Goal: Information Seeking & Learning: Learn about a topic

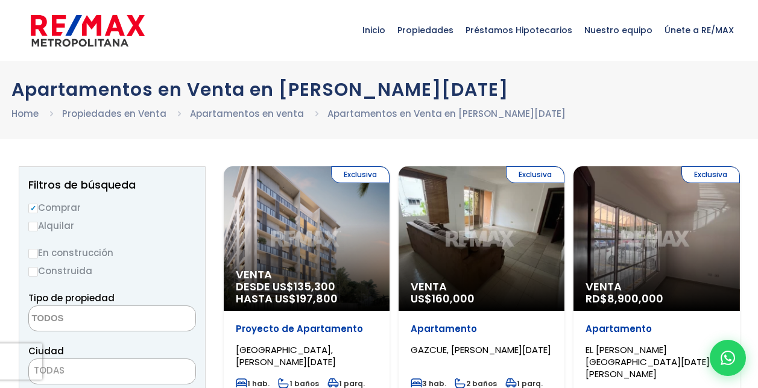
select select
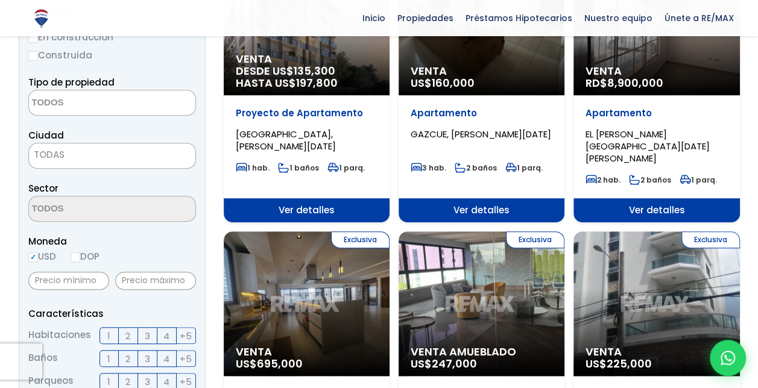
scroll to position [203, 0]
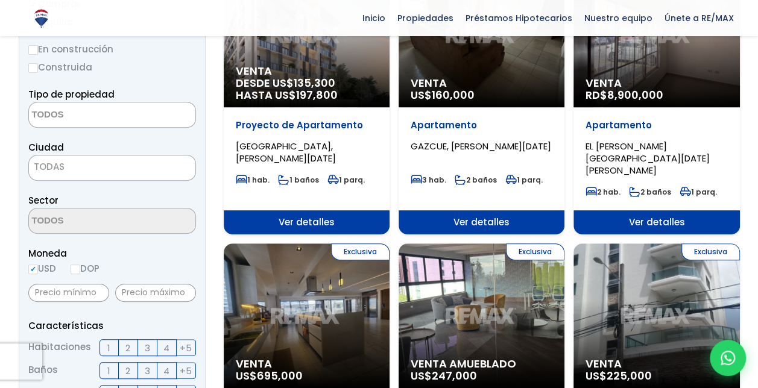
click at [500, 78] on span "Venta" at bounding box center [482, 83] width 142 height 12
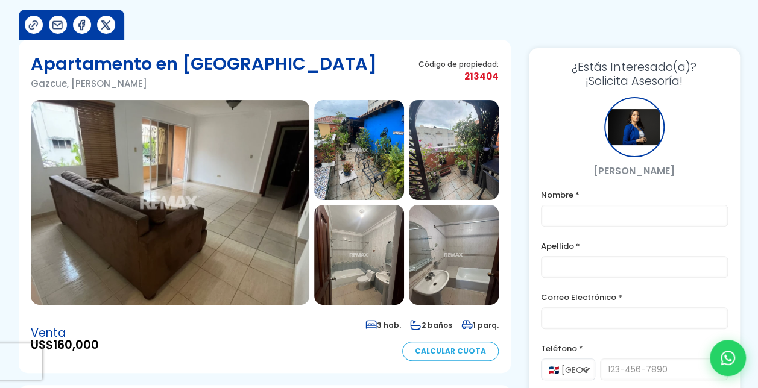
scroll to position [76, 0]
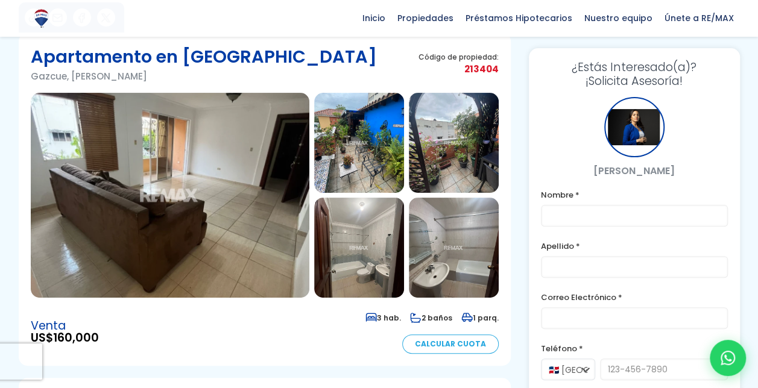
click at [226, 186] on img at bounding box center [170, 195] width 279 height 205
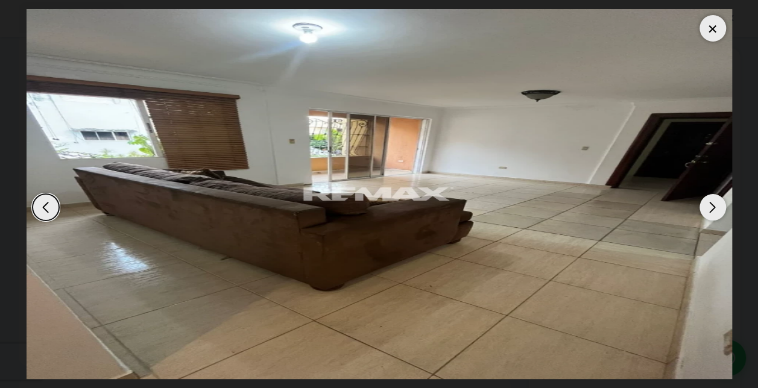
click at [226, 186] on img "1 / 10" at bounding box center [380, 194] width 706 height 370
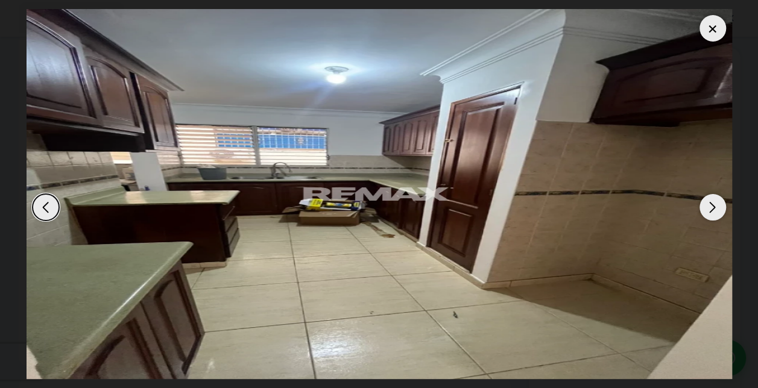
click at [716, 204] on div "Next slide" at bounding box center [713, 207] width 27 height 27
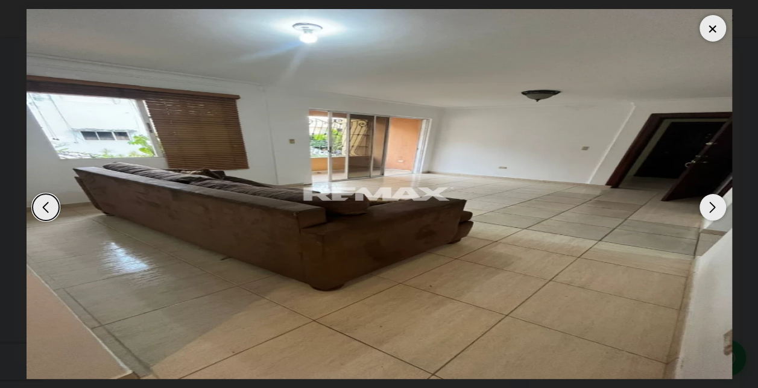
click at [716, 204] on div "Next slide" at bounding box center [713, 207] width 27 height 27
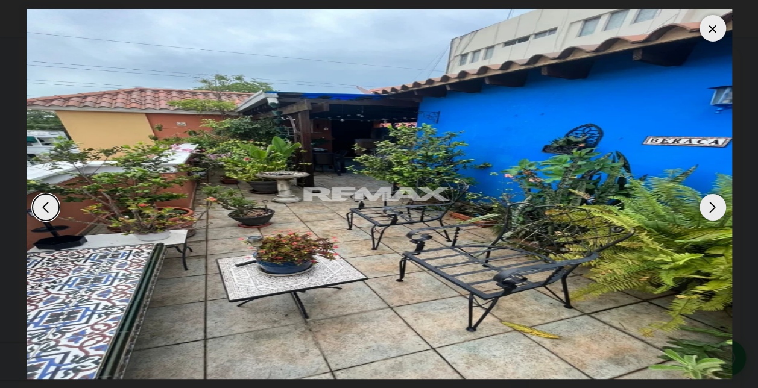
click at [716, 204] on div "Next slide" at bounding box center [713, 207] width 27 height 27
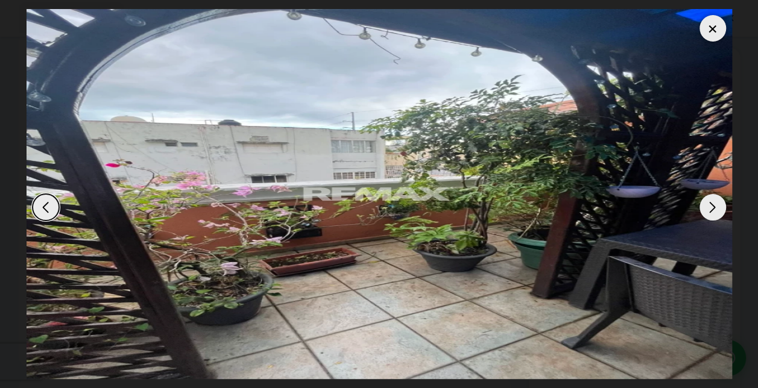
click at [716, 204] on div "Next slide" at bounding box center [713, 207] width 27 height 27
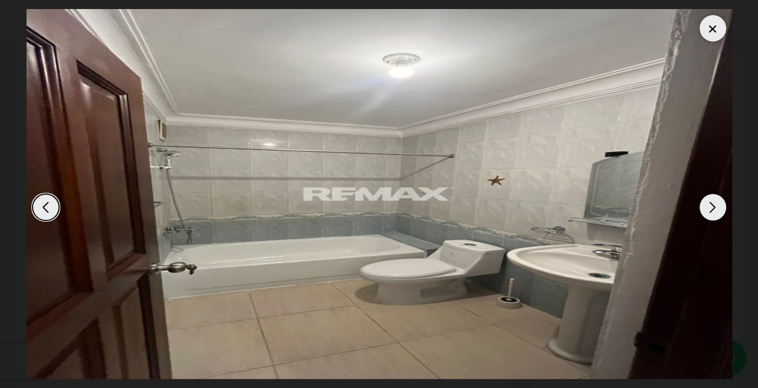
click at [716, 204] on div "Next slide" at bounding box center [713, 207] width 27 height 27
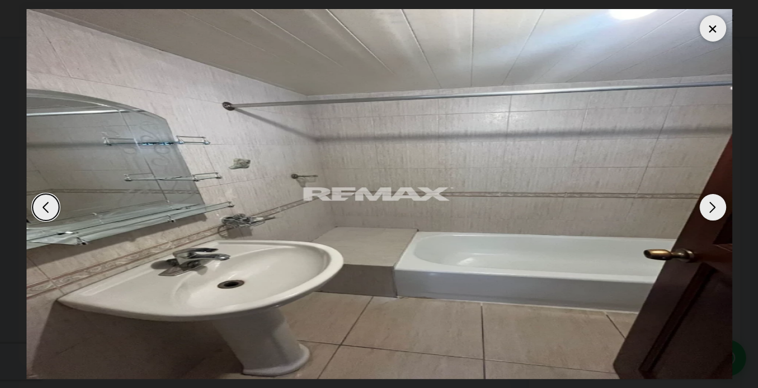
click at [716, 204] on div "Next slide" at bounding box center [713, 207] width 27 height 27
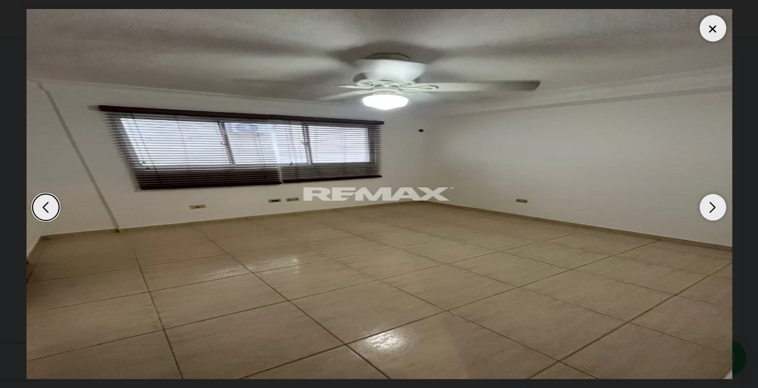
click at [716, 204] on div "Next slide" at bounding box center [713, 207] width 27 height 27
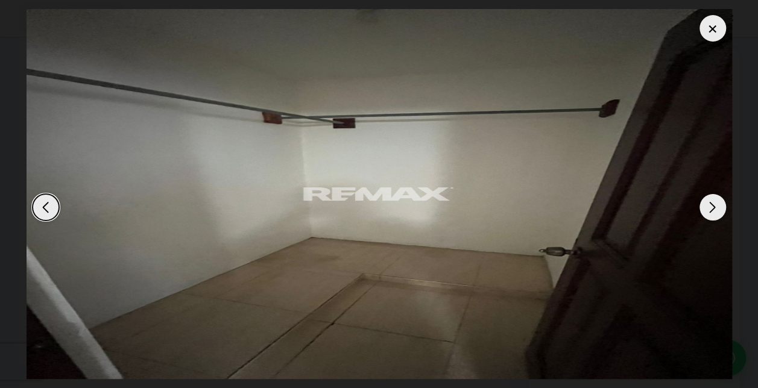
click at [716, 204] on div "Next slide" at bounding box center [713, 207] width 27 height 27
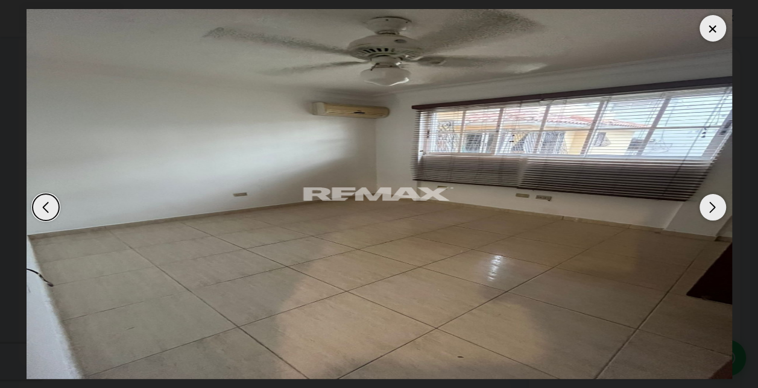
click at [716, 204] on div "Next slide" at bounding box center [713, 207] width 27 height 27
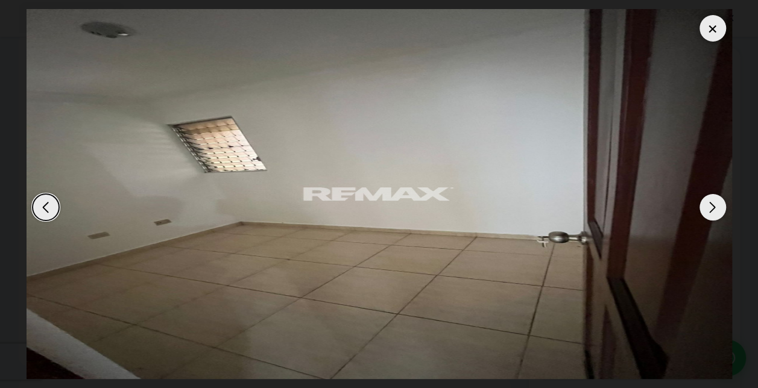
click at [716, 204] on div "Next slide" at bounding box center [713, 207] width 27 height 27
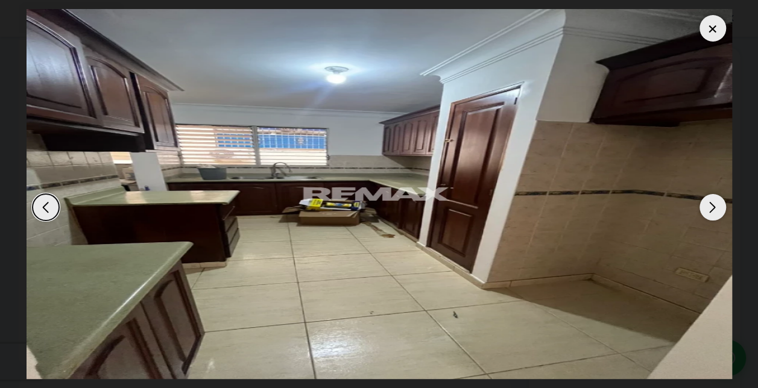
click at [716, 204] on div "Next slide" at bounding box center [713, 207] width 27 height 27
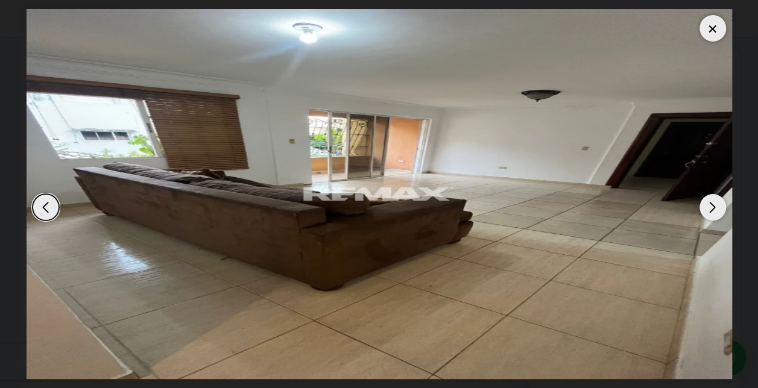
click at [710, 27] on div at bounding box center [713, 28] width 27 height 27
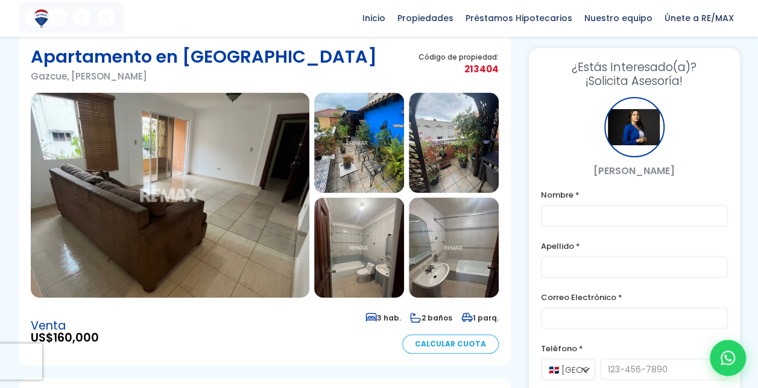
drag, startPoint x: 761, startPoint y: 89, endPoint x: 333, endPoint y: 361, distance: 506.8
click at [333, 361] on section "Apartamento en Gazcue Gazcue, Santo Domingo De Guzmán Código de propiedad: 2134…" at bounding box center [265, 200] width 492 height 334
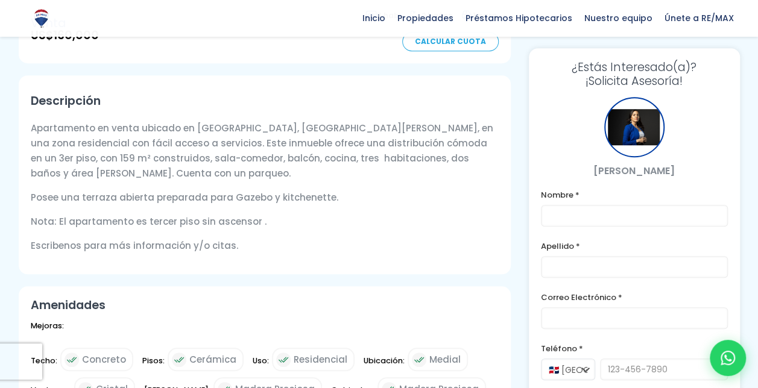
scroll to position [381, 0]
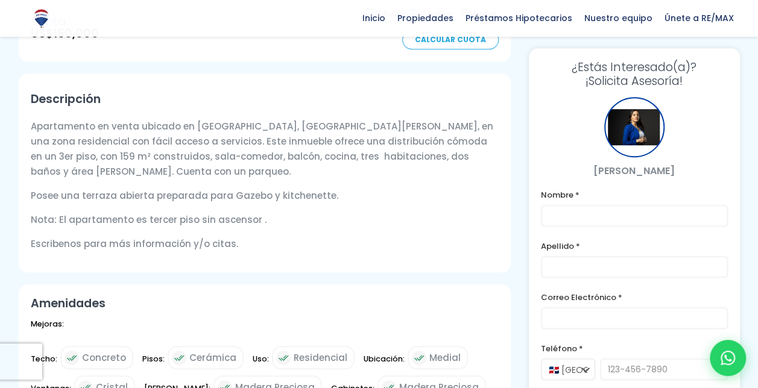
click at [656, 81] on h3 "¿Estás Interesado(a)? ¡Solicita Asesoría!" at bounding box center [634, 74] width 187 height 28
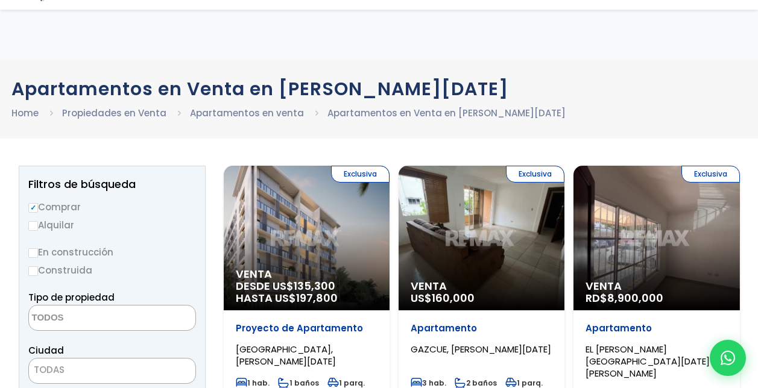
select select
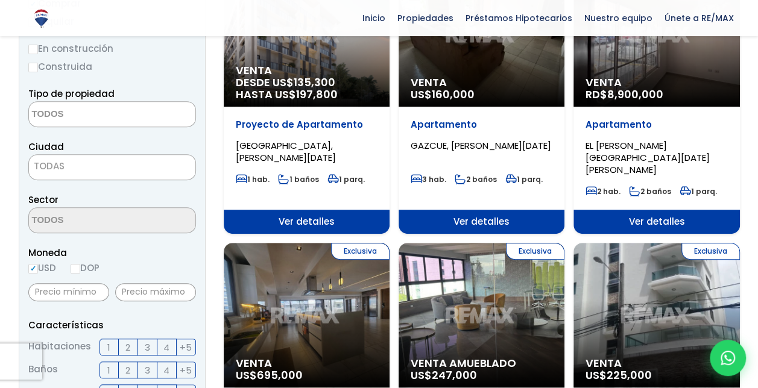
scroll to position [203, 0]
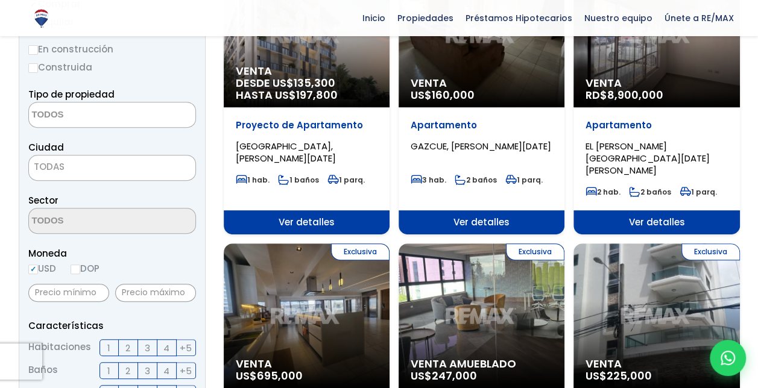
click at [684, 65] on div "Exclusiva Venta RD$ 8,900,000" at bounding box center [657, 35] width 166 height 145
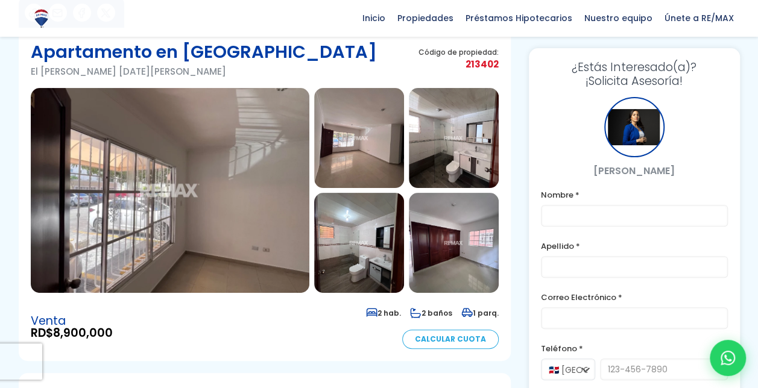
scroll to position [80, 0]
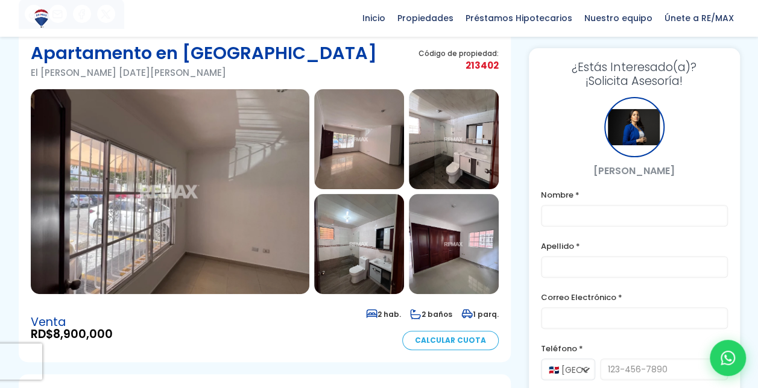
click at [243, 230] on img at bounding box center [170, 191] width 279 height 205
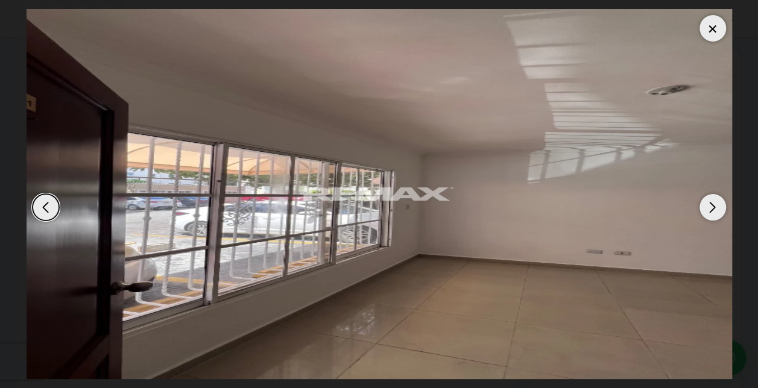
click at [709, 206] on div "Next slide" at bounding box center [713, 207] width 27 height 27
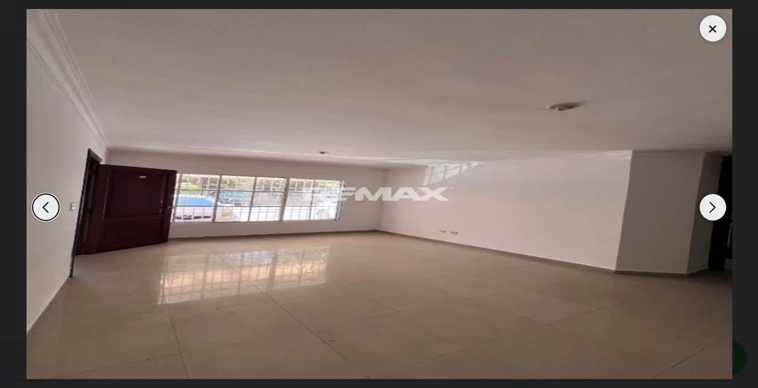
click at [709, 206] on div "Next slide" at bounding box center [713, 207] width 27 height 27
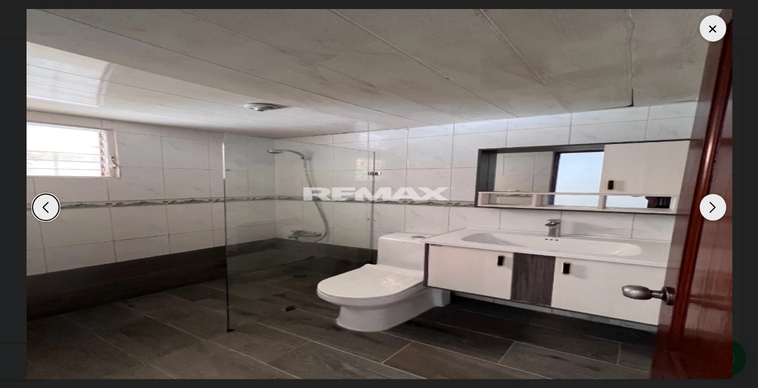
click at [709, 206] on div "Next slide" at bounding box center [713, 207] width 27 height 27
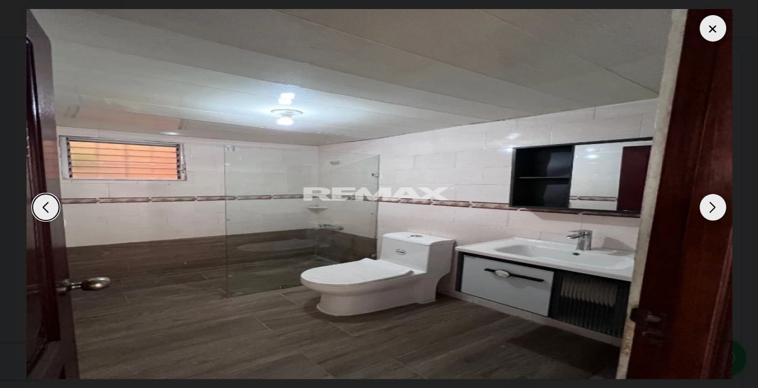
click at [46, 206] on div "Previous slide" at bounding box center [46, 207] width 27 height 27
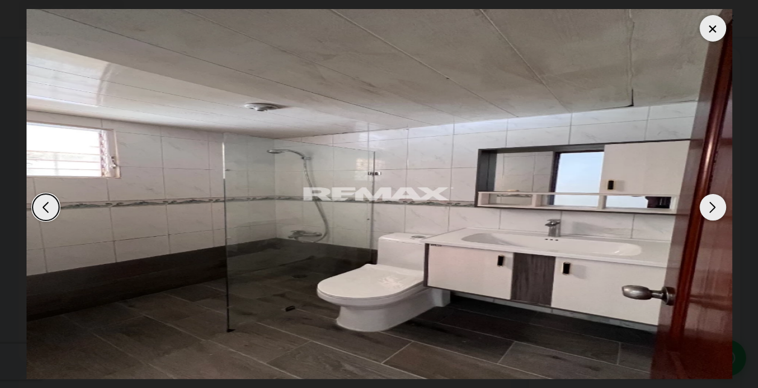
click at [711, 211] on div "Next slide" at bounding box center [713, 207] width 27 height 27
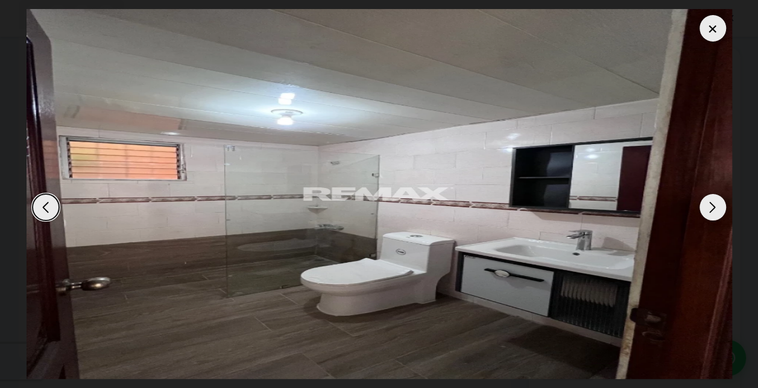
click at [711, 211] on div "Next slide" at bounding box center [713, 207] width 27 height 27
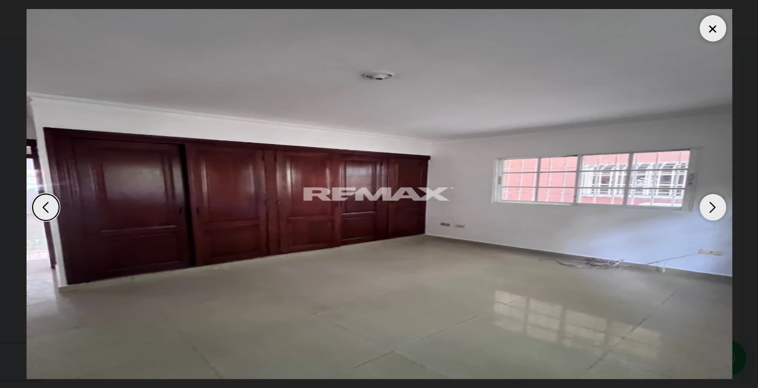
click at [711, 211] on div "Next slide" at bounding box center [713, 207] width 27 height 27
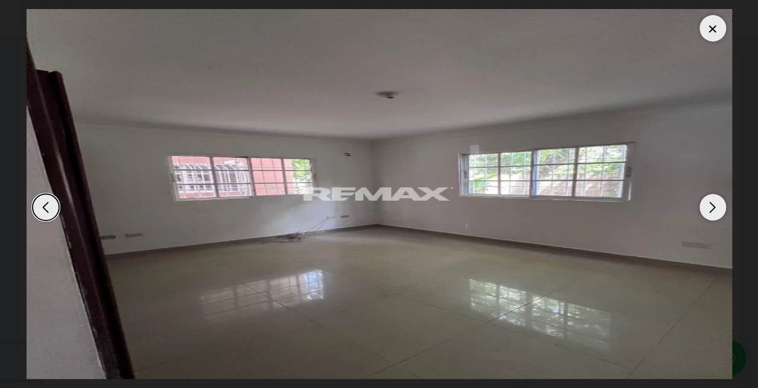
click at [711, 211] on div "Next slide" at bounding box center [713, 207] width 27 height 27
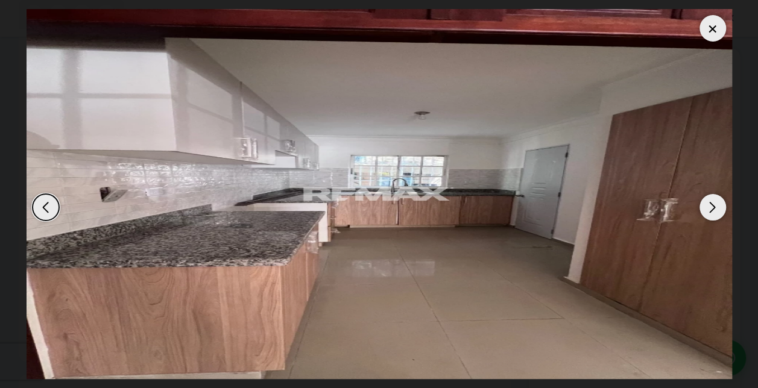
click at [711, 211] on div "Next slide" at bounding box center [713, 207] width 27 height 27
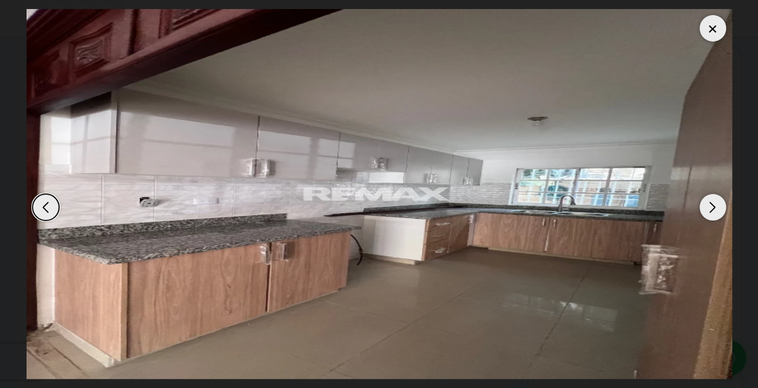
click at [711, 211] on div "Next slide" at bounding box center [713, 207] width 27 height 27
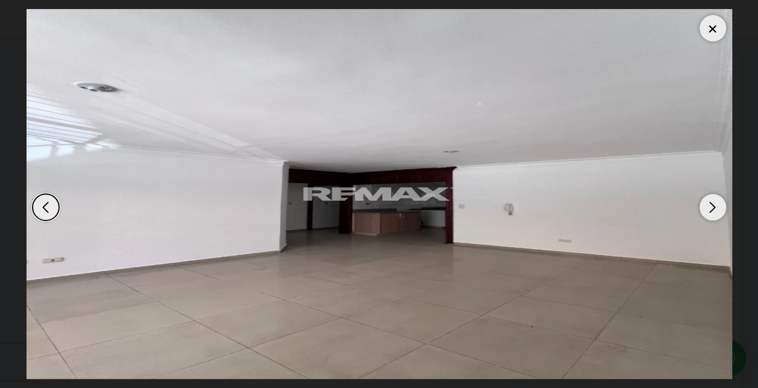
click at [711, 211] on div "Next slide" at bounding box center [713, 207] width 27 height 27
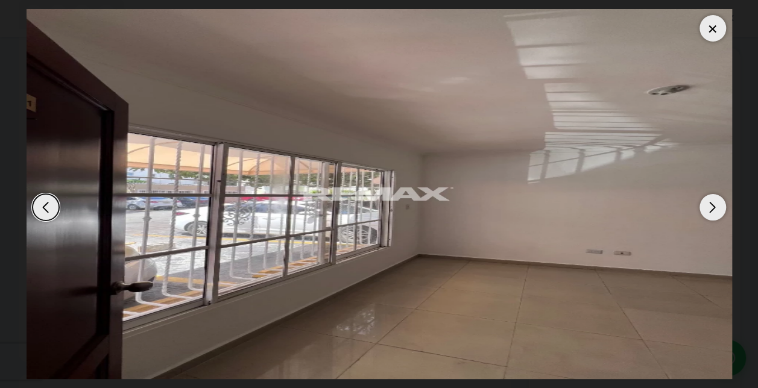
click at [711, 211] on div "Next slide" at bounding box center [713, 207] width 27 height 27
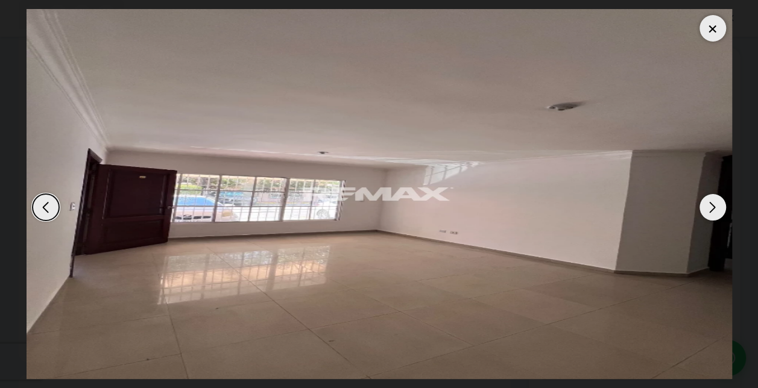
click at [711, 211] on div "Next slide" at bounding box center [713, 207] width 27 height 27
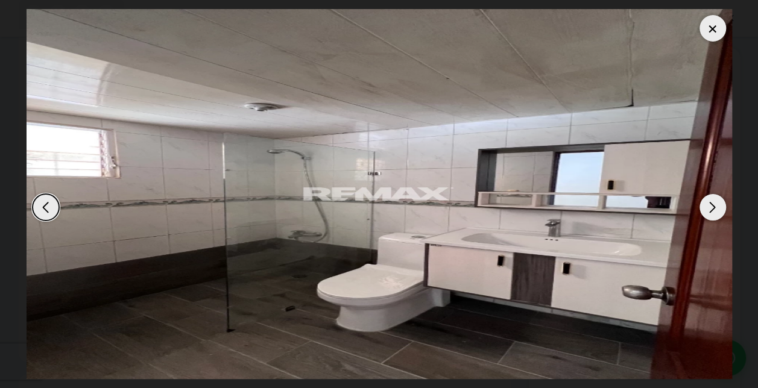
click at [711, 211] on div "Next slide" at bounding box center [713, 207] width 27 height 27
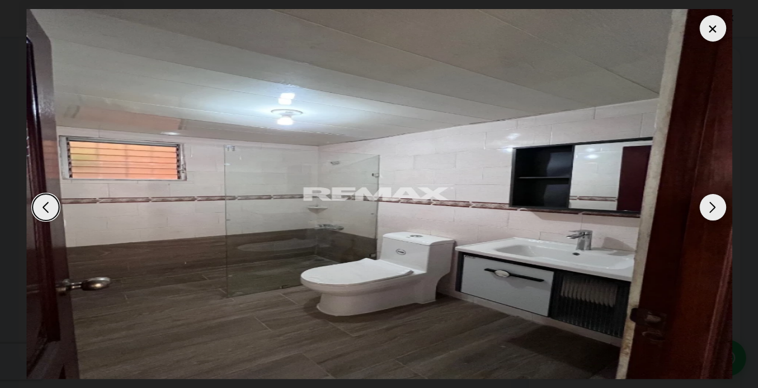
click at [712, 23] on div at bounding box center [713, 28] width 27 height 27
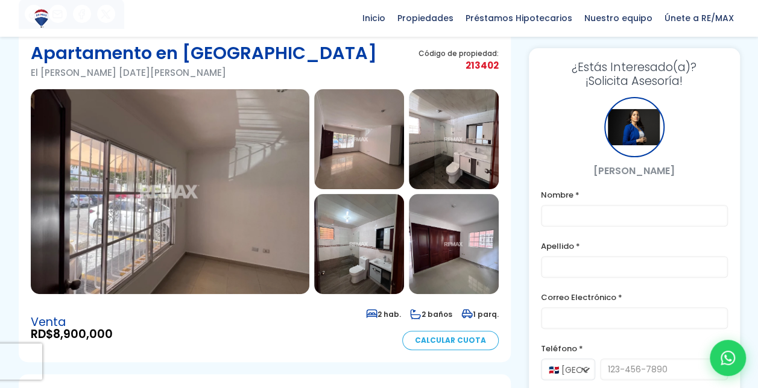
click at [457, 157] on img at bounding box center [454, 139] width 90 height 100
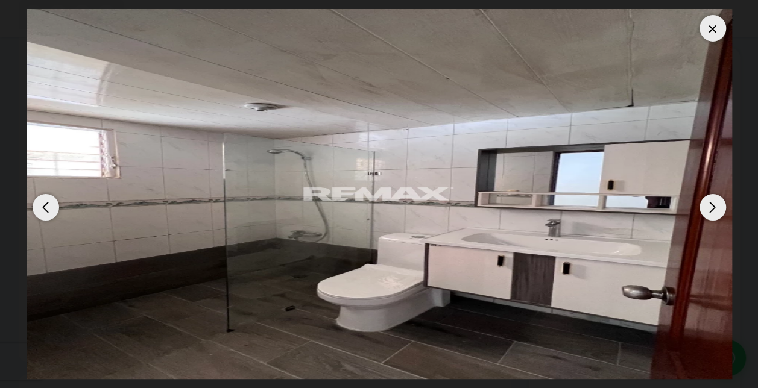
click at [717, 24] on div at bounding box center [713, 28] width 27 height 27
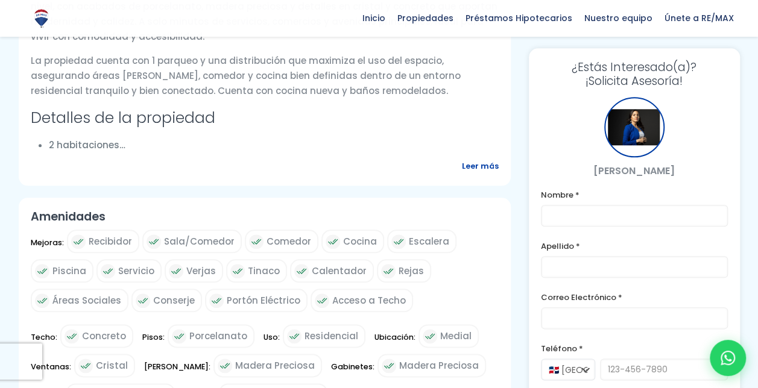
scroll to position [527, 0]
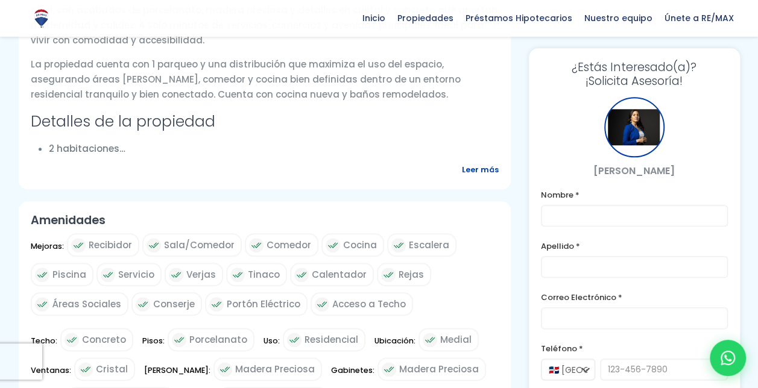
click at [467, 175] on span "Leer más" at bounding box center [480, 169] width 37 height 15
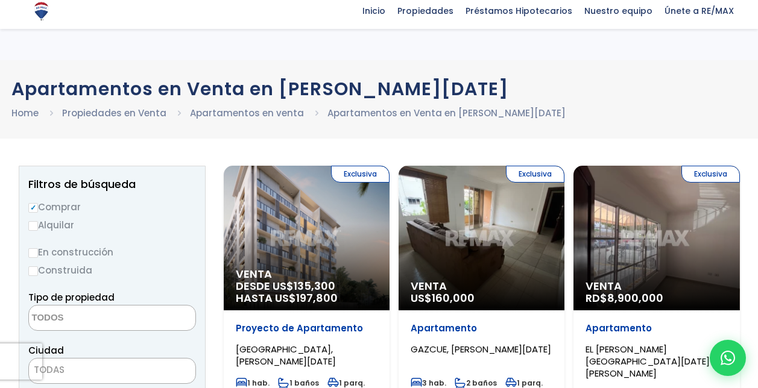
select select
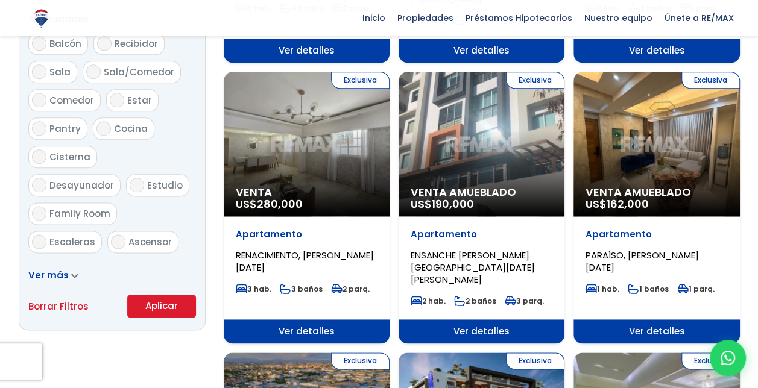
scroll to position [661, 0]
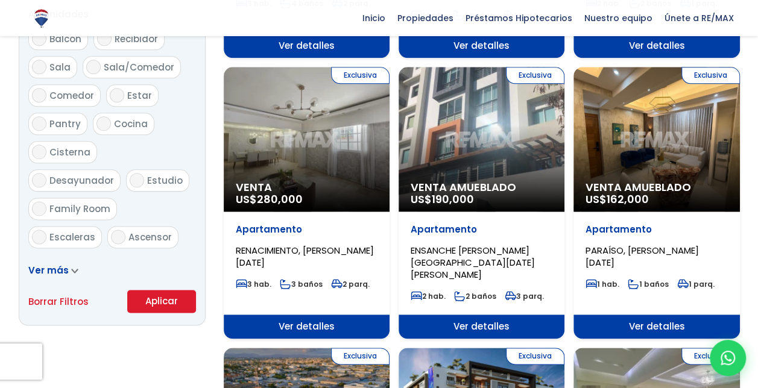
click at [487, 124] on div "Exclusiva Venta Amueblado US$ 190,000" at bounding box center [482, 139] width 166 height 145
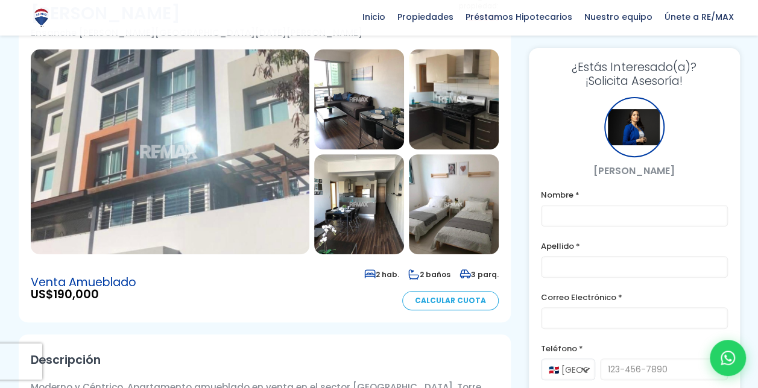
scroll to position [149, 0]
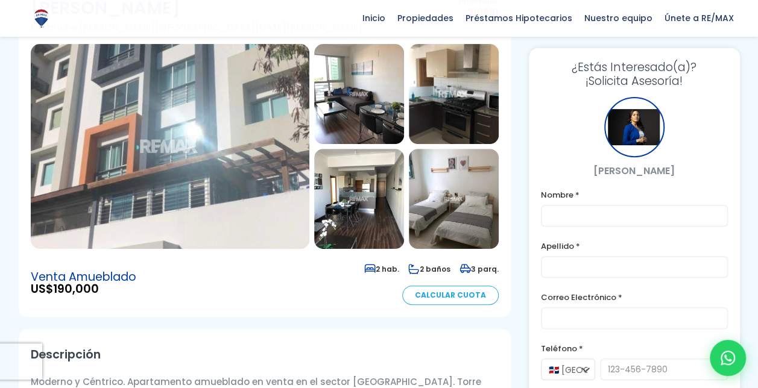
click at [343, 85] on img at bounding box center [359, 94] width 90 height 100
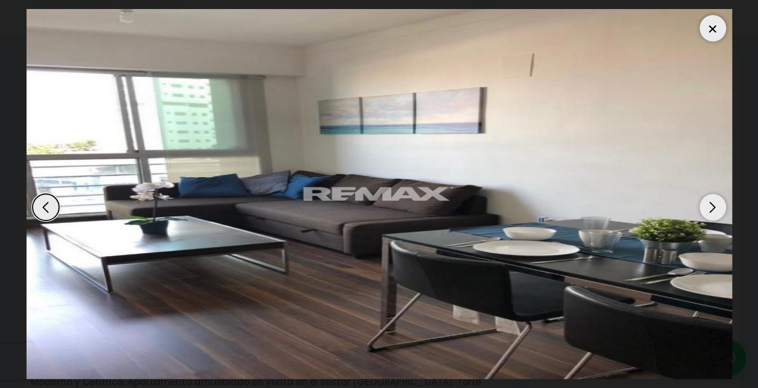
click at [712, 205] on div "Next slide" at bounding box center [713, 207] width 27 height 27
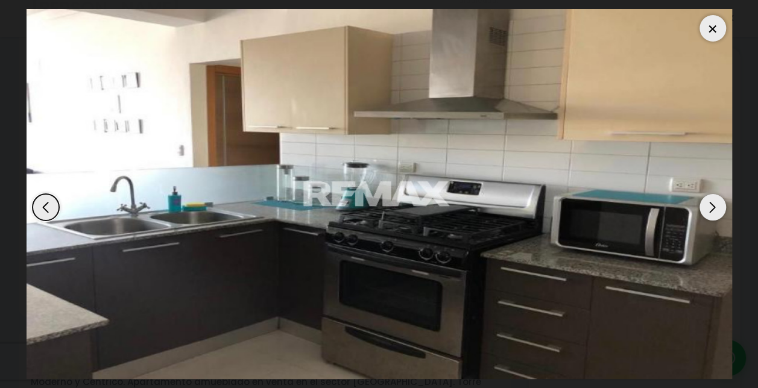
click at [712, 205] on div "Next slide" at bounding box center [713, 207] width 27 height 27
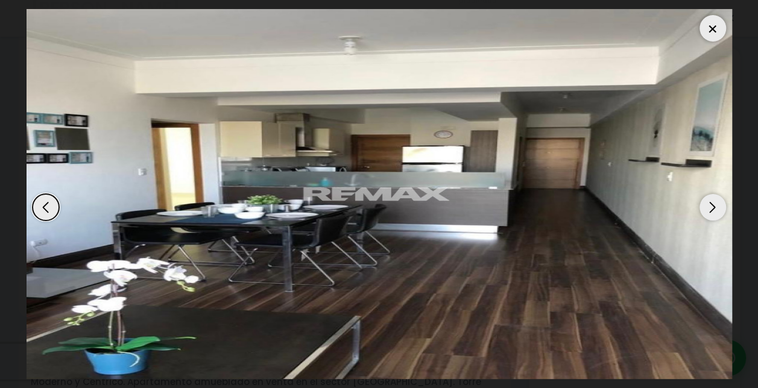
click at [712, 205] on div "Next slide" at bounding box center [713, 207] width 27 height 27
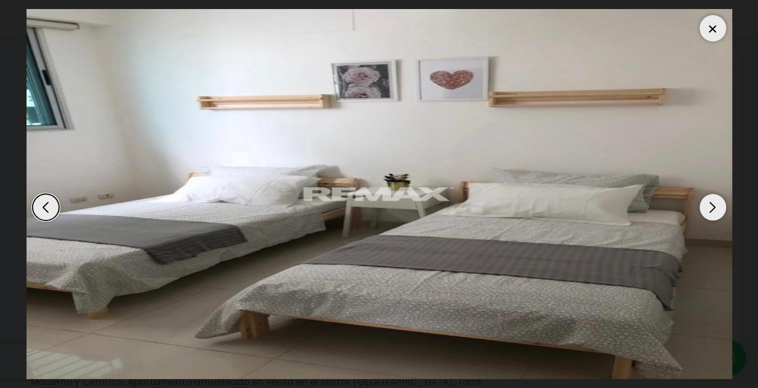
click at [712, 205] on div "Next slide" at bounding box center [713, 207] width 27 height 27
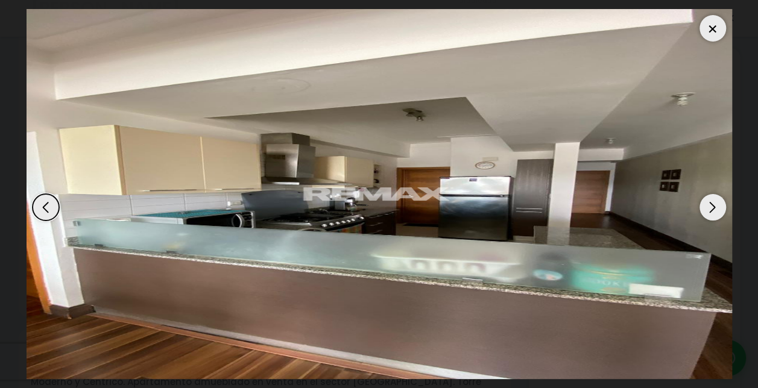
click at [712, 205] on div "Next slide" at bounding box center [713, 207] width 27 height 27
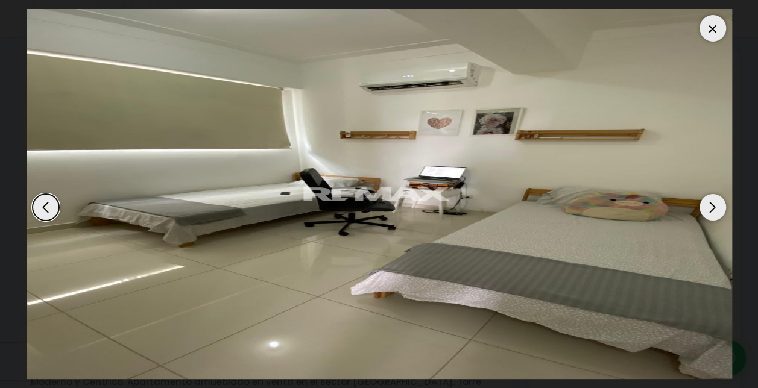
click at [712, 205] on div "Next slide" at bounding box center [713, 207] width 27 height 27
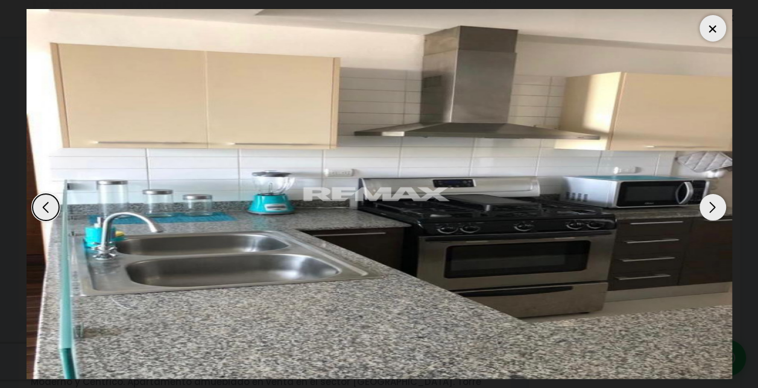
click at [712, 205] on div "Next slide" at bounding box center [713, 207] width 27 height 27
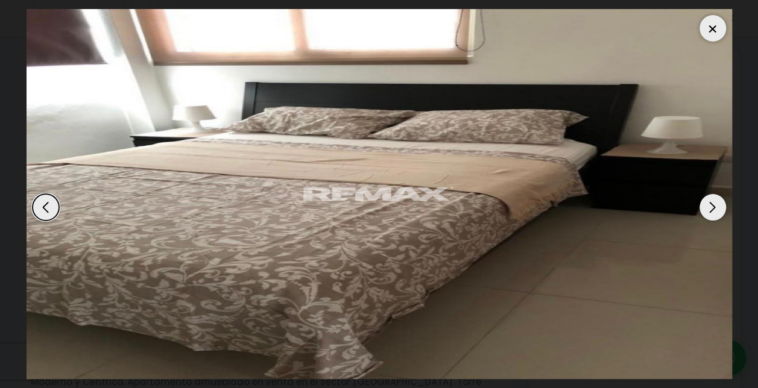
click at [712, 205] on div "Next slide" at bounding box center [713, 207] width 27 height 27
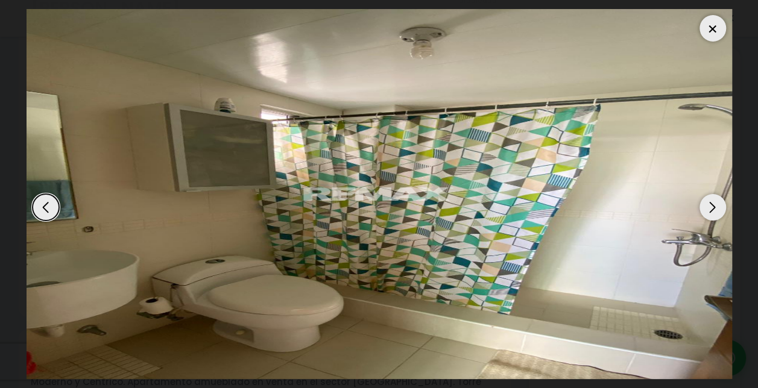
click at [712, 205] on div "Next slide" at bounding box center [713, 207] width 27 height 27
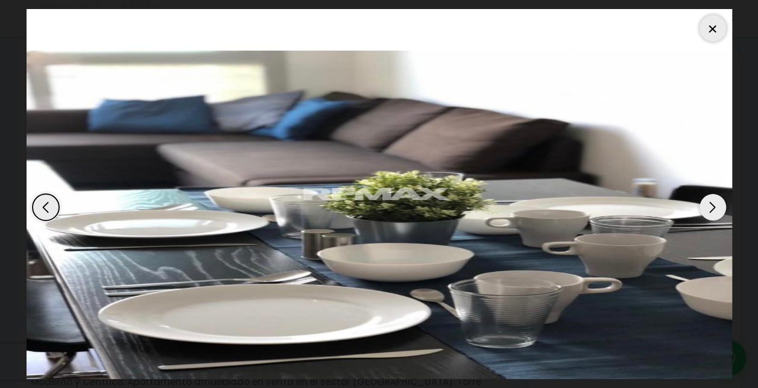
click at [712, 205] on div "Next slide" at bounding box center [713, 207] width 27 height 27
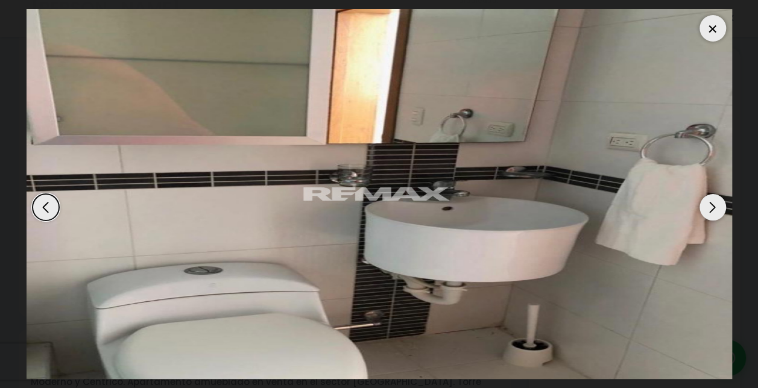
click at [712, 205] on div "Next slide" at bounding box center [713, 207] width 27 height 27
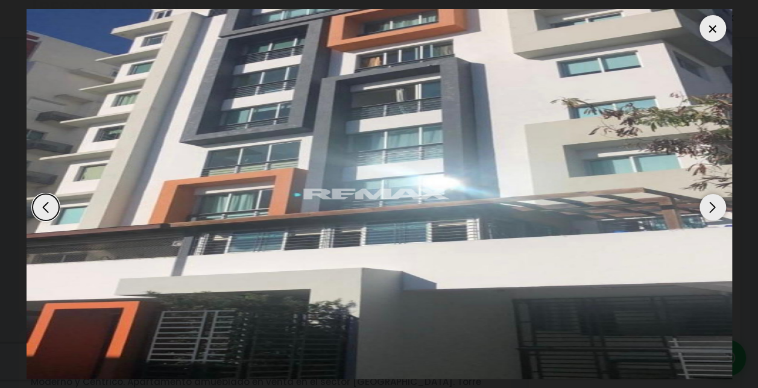
click at [715, 33] on div at bounding box center [713, 28] width 27 height 27
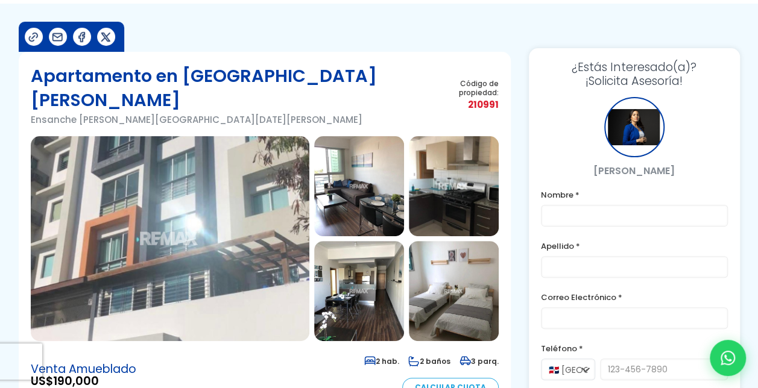
scroll to position [0, 0]
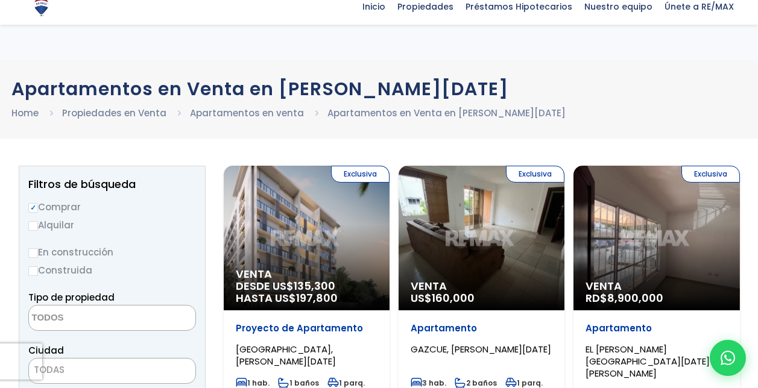
select select
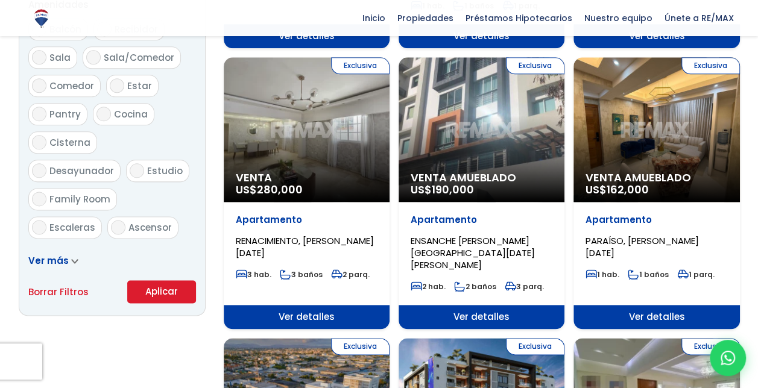
scroll to position [676, 0]
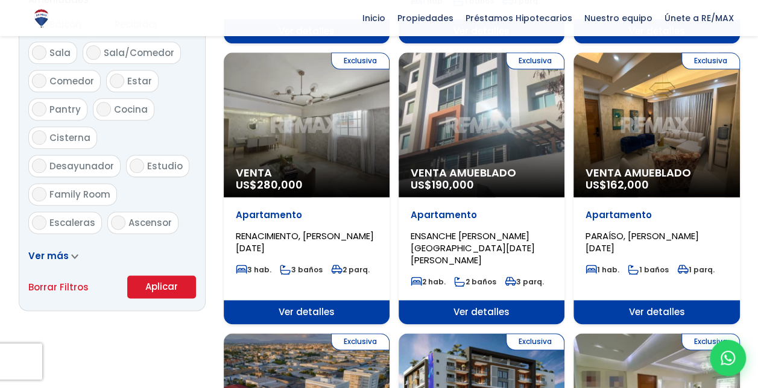
click at [339, 134] on div "Exclusiva Venta US$ 280,000" at bounding box center [307, 124] width 166 height 145
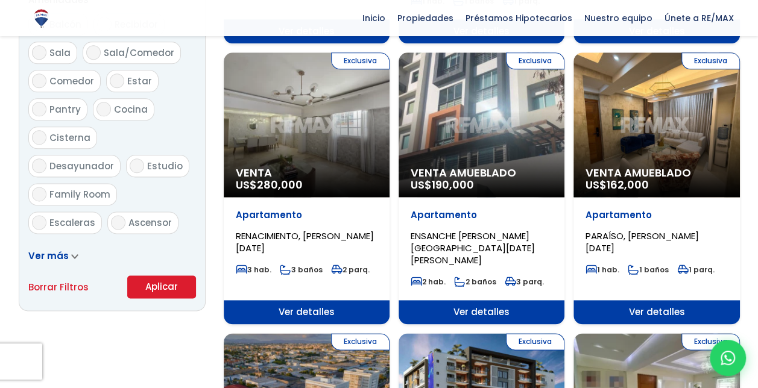
click at [278, 209] on p "Apartamento" at bounding box center [307, 215] width 142 height 12
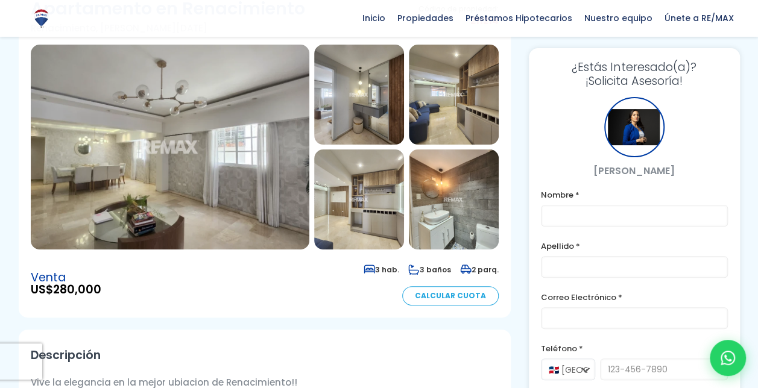
scroll to position [122, 0]
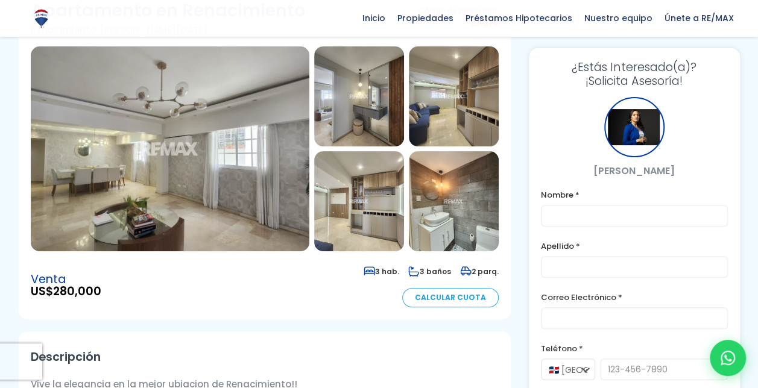
click at [259, 145] on img at bounding box center [170, 148] width 279 height 205
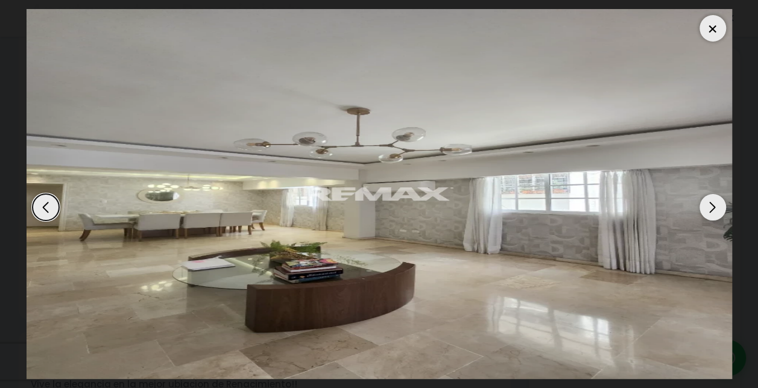
click at [721, 205] on div "Next slide" at bounding box center [713, 207] width 27 height 27
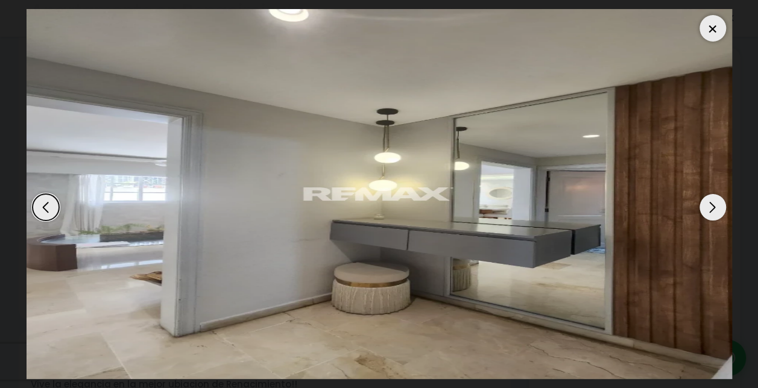
click at [709, 207] on div "Next slide" at bounding box center [713, 207] width 27 height 27
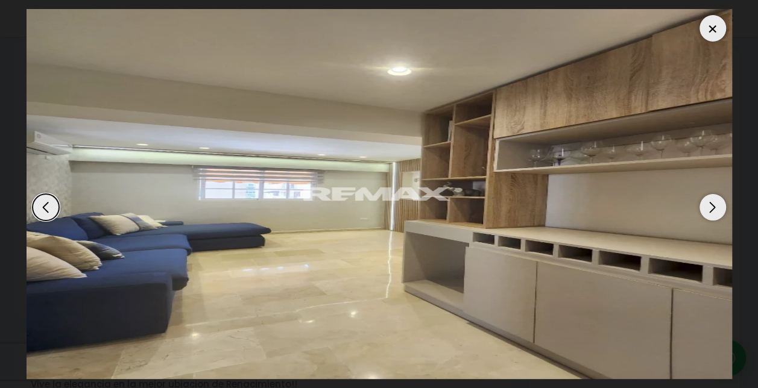
click at [709, 207] on div "Next slide" at bounding box center [713, 207] width 27 height 27
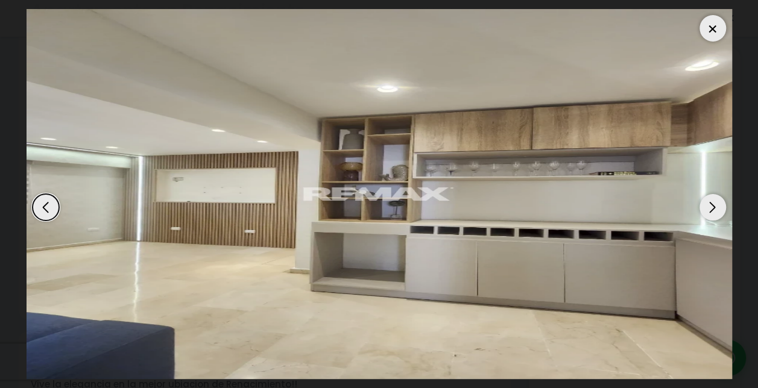
click at [709, 207] on div "Next slide" at bounding box center [713, 207] width 27 height 27
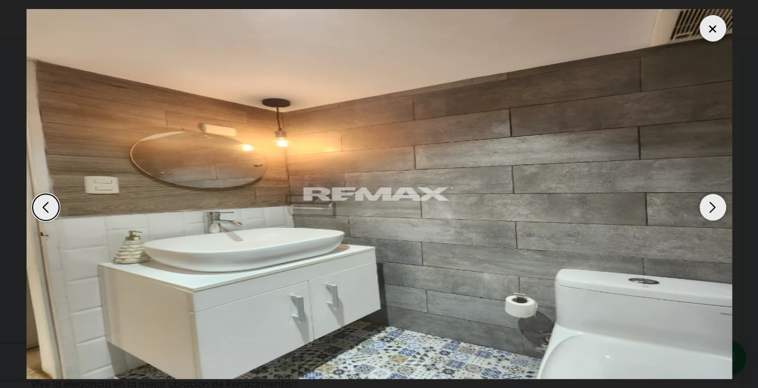
click at [709, 207] on div "Next slide" at bounding box center [713, 207] width 27 height 27
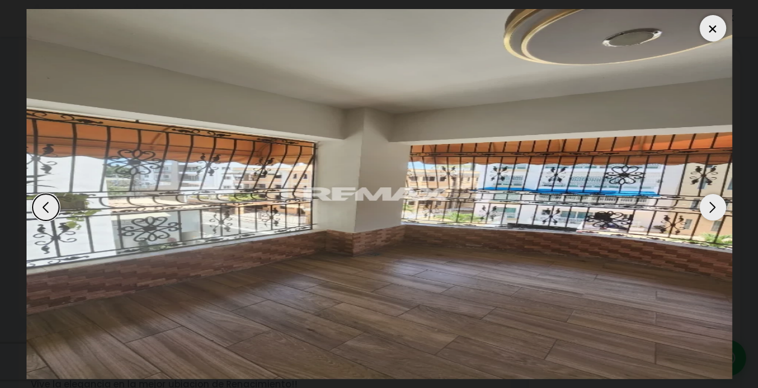
click at [709, 207] on div "Next slide" at bounding box center [713, 207] width 27 height 27
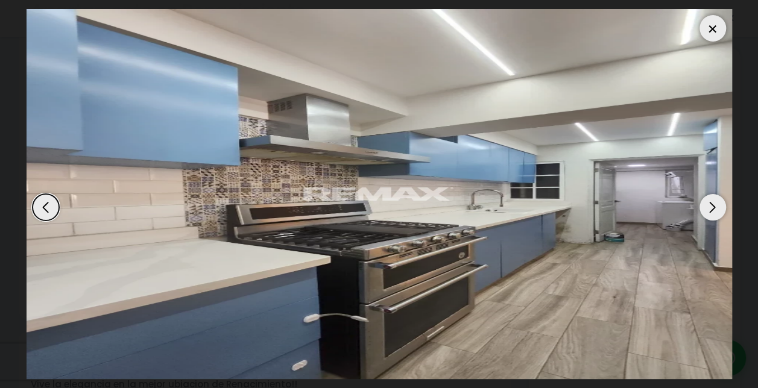
click at [709, 207] on div "Next slide" at bounding box center [713, 207] width 27 height 27
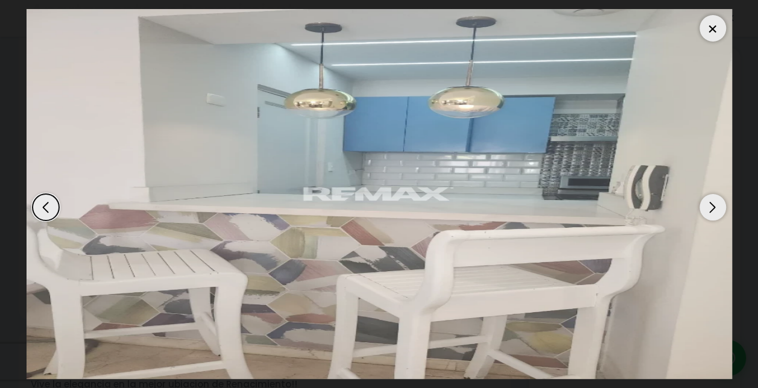
click at [709, 207] on div "Next slide" at bounding box center [713, 207] width 27 height 27
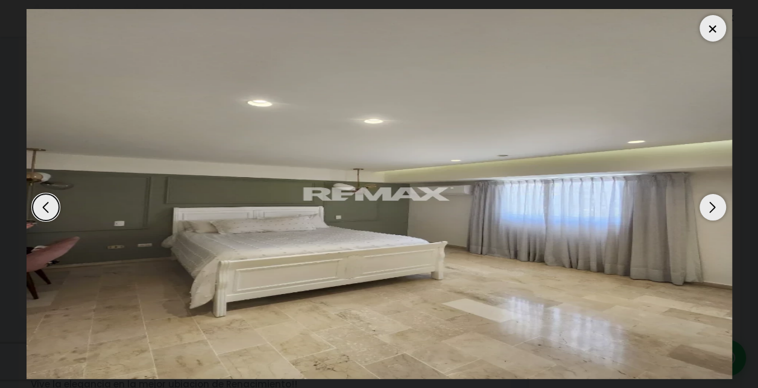
click at [709, 207] on div "Next slide" at bounding box center [713, 207] width 27 height 27
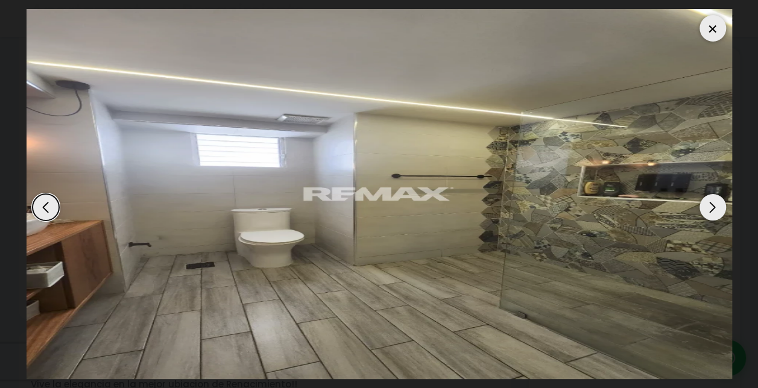
click at [49, 209] on div "Previous slide" at bounding box center [46, 207] width 27 height 27
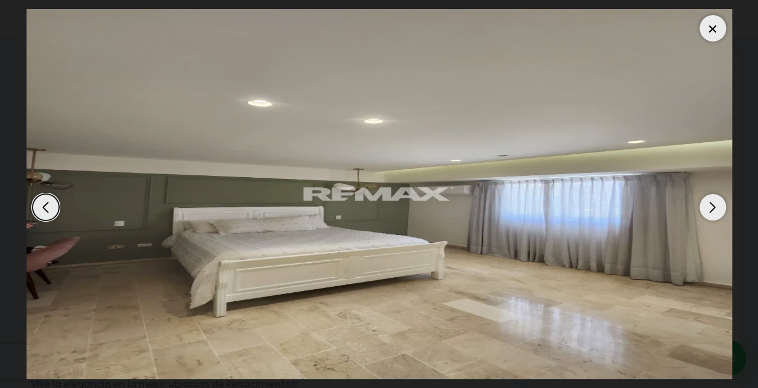
click at [707, 211] on div "Next slide" at bounding box center [713, 207] width 27 height 27
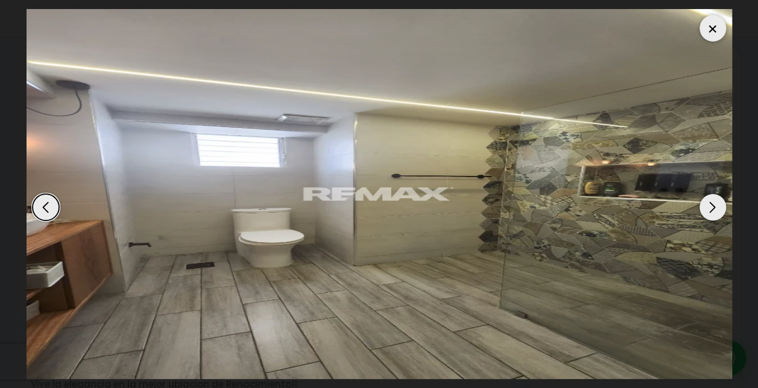
click at [707, 211] on div "Next slide" at bounding box center [713, 207] width 27 height 27
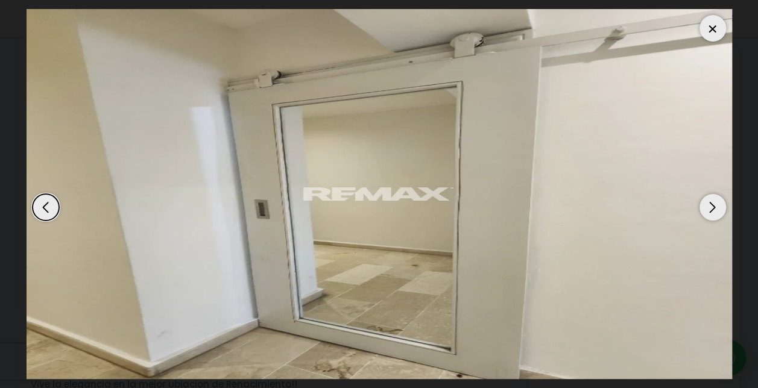
click at [707, 211] on div "Next slide" at bounding box center [713, 207] width 27 height 27
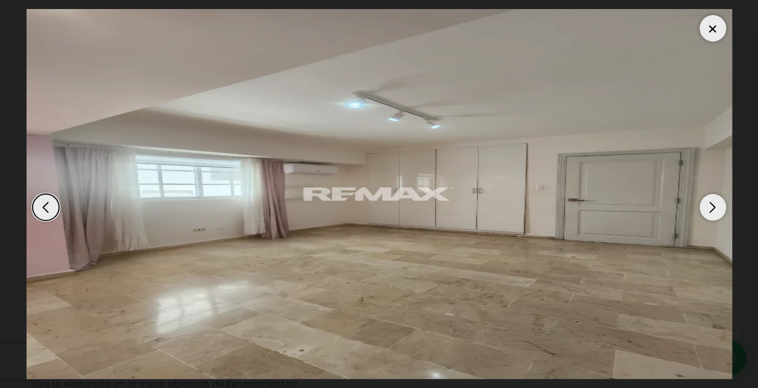
click at [707, 211] on div "Next slide" at bounding box center [713, 207] width 27 height 27
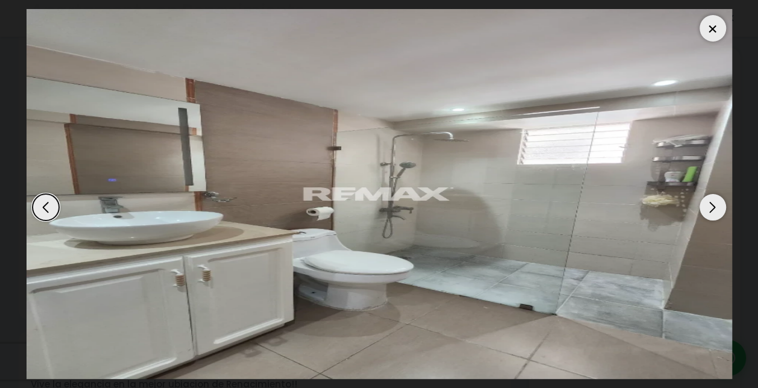
click at [707, 211] on div "Next slide" at bounding box center [713, 207] width 27 height 27
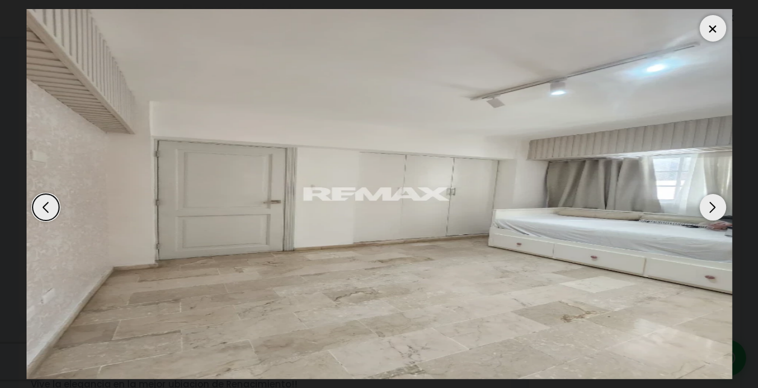
click at [707, 211] on div "Next slide" at bounding box center [713, 207] width 27 height 27
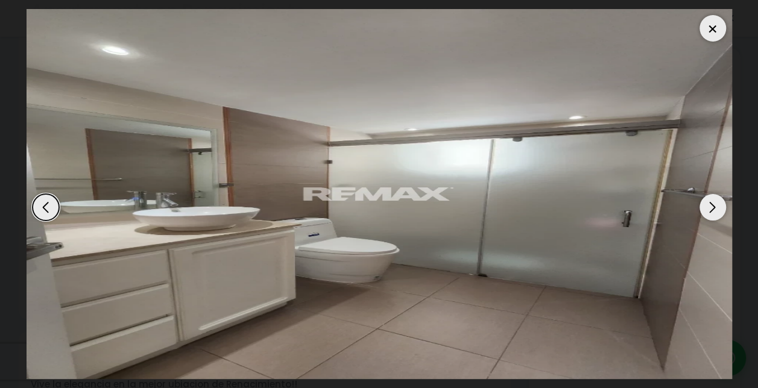
click at [42, 213] on div "Previous slide" at bounding box center [46, 207] width 27 height 27
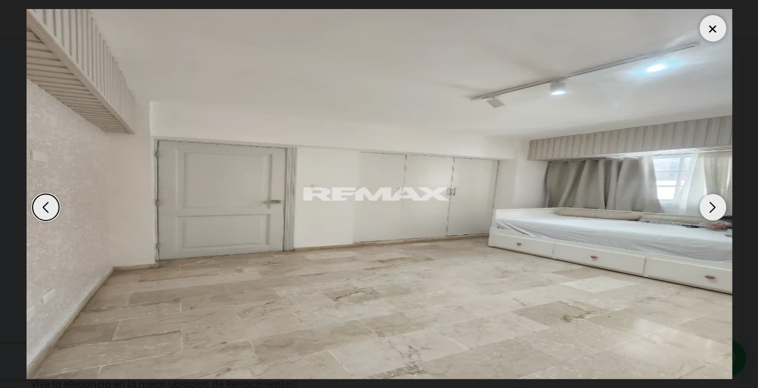
click at [715, 207] on div "Next slide" at bounding box center [713, 207] width 27 height 27
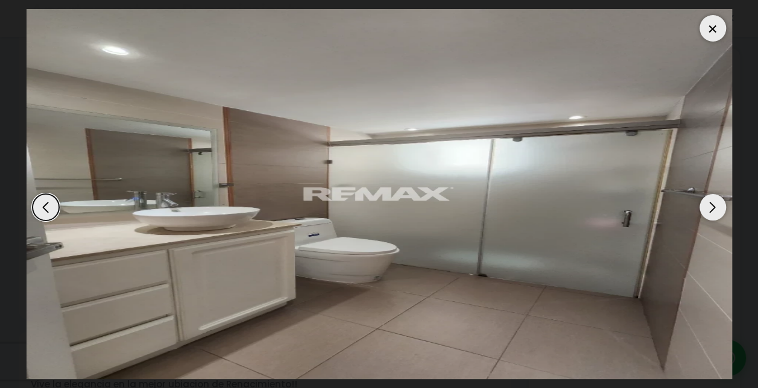
click at [715, 207] on div "Next slide" at bounding box center [713, 207] width 27 height 27
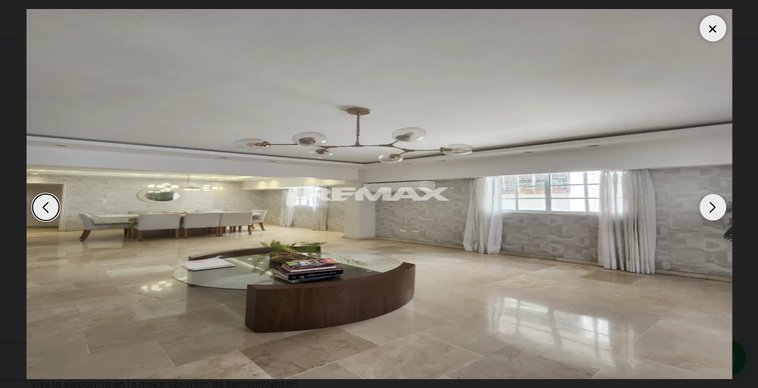
click at [715, 207] on div "Next slide" at bounding box center [713, 207] width 27 height 27
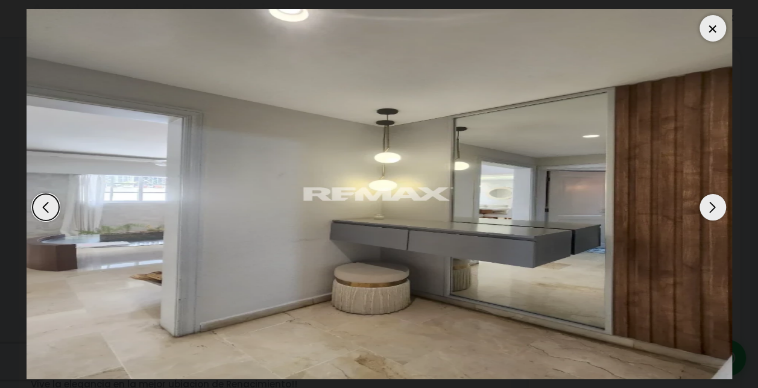
click at [714, 26] on div at bounding box center [713, 28] width 27 height 27
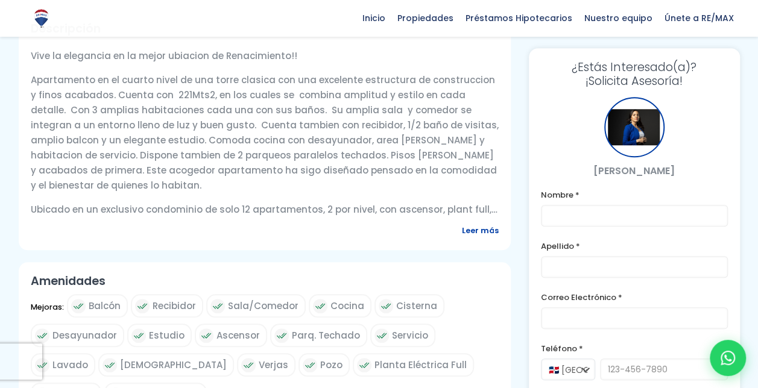
scroll to position [459, 0]
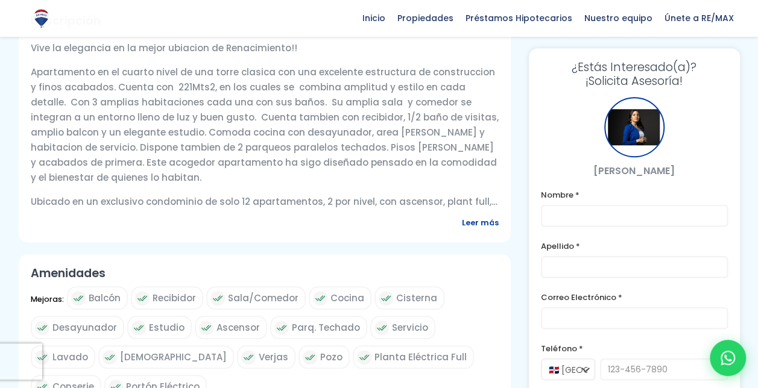
click at [484, 223] on span "Leer más" at bounding box center [480, 222] width 37 height 15
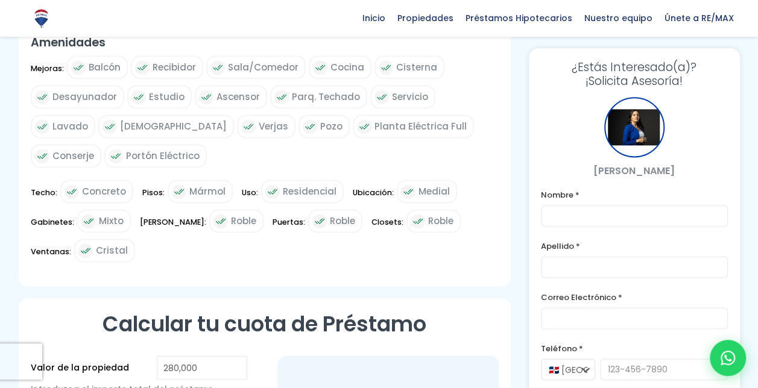
scroll to position [461, 0]
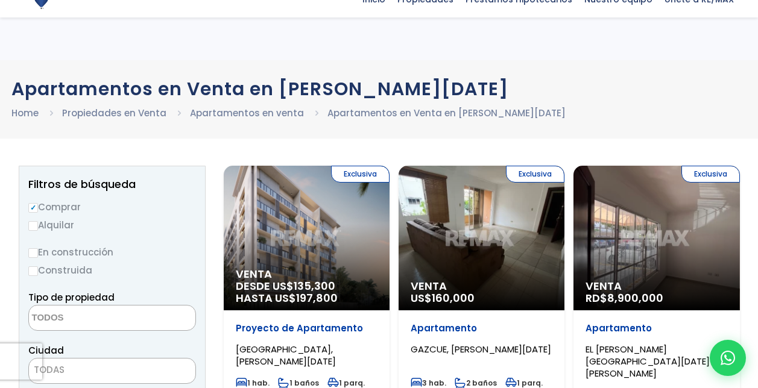
select select
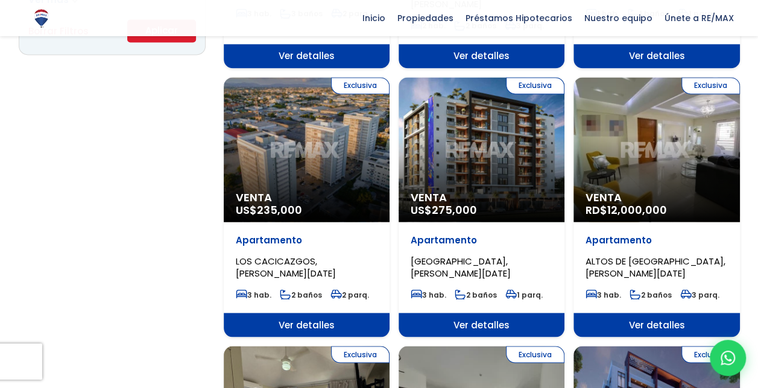
scroll to position [934, 0]
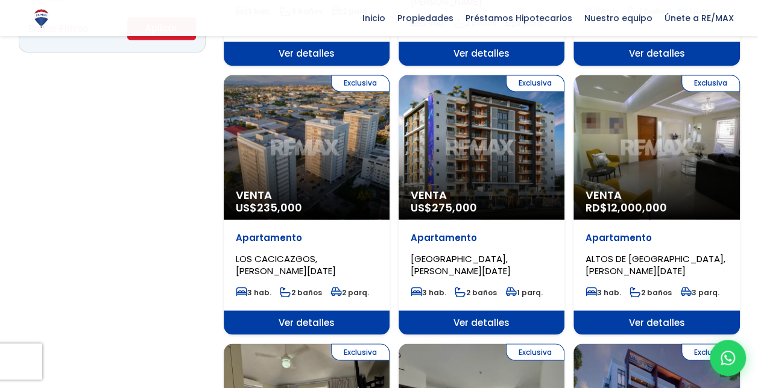
click at [318, 115] on div "Exclusiva Venta US$ 235,000" at bounding box center [307, 147] width 166 height 145
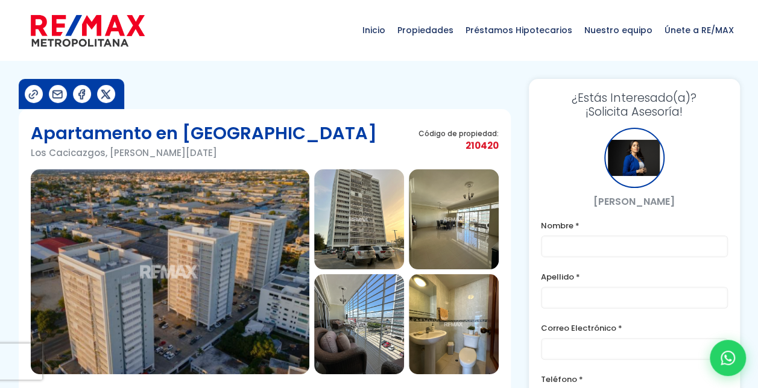
click at [279, 245] on img at bounding box center [170, 271] width 279 height 205
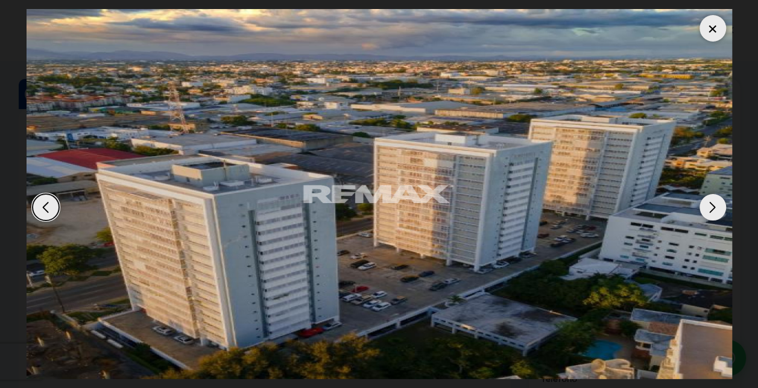
click at [722, 199] on div "Next slide" at bounding box center [713, 207] width 27 height 27
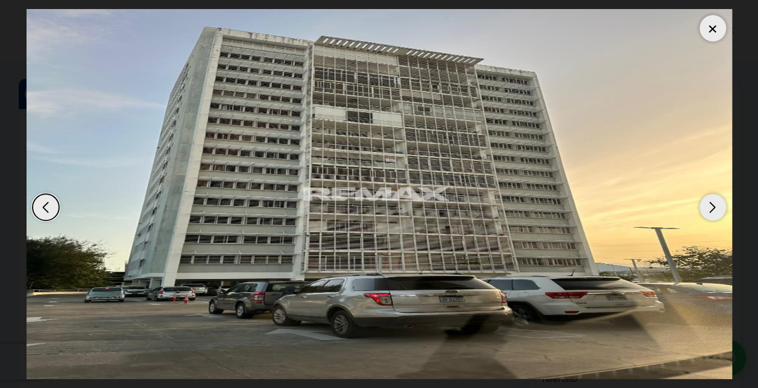
click at [720, 205] on div "Next slide" at bounding box center [713, 207] width 27 height 27
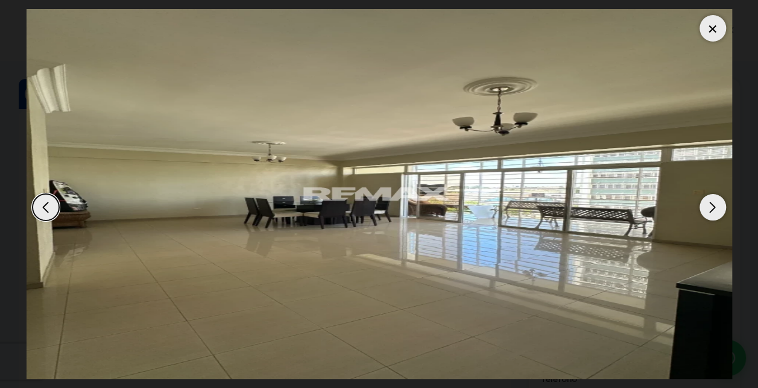
click at [720, 205] on div "Next slide" at bounding box center [713, 207] width 27 height 27
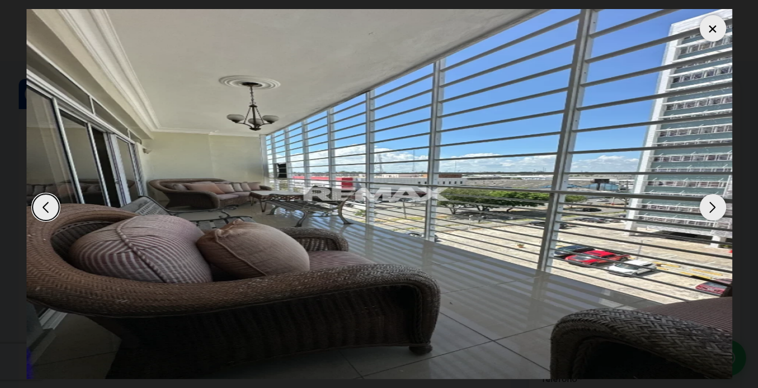
click at [720, 205] on div "Next slide" at bounding box center [713, 207] width 27 height 27
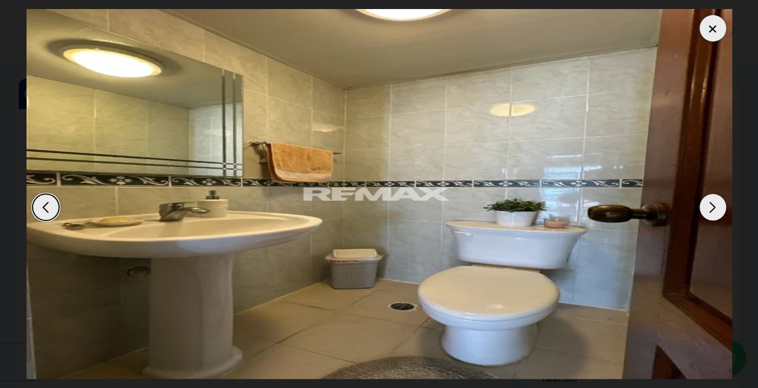
click at [57, 206] on div "Previous slide" at bounding box center [46, 207] width 27 height 27
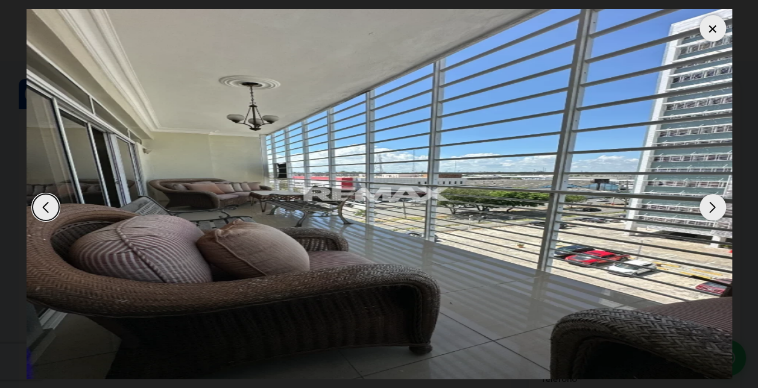
click at [709, 204] on div "Next slide" at bounding box center [713, 207] width 27 height 27
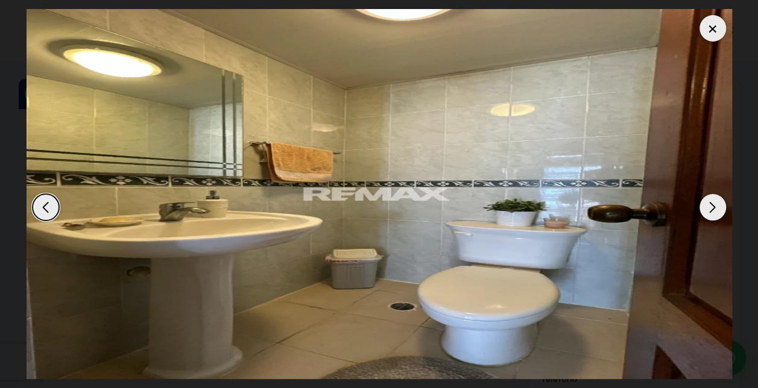
click at [709, 204] on div "Next slide" at bounding box center [713, 207] width 27 height 27
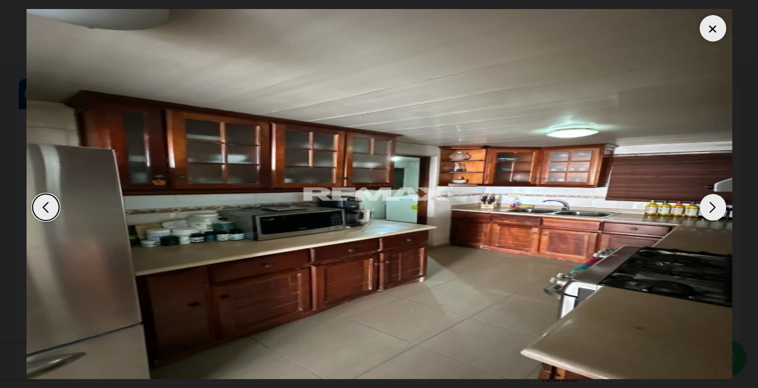
click at [709, 204] on div "Next slide" at bounding box center [713, 207] width 27 height 27
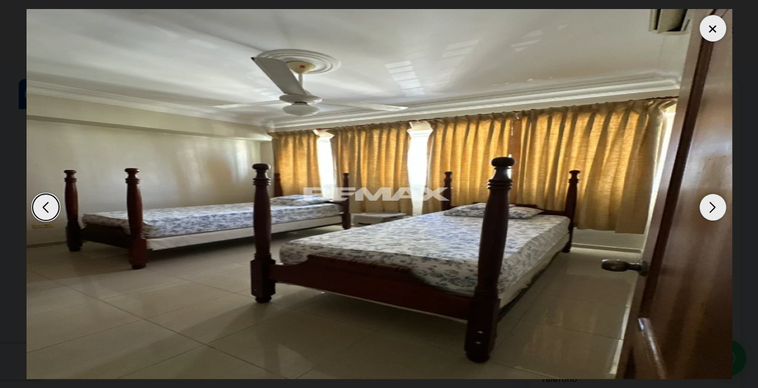
click at [709, 204] on div "Next slide" at bounding box center [713, 207] width 27 height 27
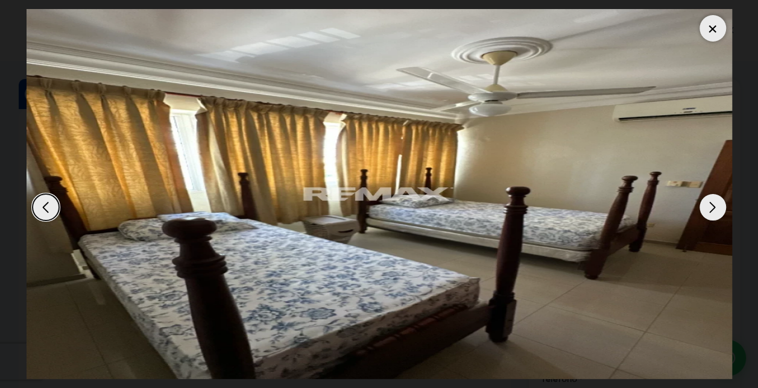
click at [709, 204] on div "Next slide" at bounding box center [713, 207] width 27 height 27
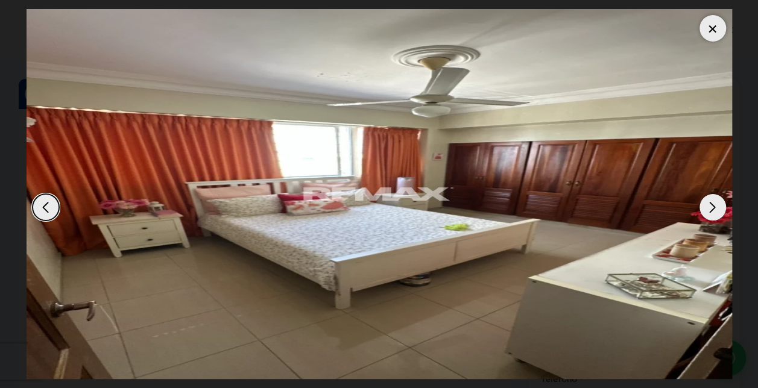
click at [709, 204] on div "Next slide" at bounding box center [713, 207] width 27 height 27
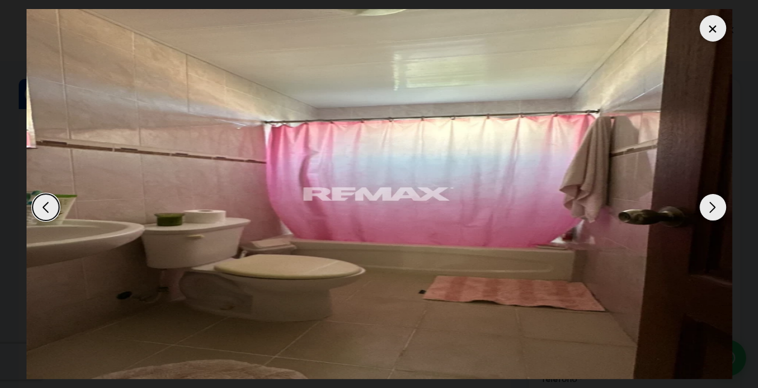
click at [709, 204] on div "Next slide" at bounding box center [713, 207] width 27 height 27
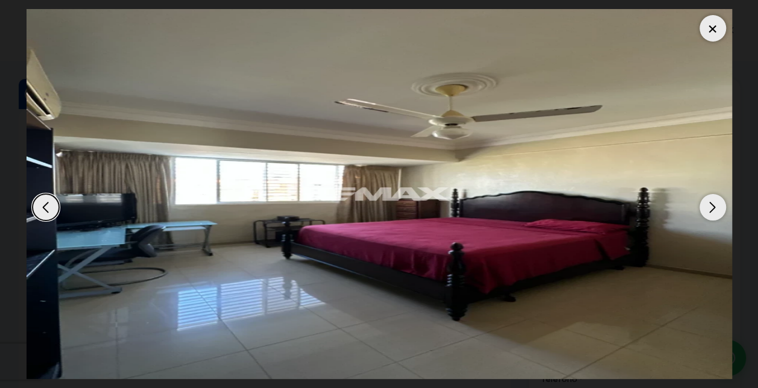
click at [709, 204] on div "Next slide" at bounding box center [713, 207] width 27 height 27
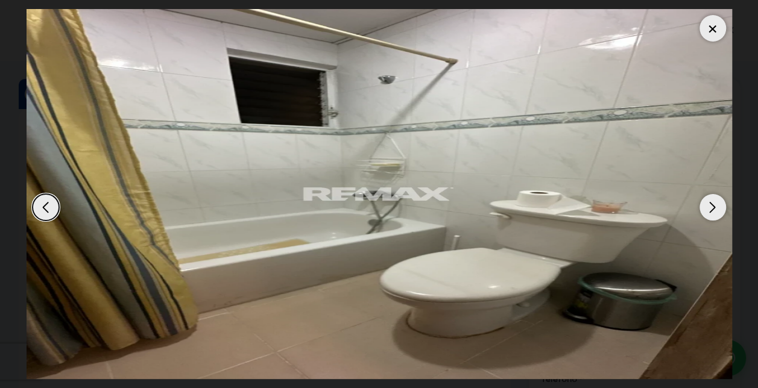
click at [709, 204] on div "Next slide" at bounding box center [713, 207] width 27 height 27
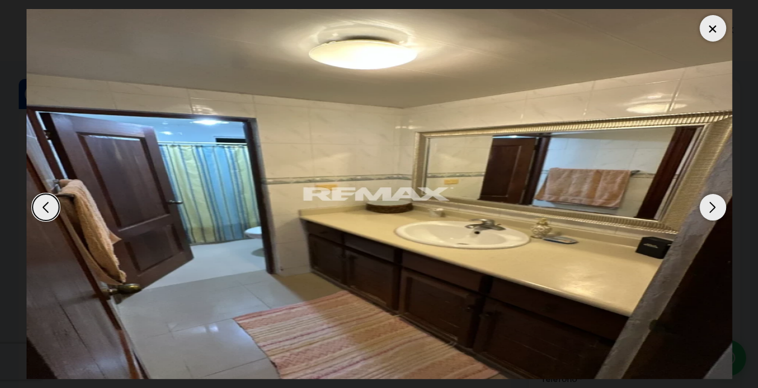
click at [709, 204] on div "Next slide" at bounding box center [713, 207] width 27 height 27
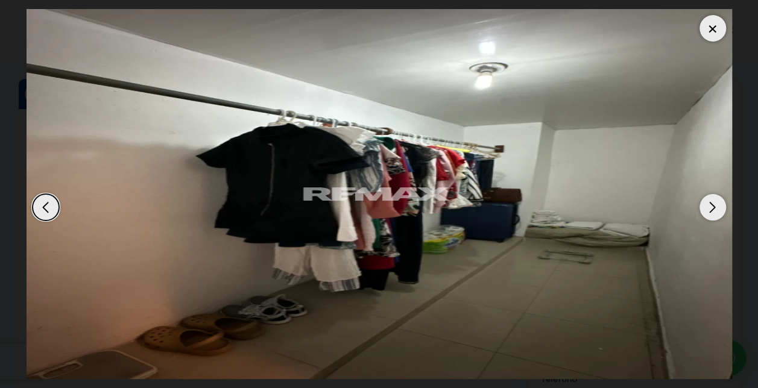
click at [709, 204] on div "Next slide" at bounding box center [713, 207] width 27 height 27
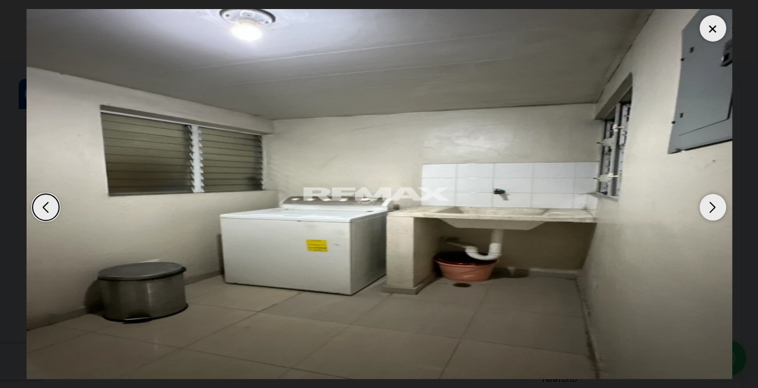
click at [709, 204] on div "Next slide" at bounding box center [713, 207] width 27 height 27
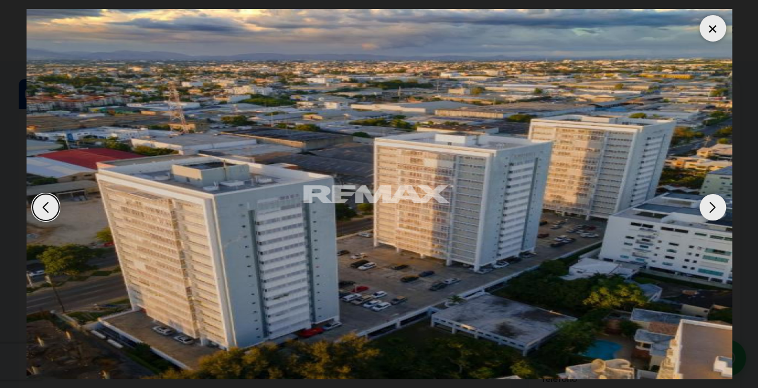
click at [709, 204] on div "Next slide" at bounding box center [713, 207] width 27 height 27
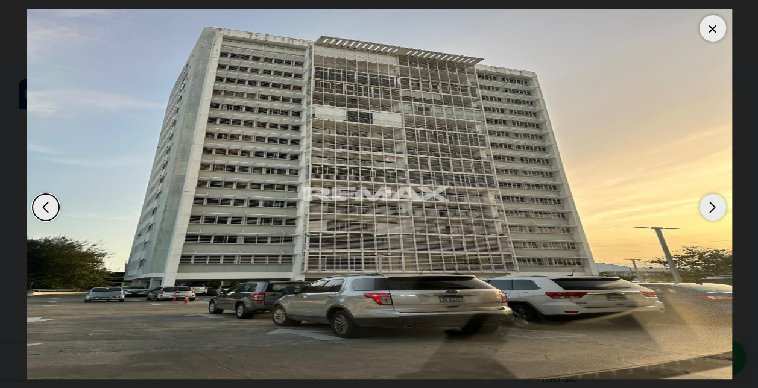
click at [709, 31] on div at bounding box center [713, 28] width 27 height 27
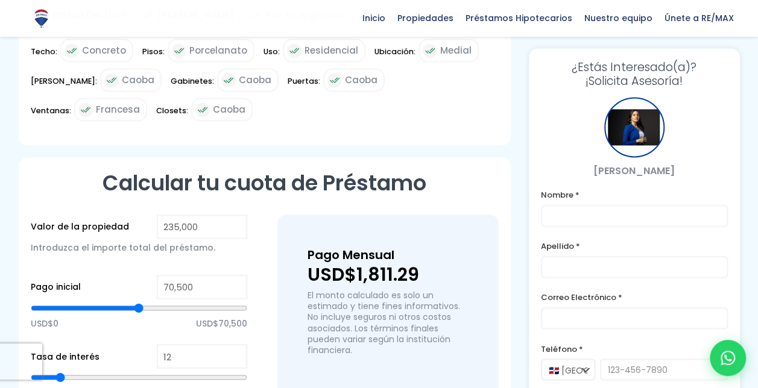
scroll to position [911, 0]
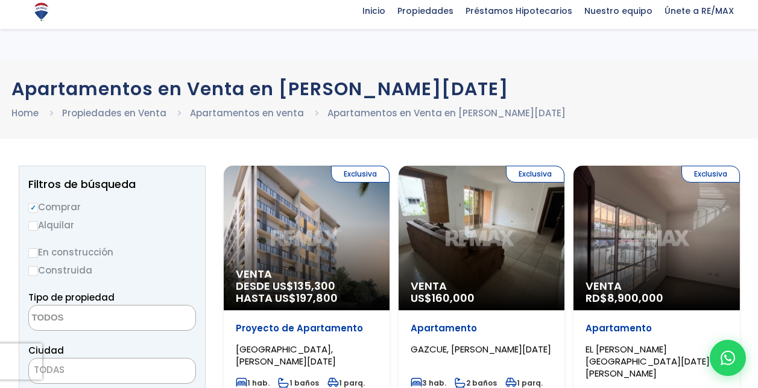
select select
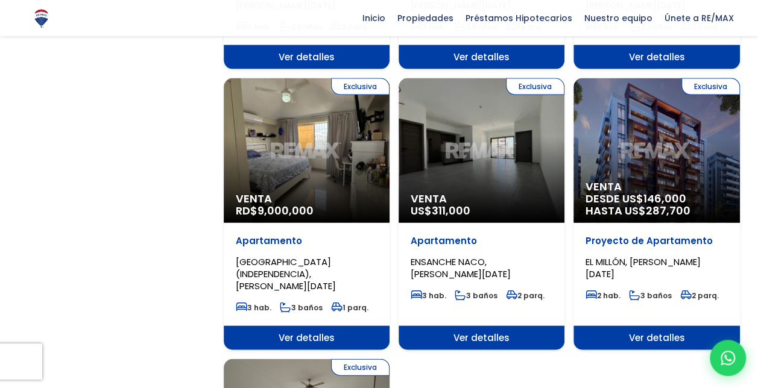
scroll to position [1192, 0]
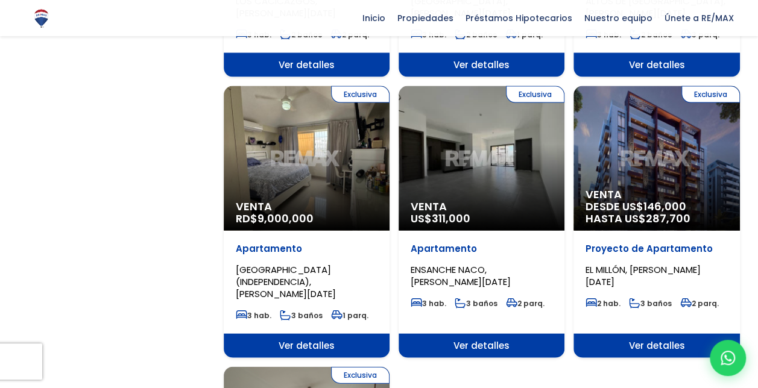
click at [303, 151] on div "Exclusiva Venta RD$ 9,000,000" at bounding box center [307, 158] width 166 height 145
click at [319, 201] on span "Venta" at bounding box center [307, 207] width 142 height 12
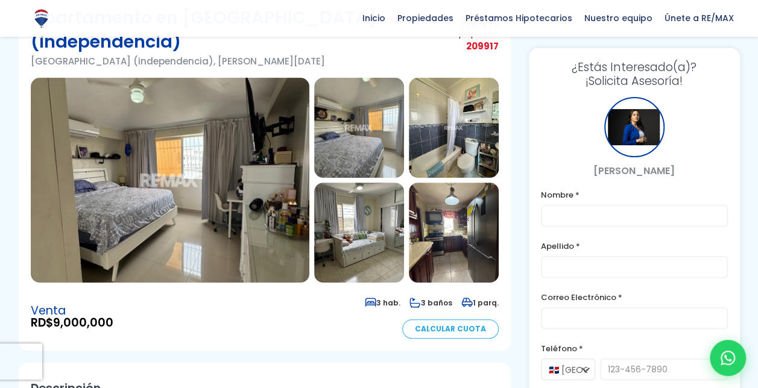
scroll to position [141, 0]
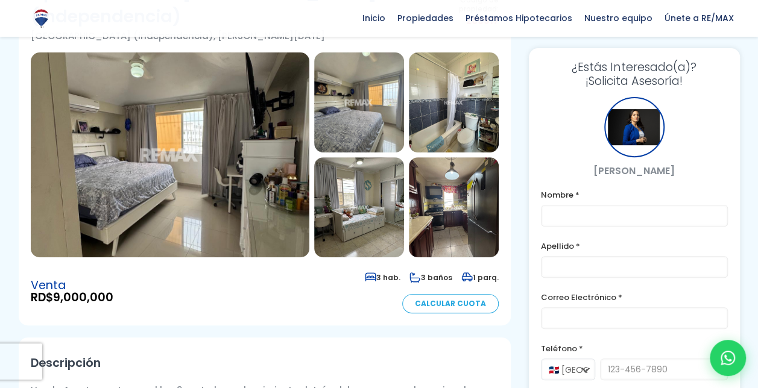
click at [203, 170] on img at bounding box center [170, 154] width 279 height 205
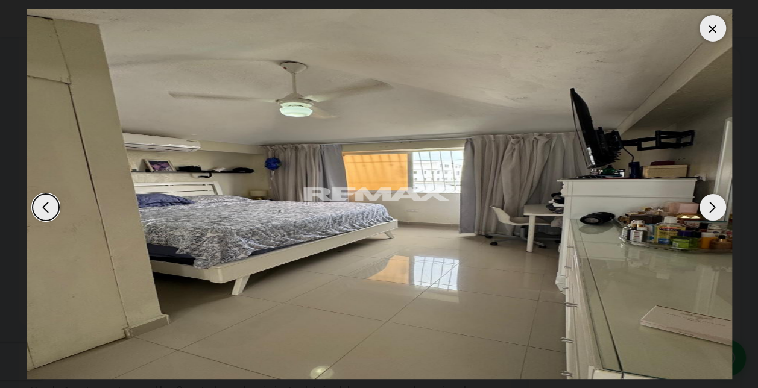
click at [708, 212] on div "Next slide" at bounding box center [713, 207] width 27 height 27
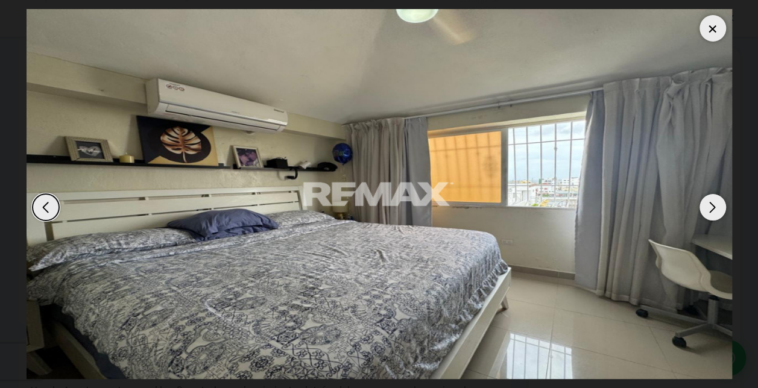
click at [708, 212] on div "Next slide" at bounding box center [713, 207] width 27 height 27
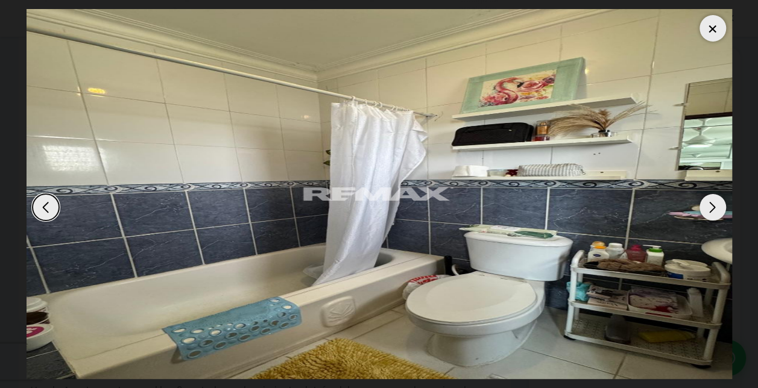
click at [708, 212] on div "Next slide" at bounding box center [713, 207] width 27 height 27
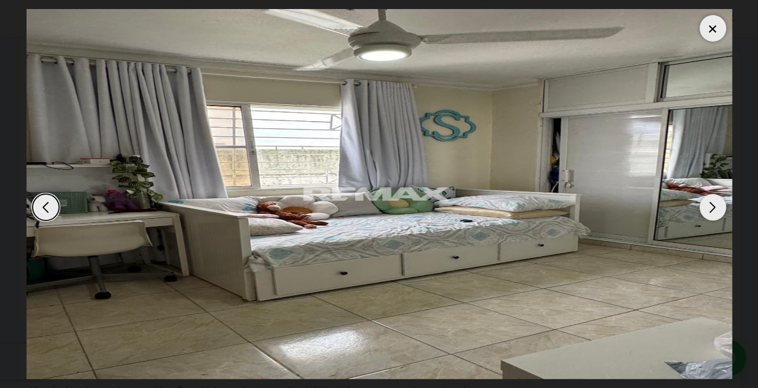
click at [708, 212] on div "Next slide" at bounding box center [713, 207] width 27 height 27
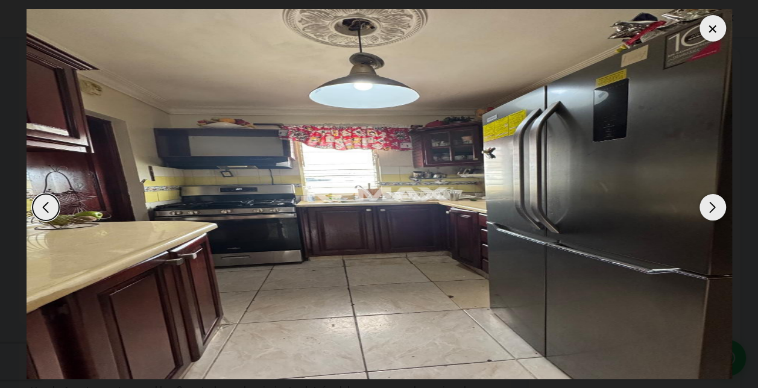
click at [708, 212] on div "Next slide" at bounding box center [713, 207] width 27 height 27
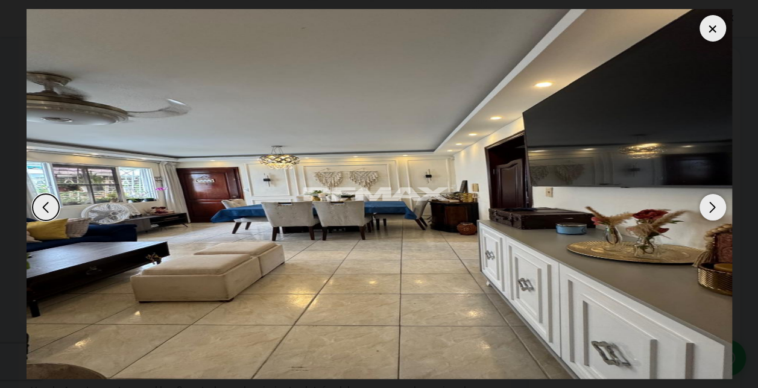
click at [708, 212] on div "Next slide" at bounding box center [713, 207] width 27 height 27
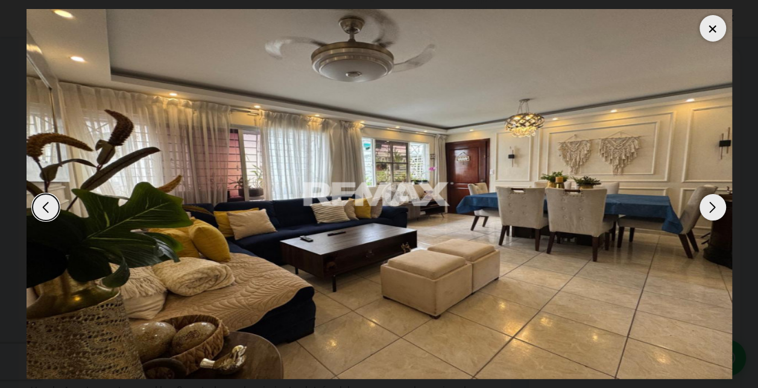
click at [708, 212] on div "Next slide" at bounding box center [713, 207] width 27 height 27
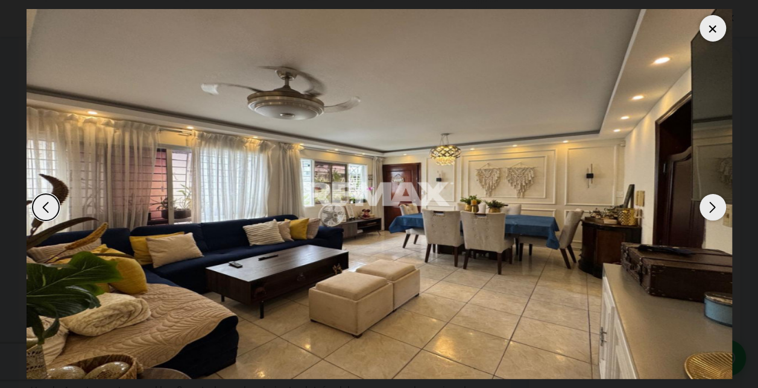
click at [708, 212] on div "Next slide" at bounding box center [713, 207] width 27 height 27
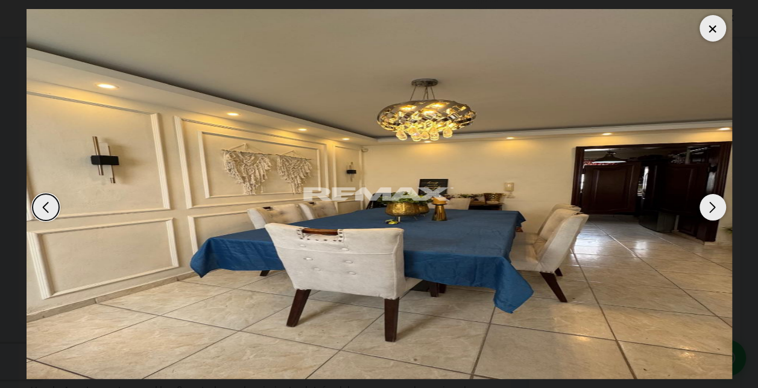
click at [708, 212] on div "Next slide" at bounding box center [713, 207] width 27 height 27
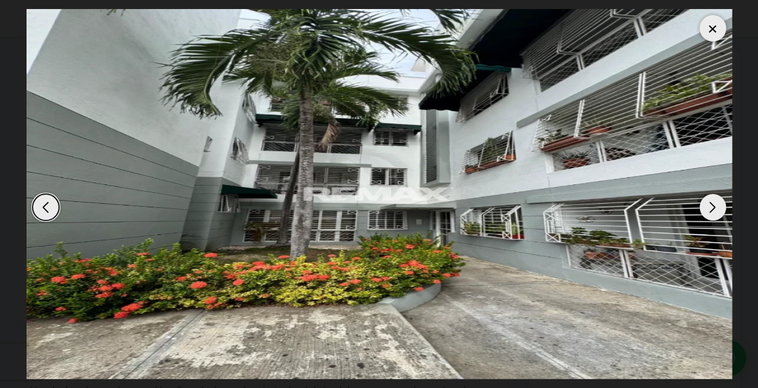
click at [708, 212] on div "Next slide" at bounding box center [713, 207] width 27 height 27
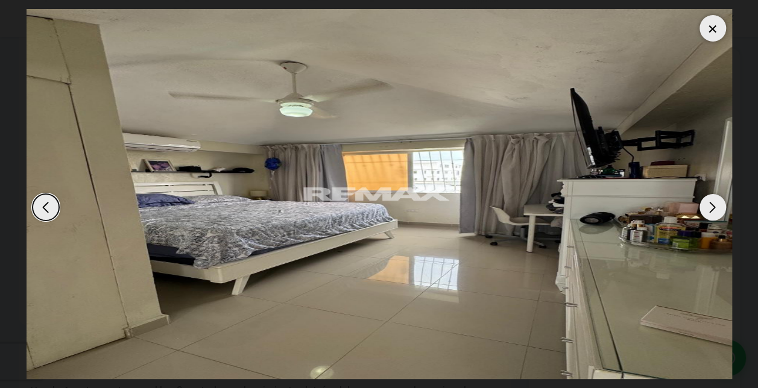
click at [45, 206] on div "Previous slide" at bounding box center [46, 207] width 27 height 27
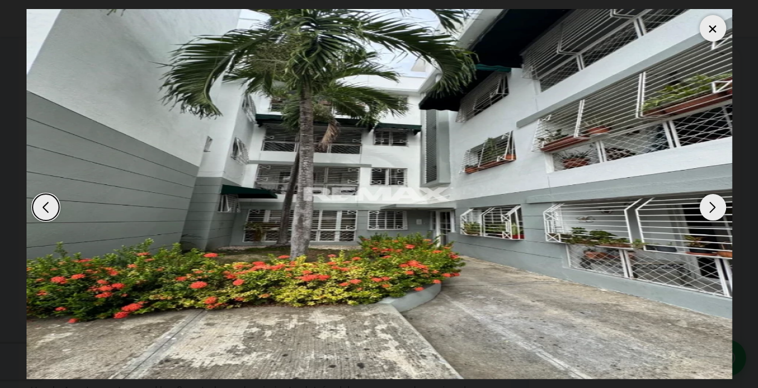
click at [709, 204] on div "Next slide" at bounding box center [713, 207] width 27 height 27
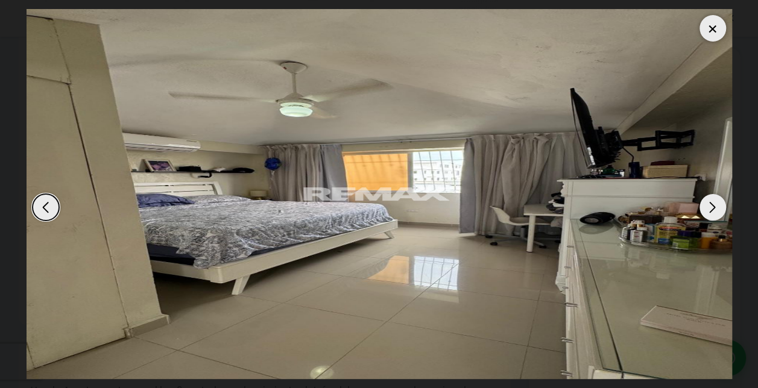
click at [709, 204] on div "Next slide" at bounding box center [713, 207] width 27 height 27
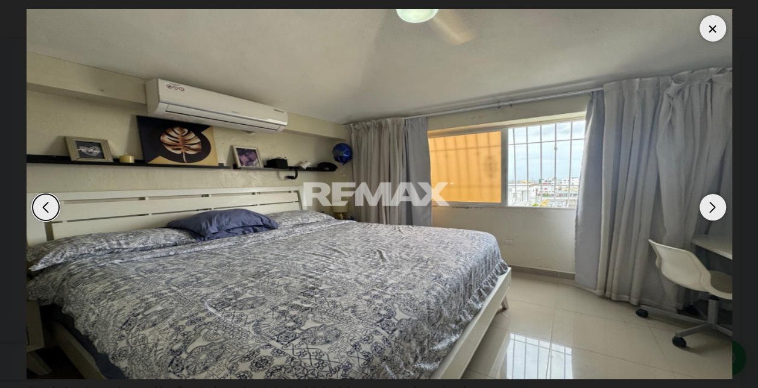
click at [709, 204] on div "Next slide" at bounding box center [713, 207] width 27 height 27
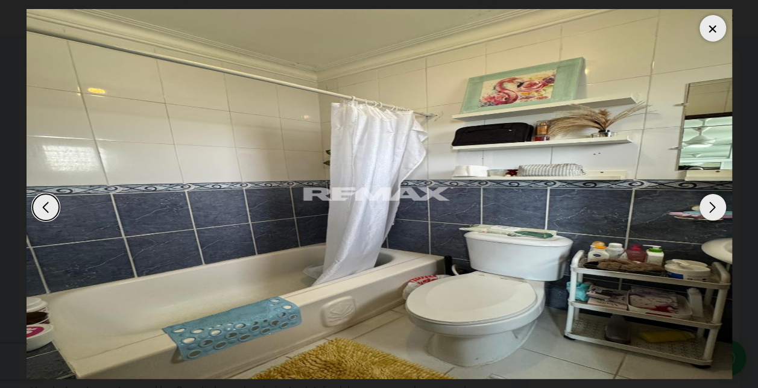
click at [709, 204] on div "Next slide" at bounding box center [713, 207] width 27 height 27
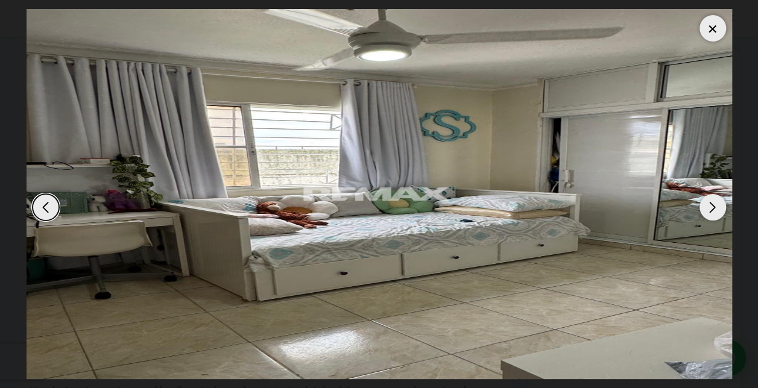
click at [709, 204] on div "Next slide" at bounding box center [713, 207] width 27 height 27
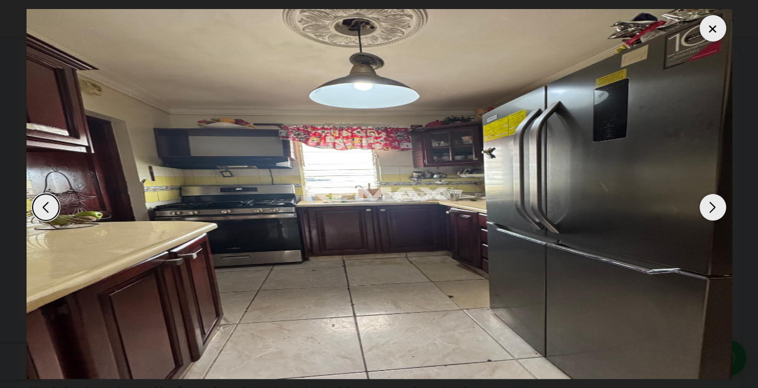
click at [719, 30] on div at bounding box center [713, 28] width 27 height 27
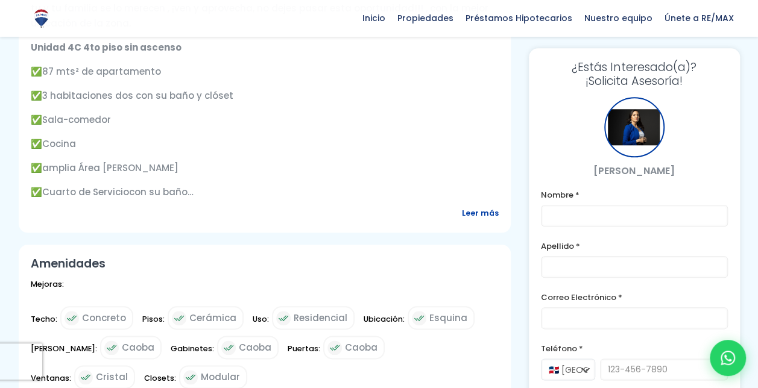
scroll to position [542, 0]
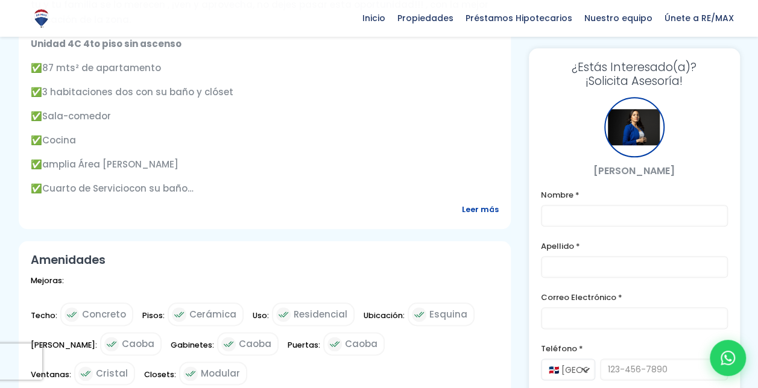
click at [479, 204] on span "Leer más" at bounding box center [480, 209] width 37 height 15
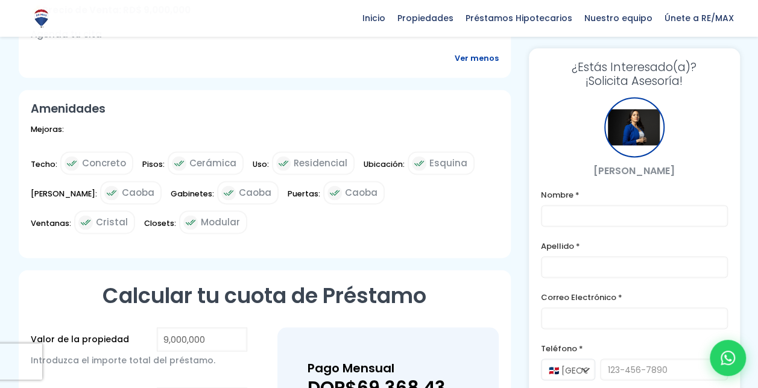
scroll to position [791, 0]
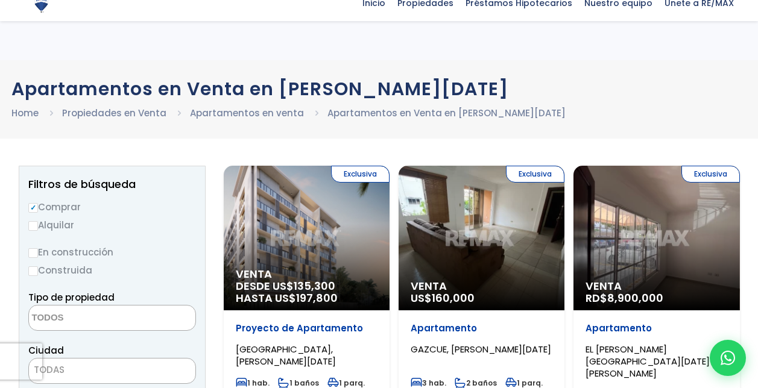
select select
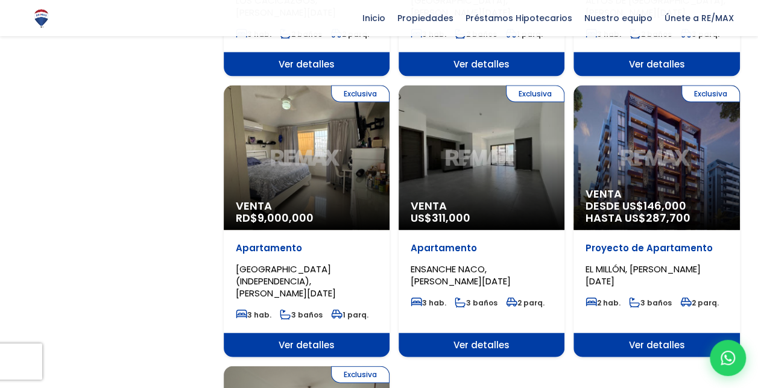
scroll to position [1192, 0]
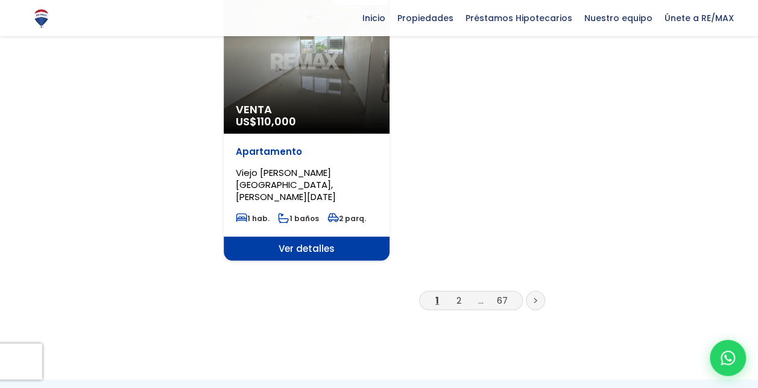
scroll to position [1578, 0]
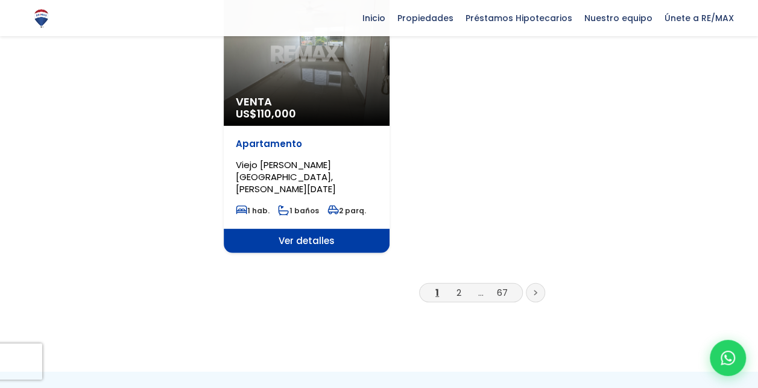
click at [534, 290] on icon at bounding box center [536, 293] width 4 height 6
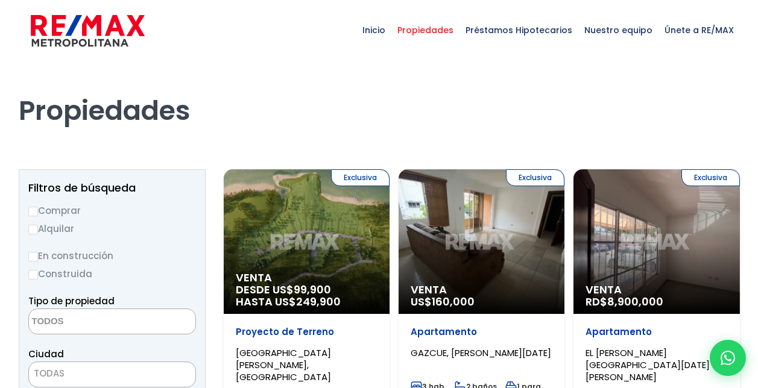
select select
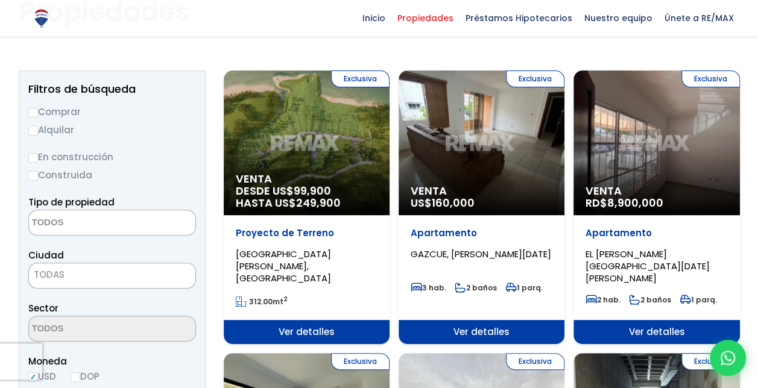
scroll to position [101, 0]
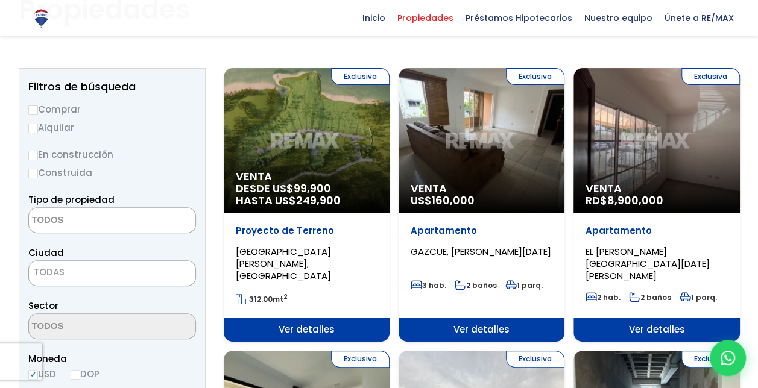
click at [439, 164] on div "Exclusiva Venta US$ 160,000" at bounding box center [482, 140] width 166 height 145
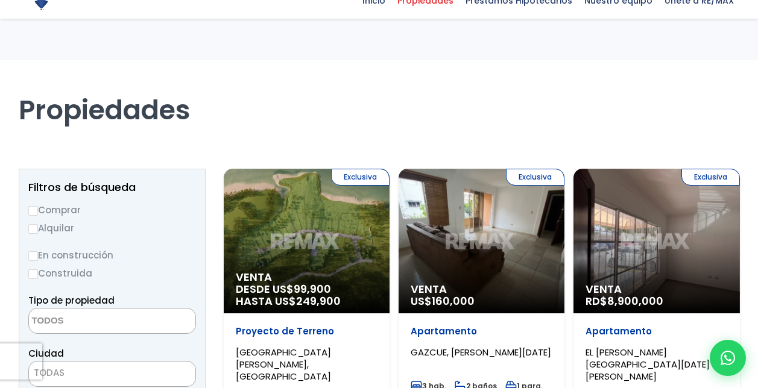
select select
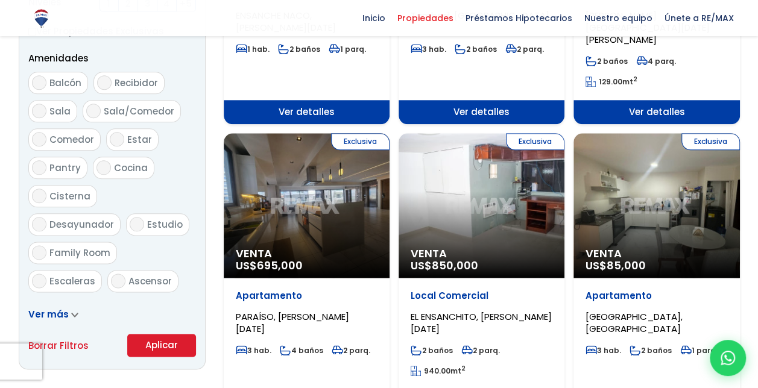
scroll to position [647, 0]
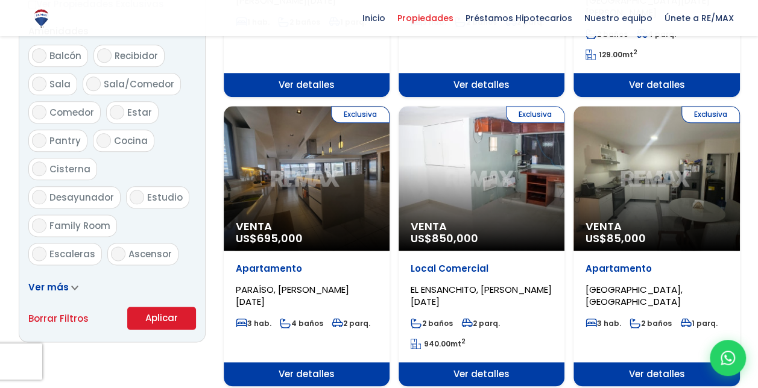
click at [655, 177] on div "Exclusiva Venta US$ 85,000" at bounding box center [657, 178] width 166 height 145
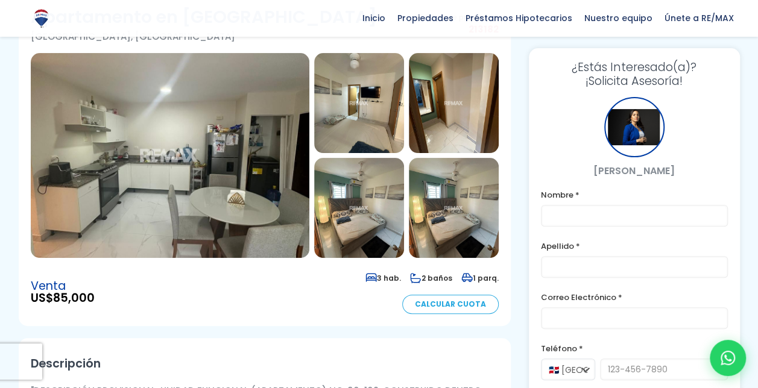
scroll to position [119, 0]
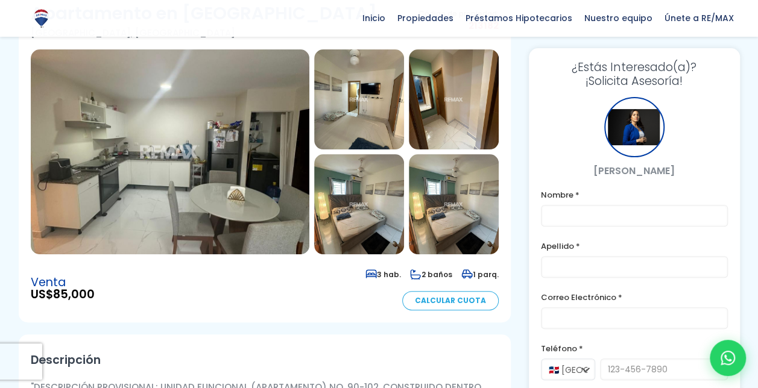
click at [222, 159] on img at bounding box center [170, 151] width 279 height 205
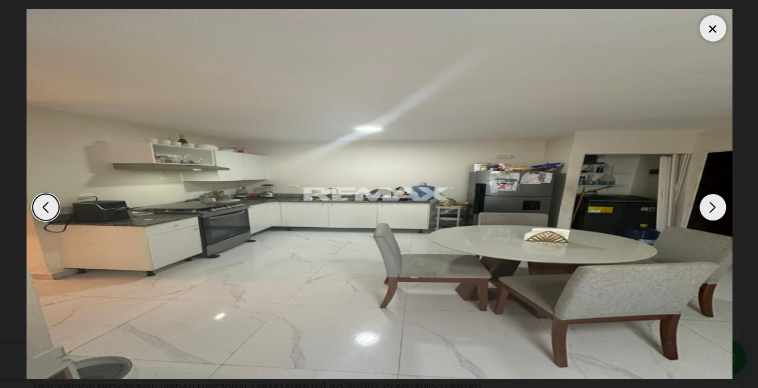
click at [714, 205] on div "Next slide" at bounding box center [713, 207] width 27 height 27
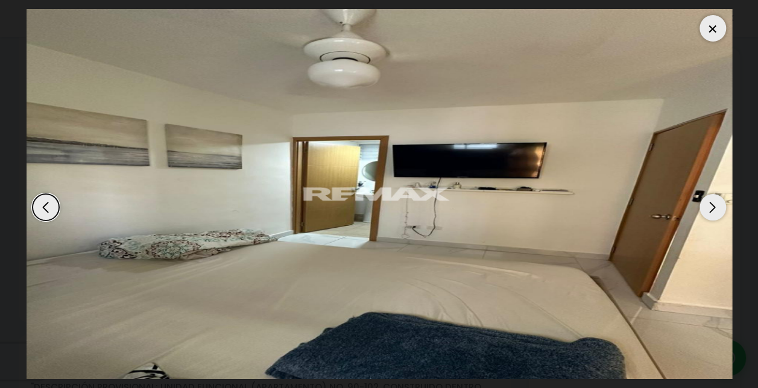
click at [714, 205] on div "Next slide" at bounding box center [713, 207] width 27 height 27
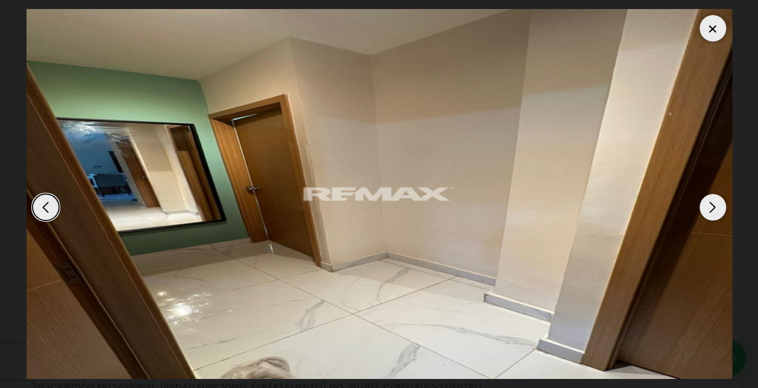
click at [714, 205] on div "Next slide" at bounding box center [713, 207] width 27 height 27
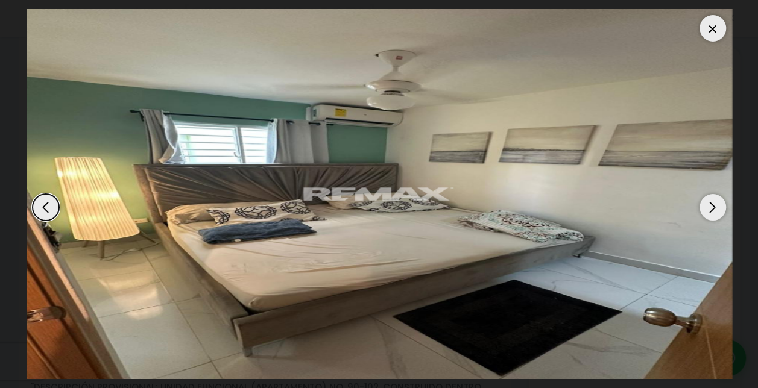
click at [714, 205] on div "Next slide" at bounding box center [713, 207] width 27 height 27
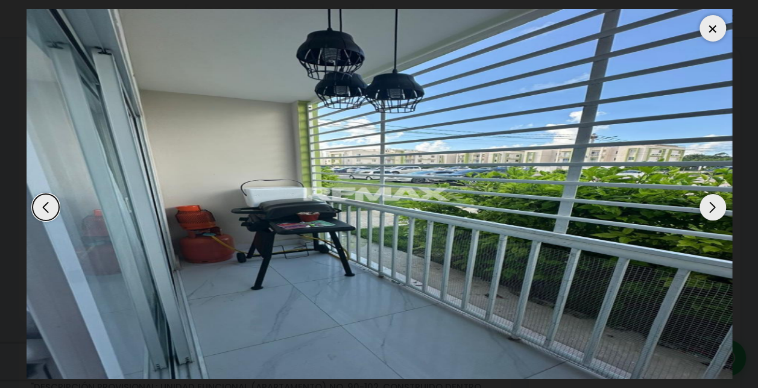
click at [714, 205] on div "Next slide" at bounding box center [713, 207] width 27 height 27
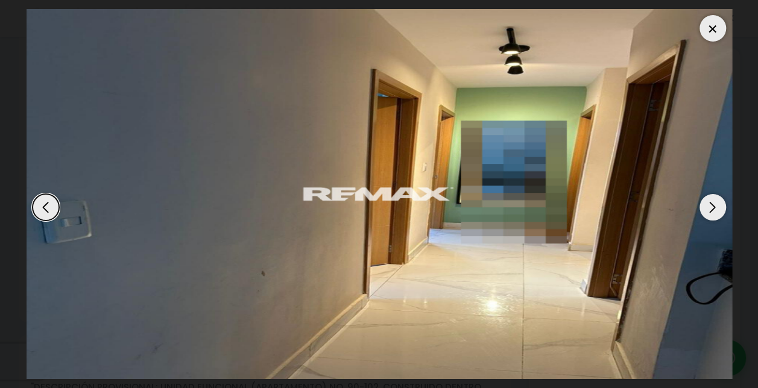
click at [714, 198] on div "Next slide" at bounding box center [713, 207] width 27 height 27
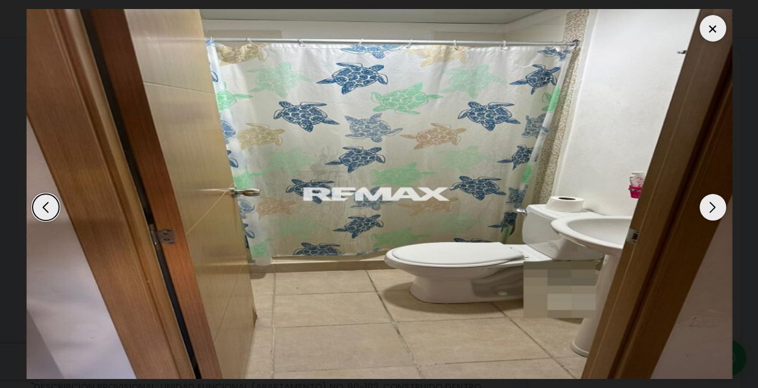
click at [714, 198] on div "Next slide" at bounding box center [713, 207] width 27 height 27
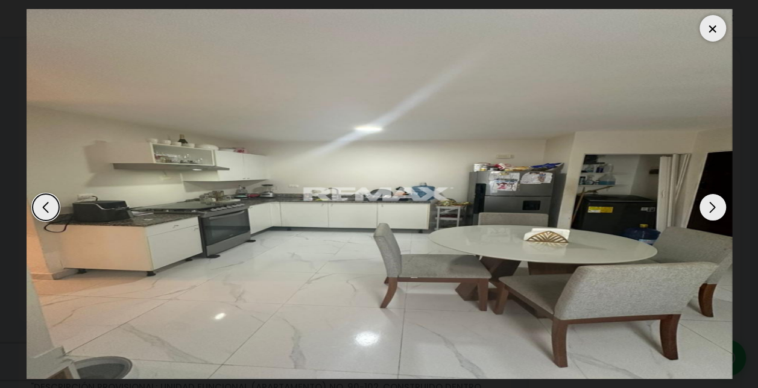
click at [714, 198] on div "Next slide" at bounding box center [713, 207] width 27 height 27
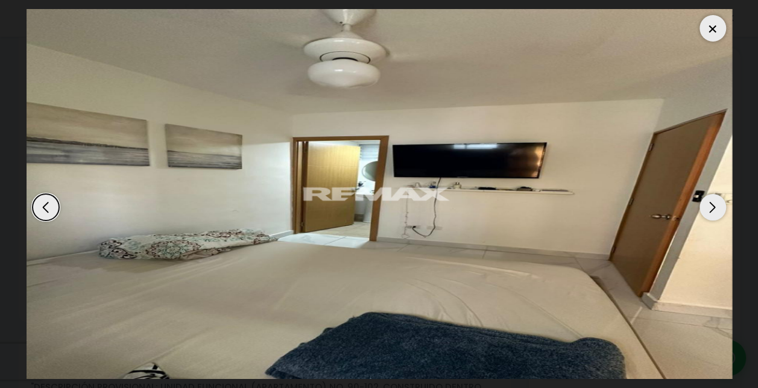
click at [711, 24] on div at bounding box center [713, 28] width 27 height 27
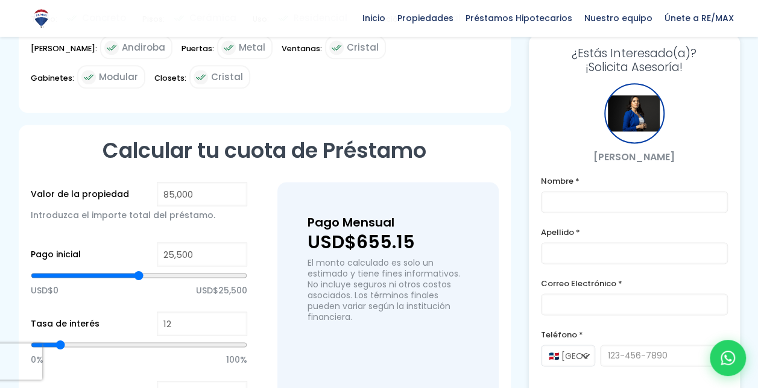
scroll to position [755, 0]
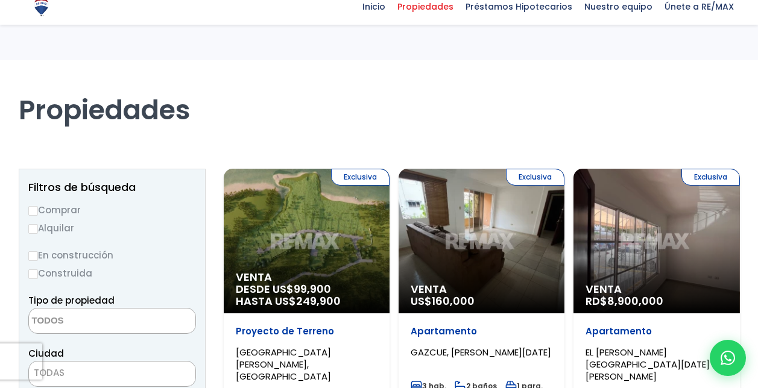
select select
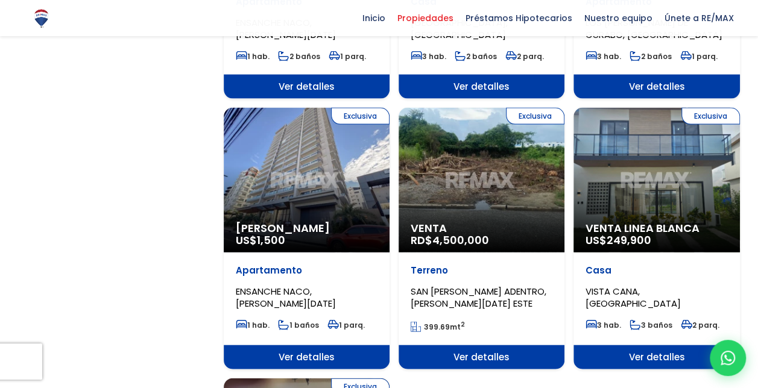
scroll to position [1214, 0]
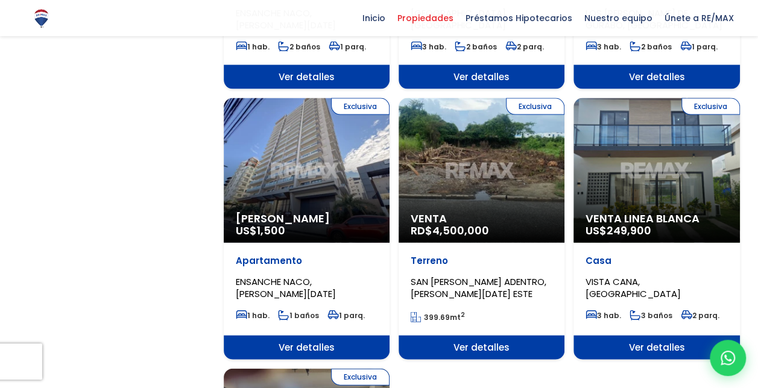
click at [680, 150] on div "Exclusiva Venta Linea Blanca US$ 249,900" at bounding box center [657, 170] width 166 height 145
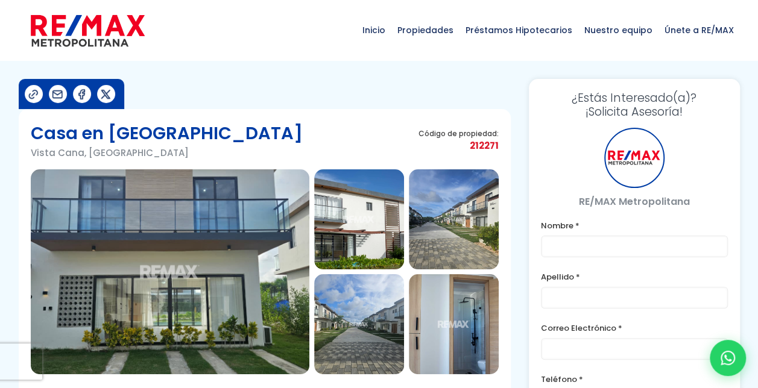
click at [680, 150] on div "RE/MAX Metropolitana" at bounding box center [634, 168] width 187 height 81
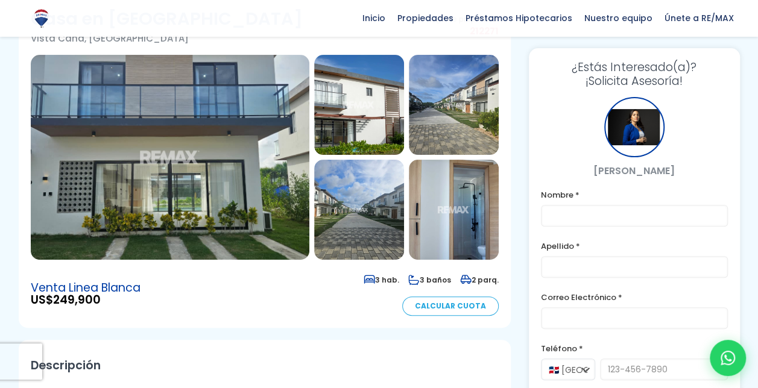
scroll to position [127, 0]
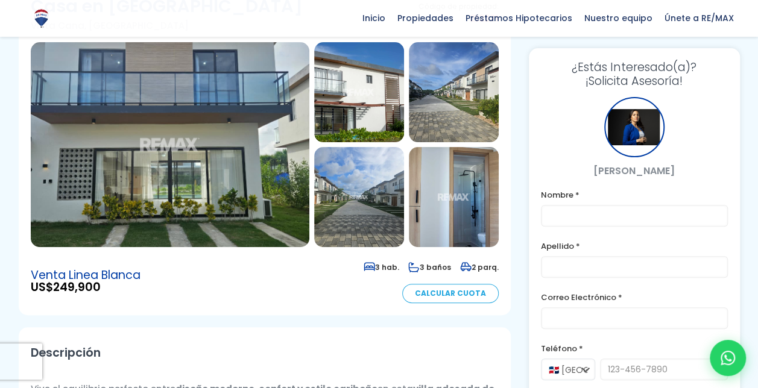
click at [223, 145] on img at bounding box center [170, 144] width 279 height 205
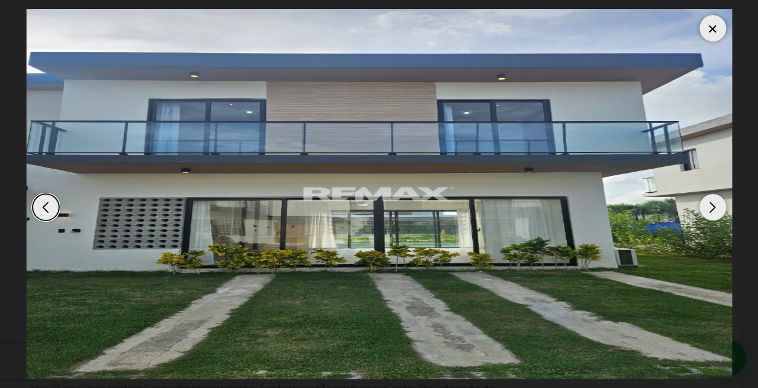
click at [708, 207] on div "Next slide" at bounding box center [713, 207] width 27 height 27
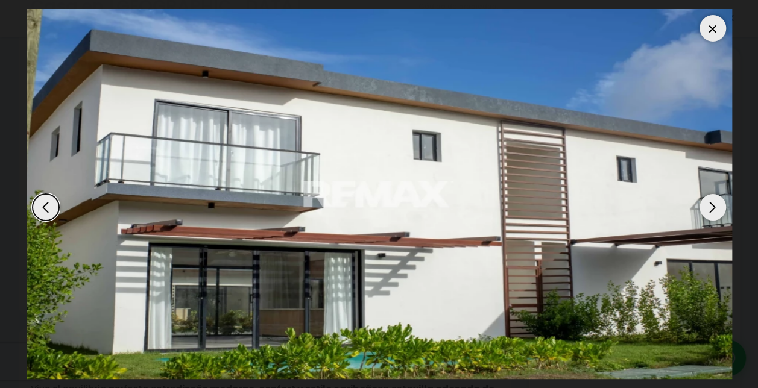
click at [708, 207] on div "Next slide" at bounding box center [713, 207] width 27 height 27
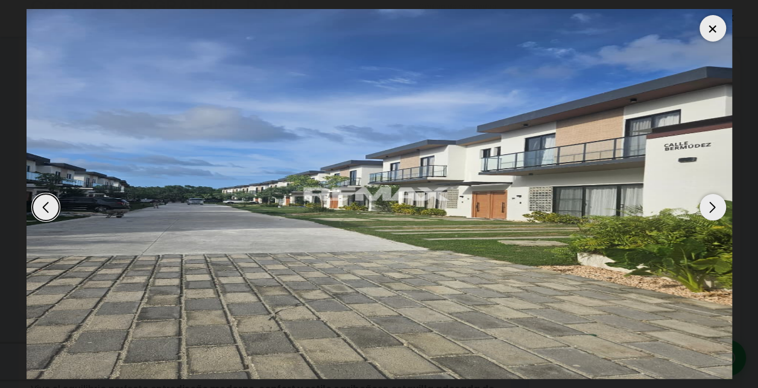
click at [708, 207] on div "Next slide" at bounding box center [713, 207] width 27 height 27
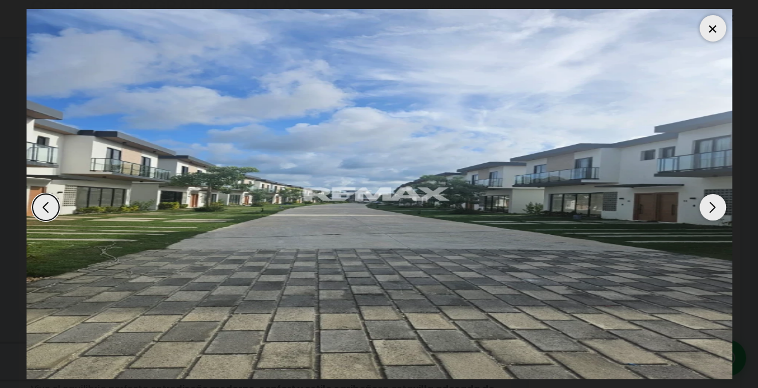
click at [717, 28] on div at bounding box center [713, 28] width 27 height 27
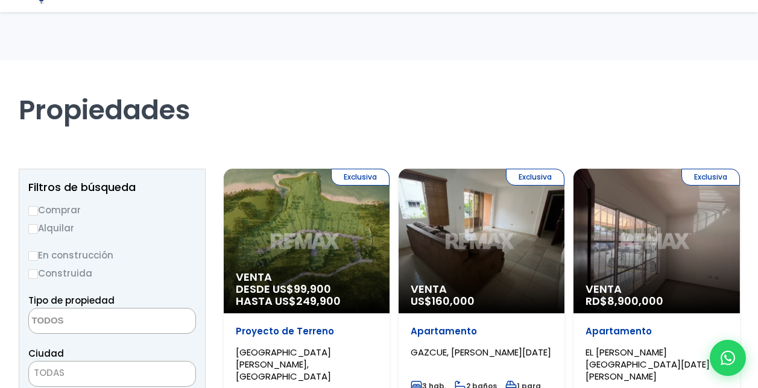
select select
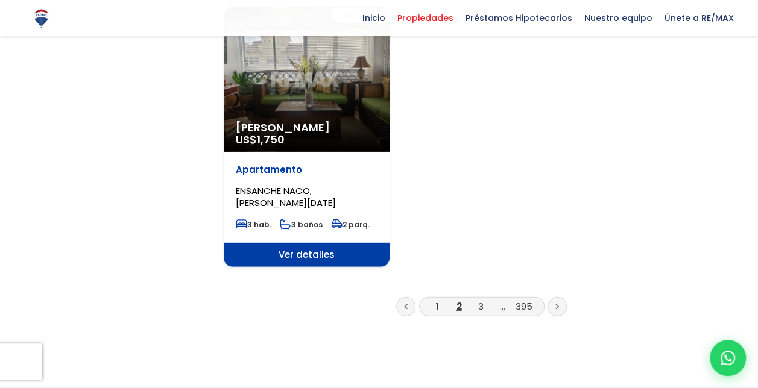
scroll to position [1595, 0]
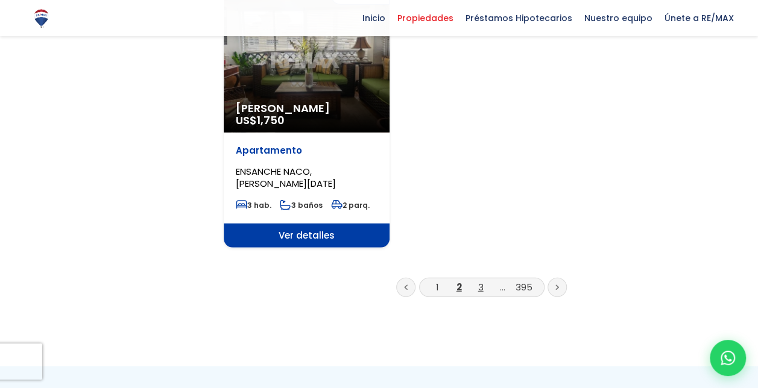
click at [479, 281] on link "3" at bounding box center [480, 287] width 5 height 13
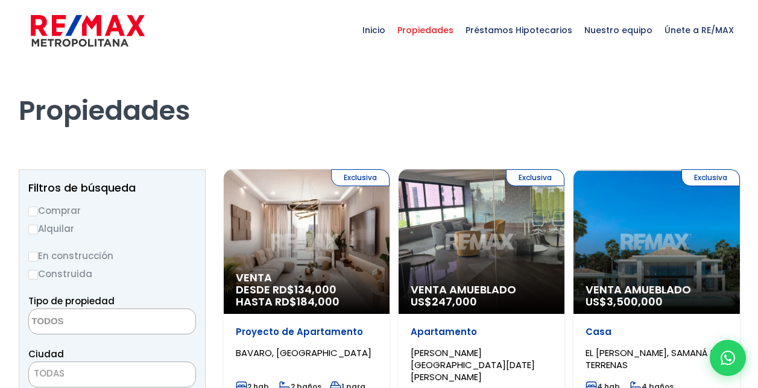
select select
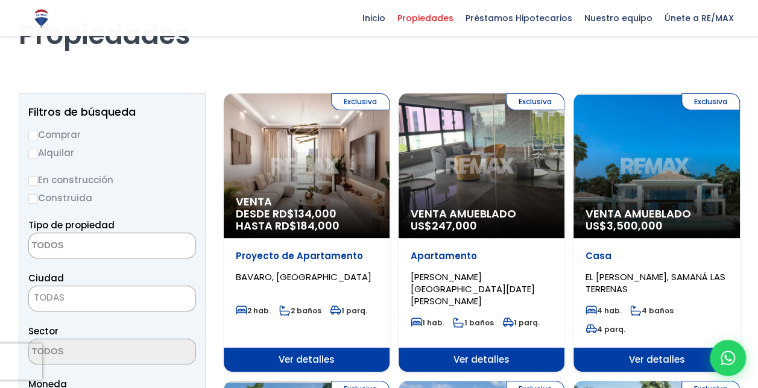
scroll to position [66, 0]
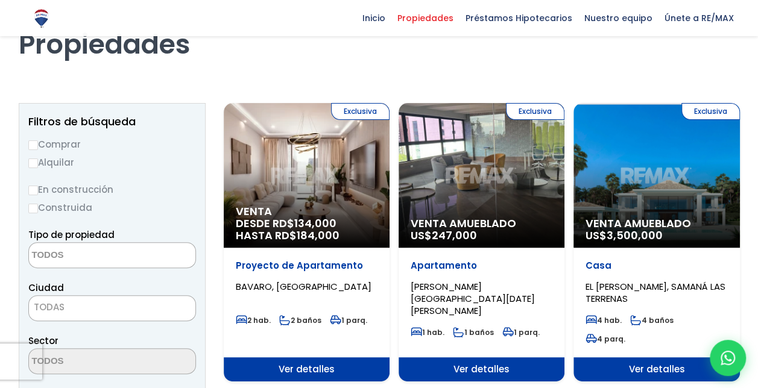
click at [642, 179] on div "Exclusiva Venta Amueblado US$ 3,500,000" at bounding box center [657, 175] width 166 height 145
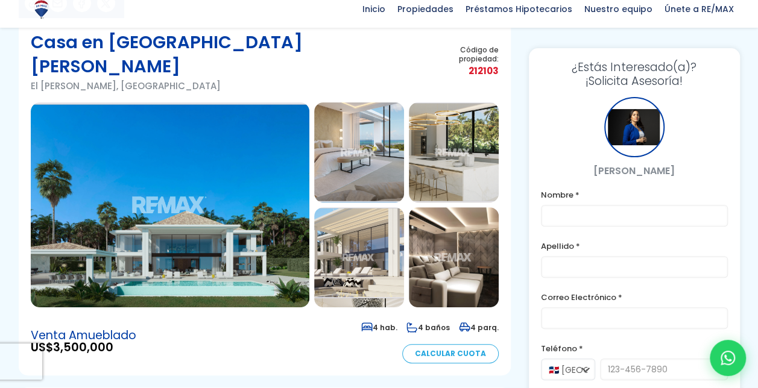
scroll to position [92, 0]
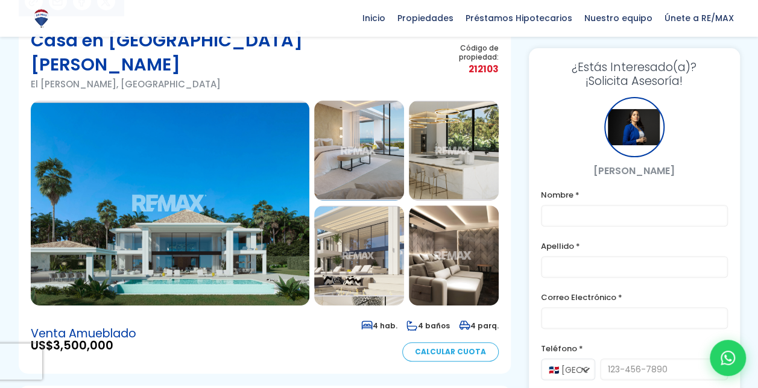
click at [265, 211] on img at bounding box center [170, 203] width 279 height 205
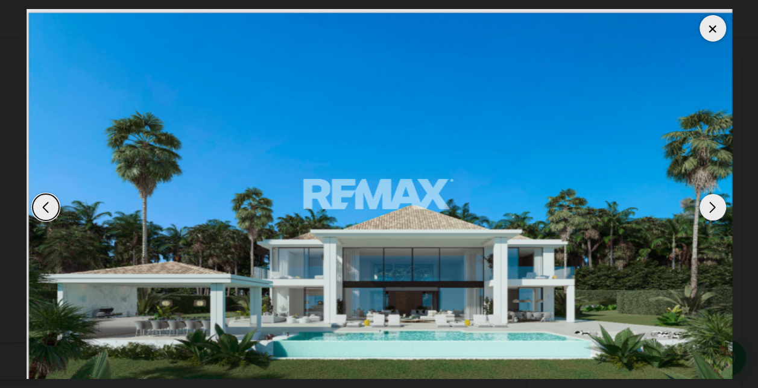
click at [714, 210] on div "Next slide" at bounding box center [713, 207] width 27 height 27
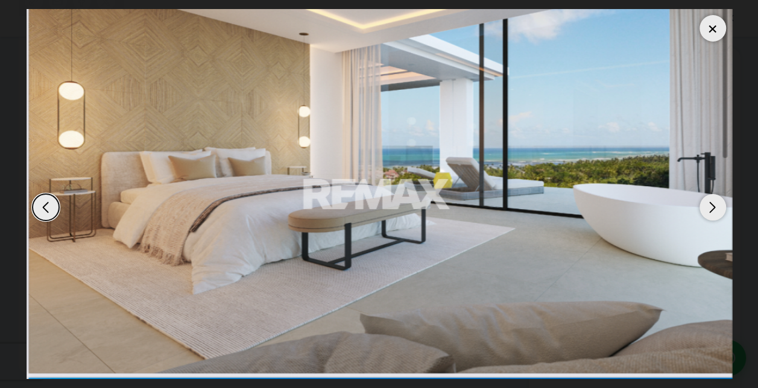
click at [714, 210] on div "Next slide" at bounding box center [713, 207] width 27 height 27
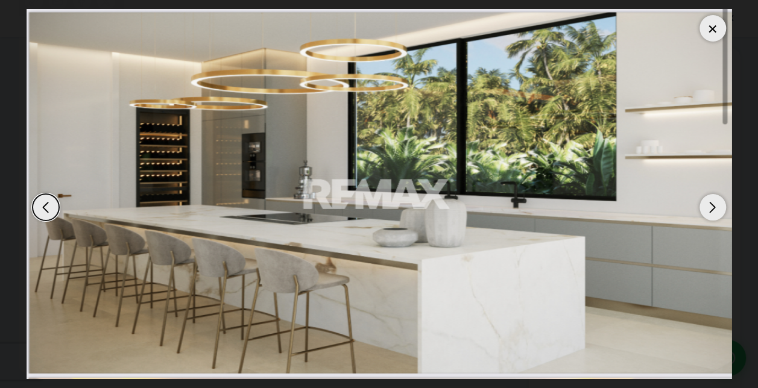
click at [48, 212] on div "Previous slide" at bounding box center [46, 207] width 27 height 27
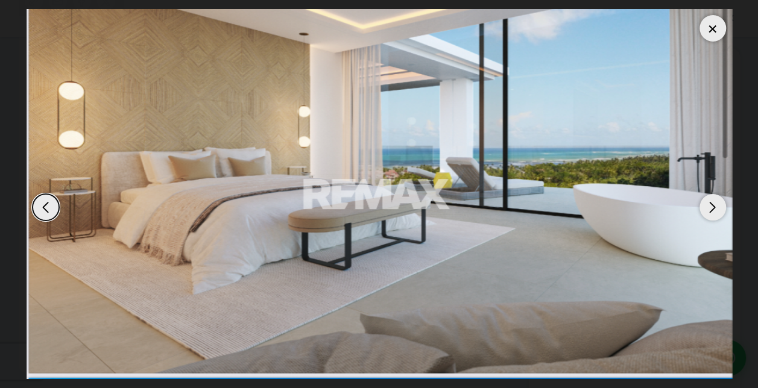
click at [711, 203] on div "Next slide" at bounding box center [713, 207] width 27 height 27
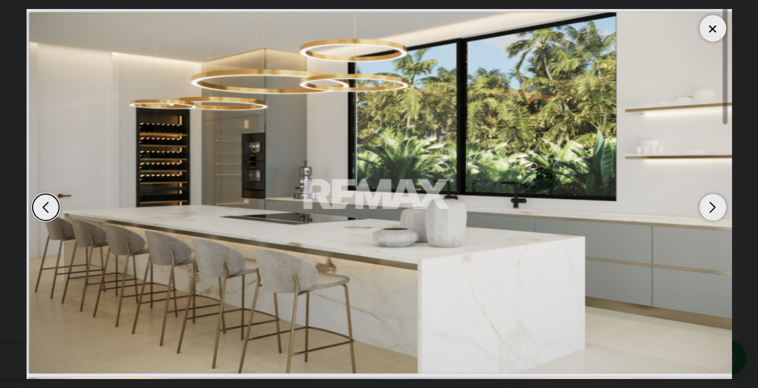
click at [711, 203] on div "Next slide" at bounding box center [713, 207] width 27 height 27
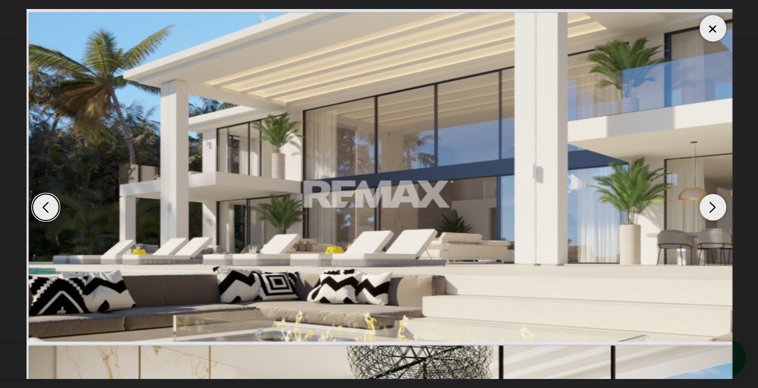
click at [711, 203] on div "Next slide" at bounding box center [713, 207] width 27 height 27
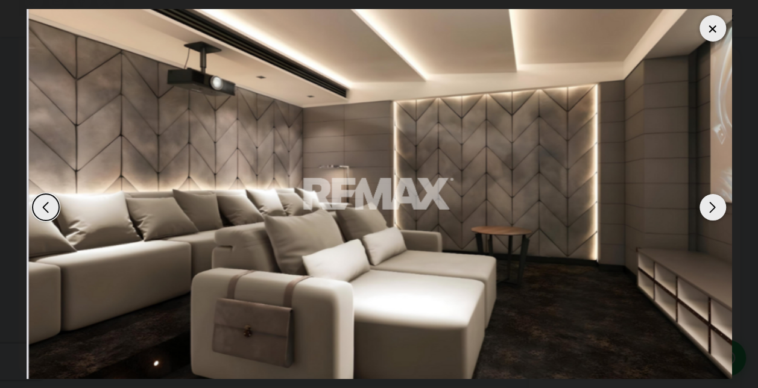
click at [711, 203] on div "Next slide" at bounding box center [713, 207] width 27 height 27
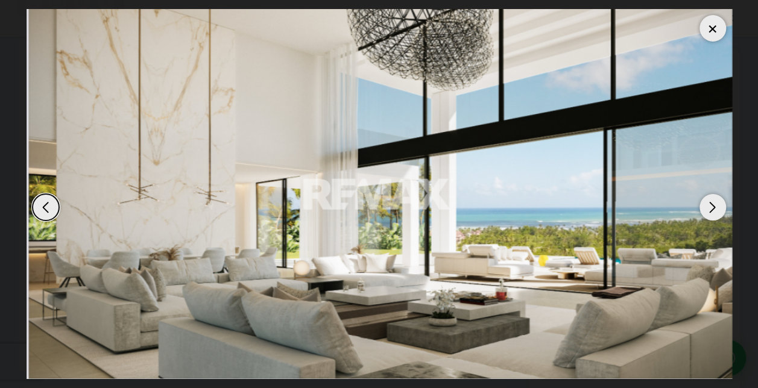
click at [711, 203] on div "Next slide" at bounding box center [713, 207] width 27 height 27
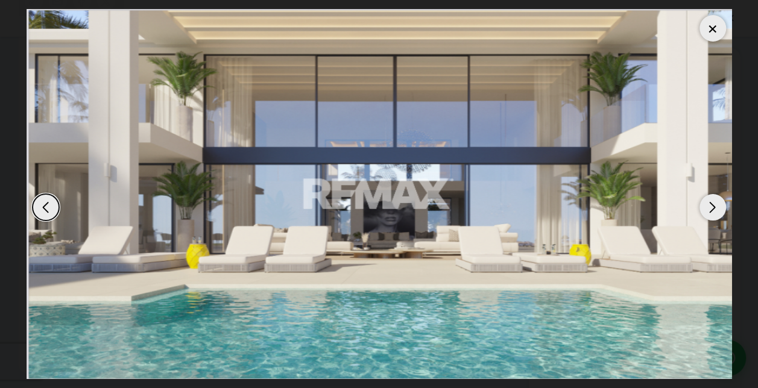
click at [711, 203] on div "Next slide" at bounding box center [713, 207] width 27 height 27
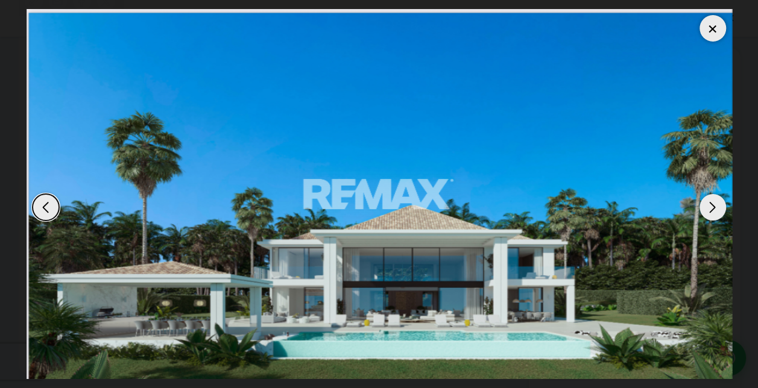
click at [711, 203] on div "Next slide" at bounding box center [713, 207] width 27 height 27
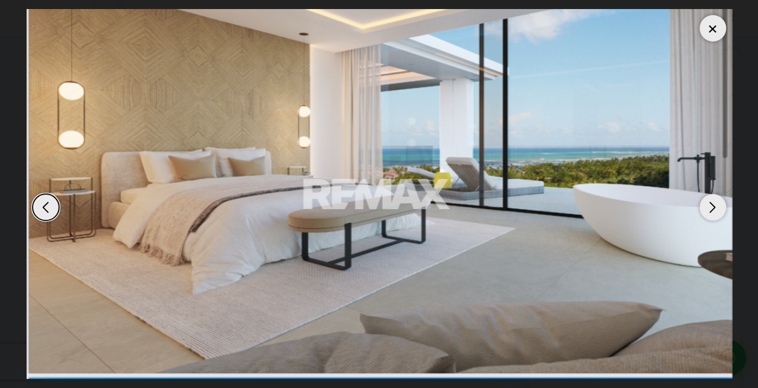
click at [711, 203] on div "Next slide" at bounding box center [713, 207] width 27 height 27
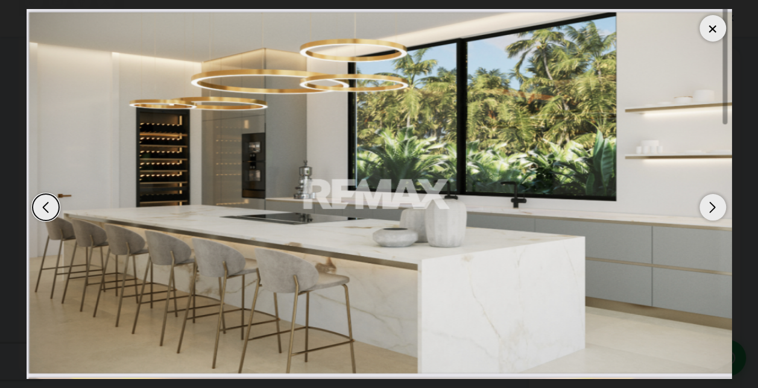
click at [714, 28] on div at bounding box center [713, 28] width 27 height 27
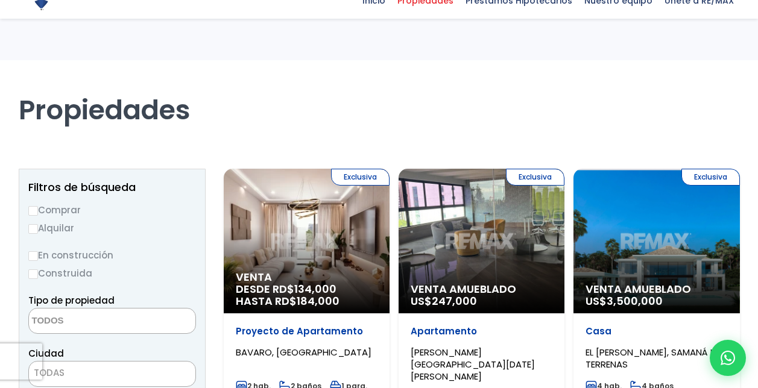
select select
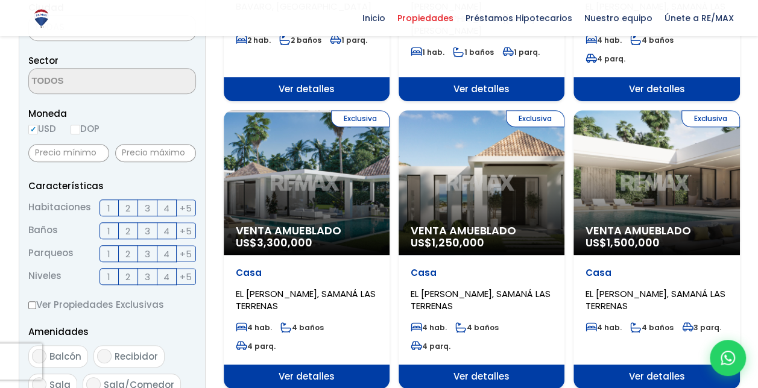
scroll to position [343, 0]
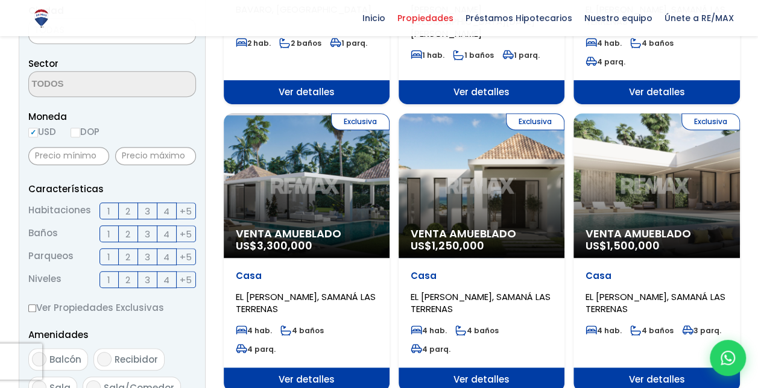
click at [640, 165] on div "Exclusiva Venta Amueblado US$ 1,500,000" at bounding box center [657, 185] width 166 height 145
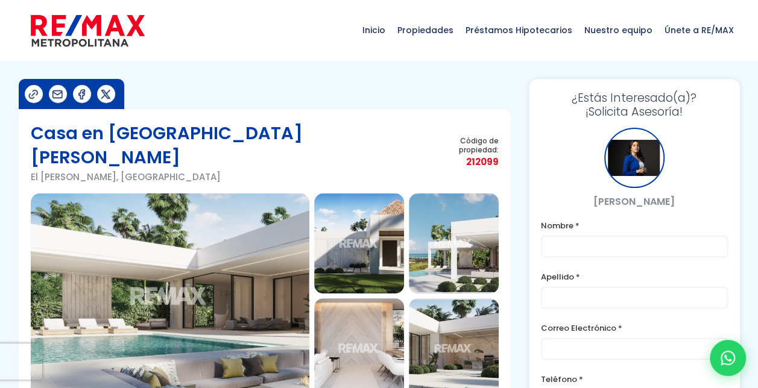
click at [277, 271] on img at bounding box center [170, 296] width 279 height 205
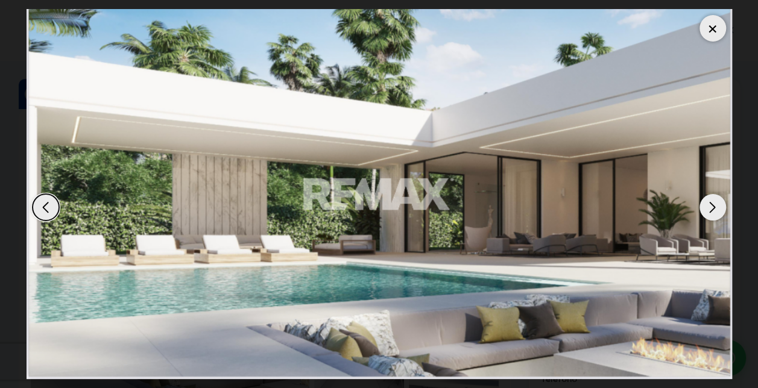
click at [712, 207] on div "Next slide" at bounding box center [713, 207] width 27 height 27
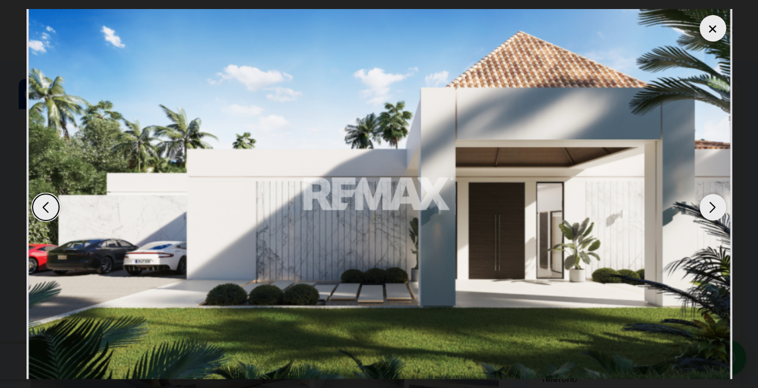
click at [712, 207] on div "Next slide" at bounding box center [713, 207] width 27 height 27
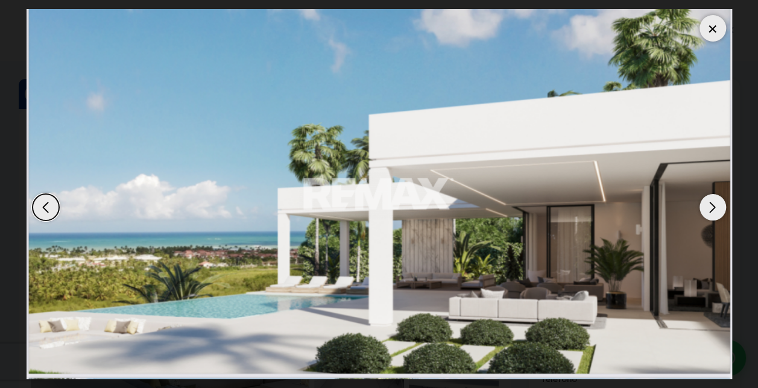
click at [712, 207] on div "Next slide" at bounding box center [713, 207] width 27 height 27
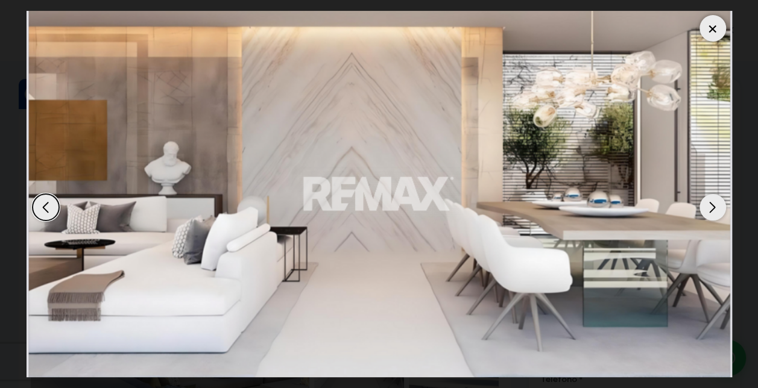
click at [712, 207] on div "Next slide" at bounding box center [713, 207] width 27 height 27
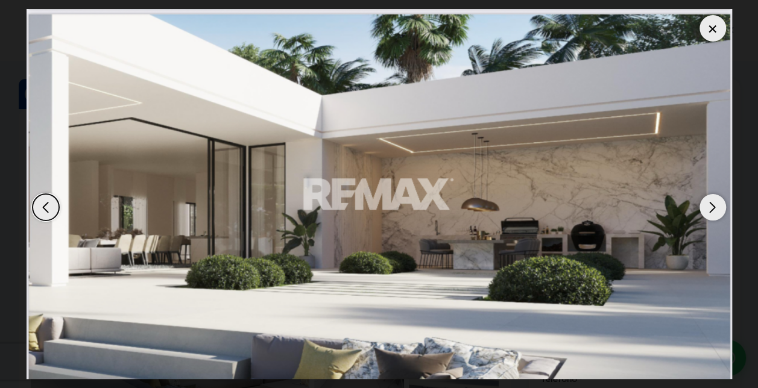
click at [712, 207] on div "Next slide" at bounding box center [713, 207] width 27 height 27
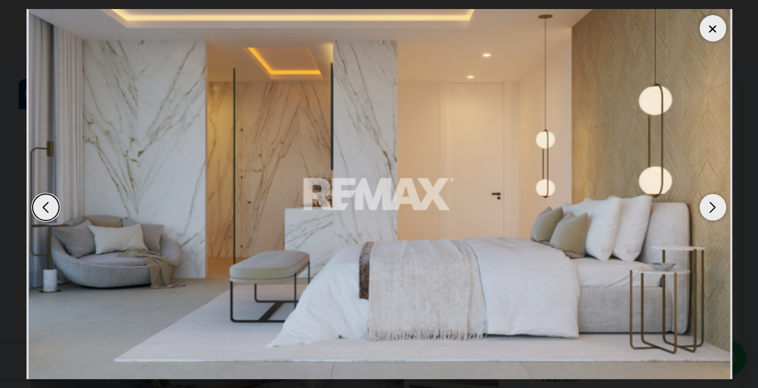
click at [712, 207] on div "Next slide" at bounding box center [713, 207] width 27 height 27
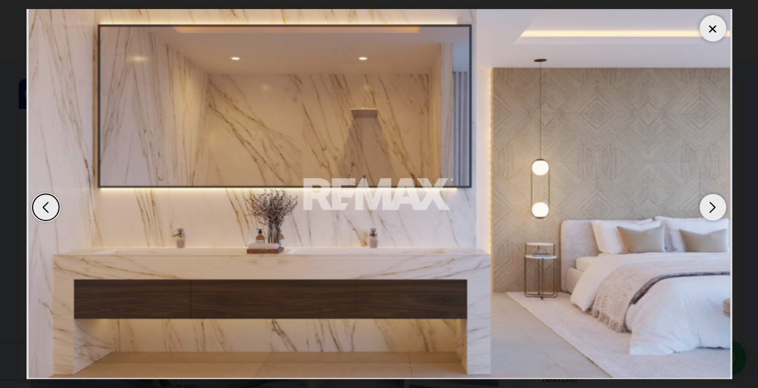
click at [712, 207] on div "Next slide" at bounding box center [713, 207] width 27 height 27
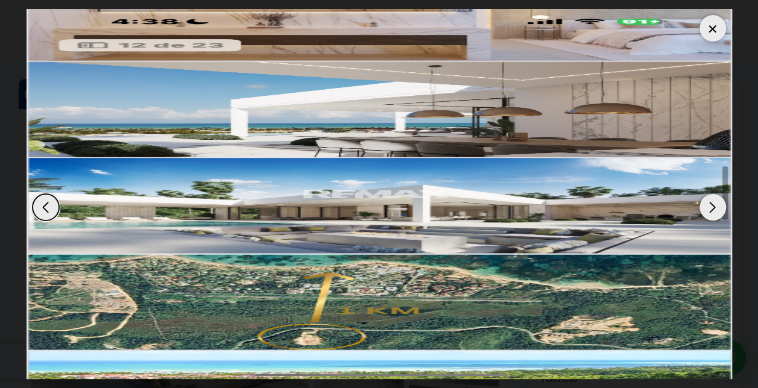
click at [712, 207] on div "Next slide" at bounding box center [713, 207] width 27 height 27
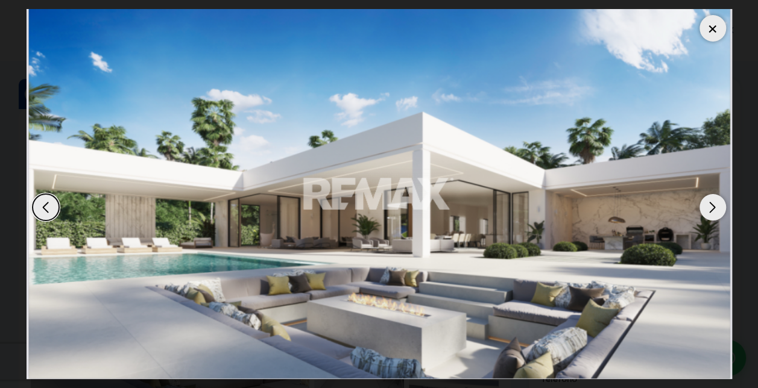
click at [712, 207] on div "Next slide" at bounding box center [713, 207] width 27 height 27
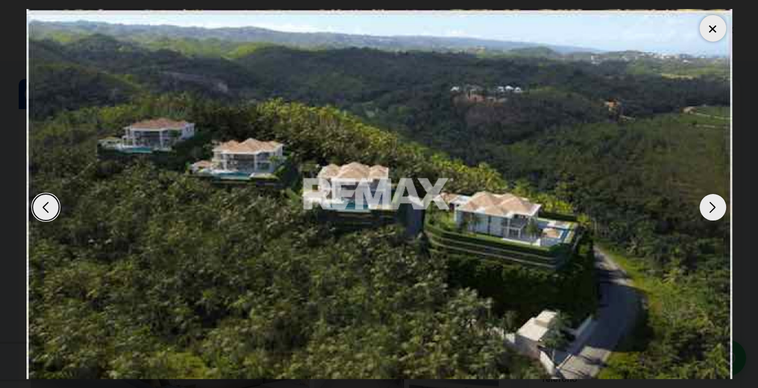
click at [715, 205] on div "Next slide" at bounding box center [713, 207] width 27 height 27
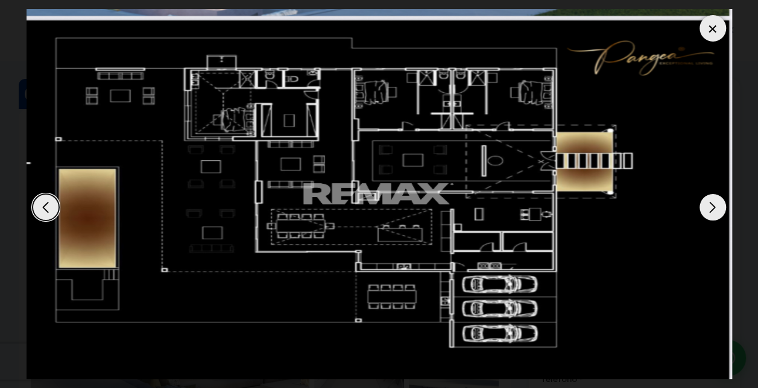
click at [707, 203] on div "Next slide" at bounding box center [713, 207] width 27 height 27
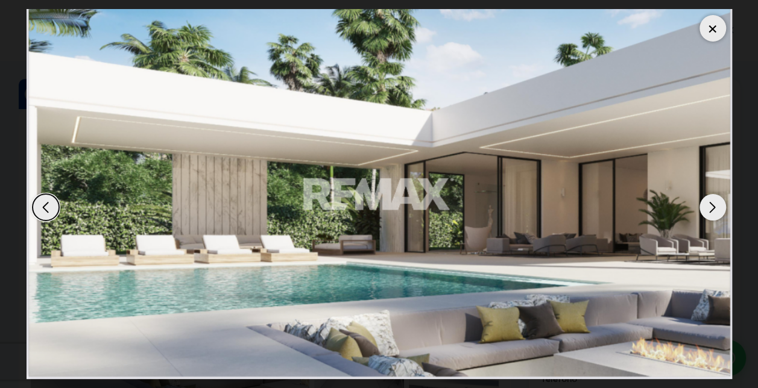
click at [707, 203] on div "Next slide" at bounding box center [713, 207] width 27 height 27
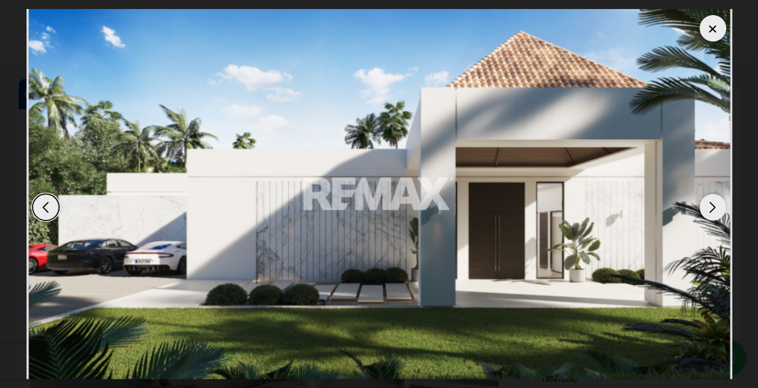
click at [707, 203] on div "Next slide" at bounding box center [713, 207] width 27 height 27
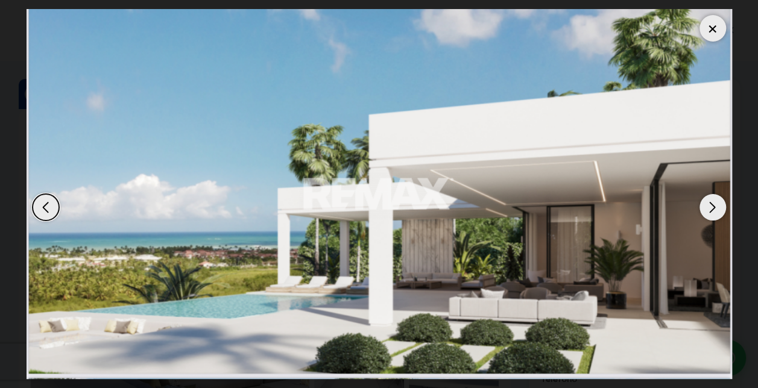
click at [707, 203] on div "Next slide" at bounding box center [713, 207] width 27 height 27
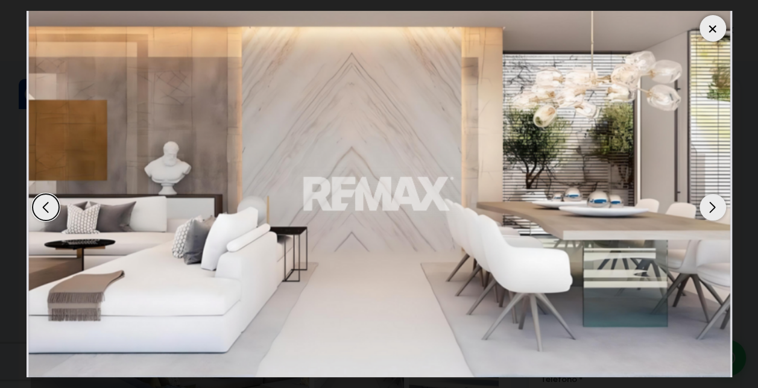
click at [707, 203] on div "Next slide" at bounding box center [713, 207] width 27 height 27
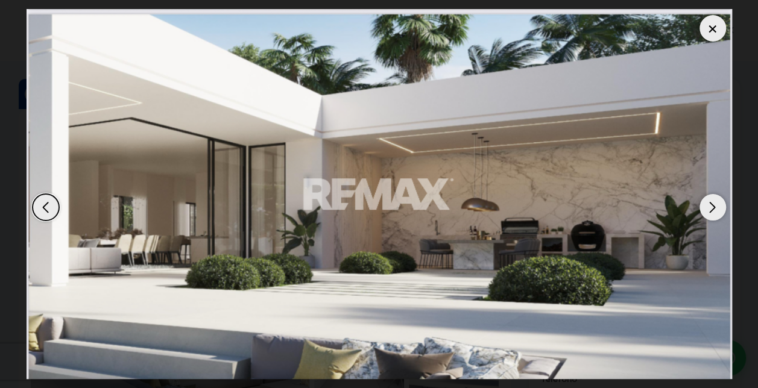
click at [707, 203] on div "Next slide" at bounding box center [713, 207] width 27 height 27
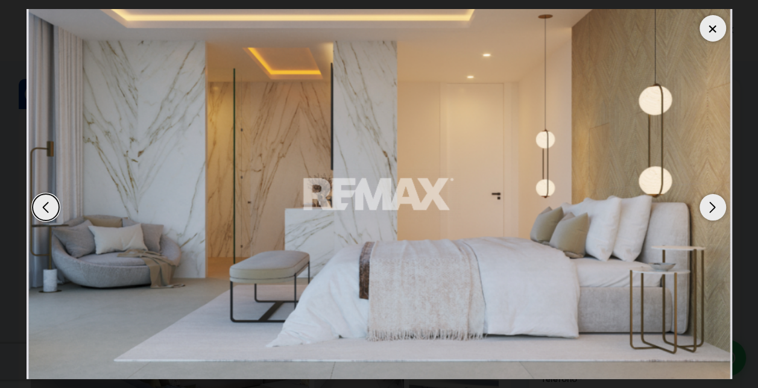
click at [707, 203] on div "Next slide" at bounding box center [713, 207] width 27 height 27
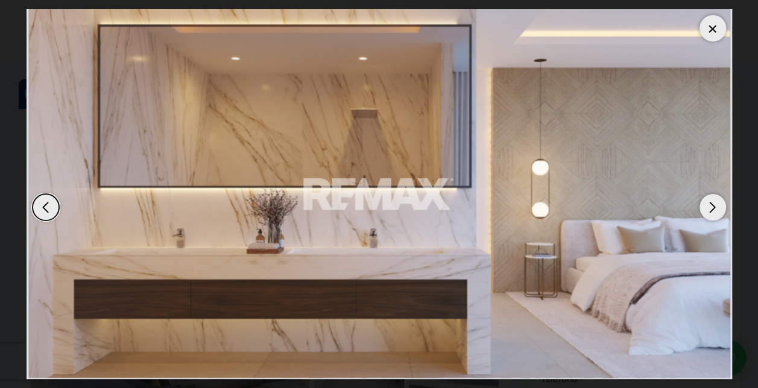
click at [707, 203] on div "Next slide" at bounding box center [713, 207] width 27 height 27
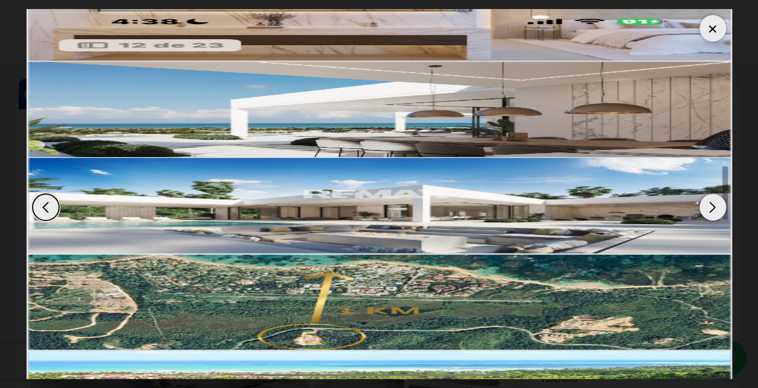
click at [707, 203] on div "Next slide" at bounding box center [713, 207] width 27 height 27
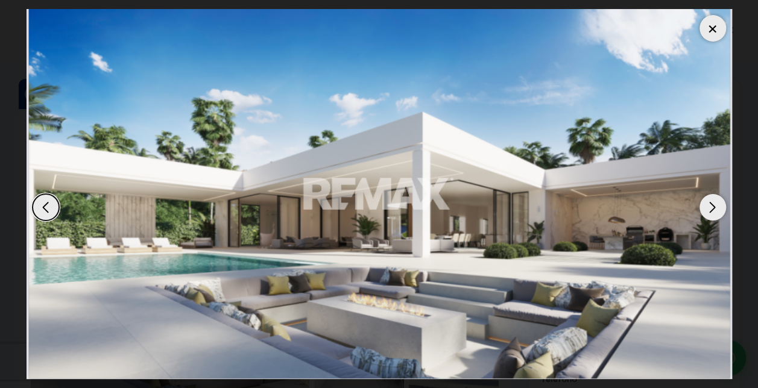
click at [707, 203] on div "Next slide" at bounding box center [713, 207] width 27 height 27
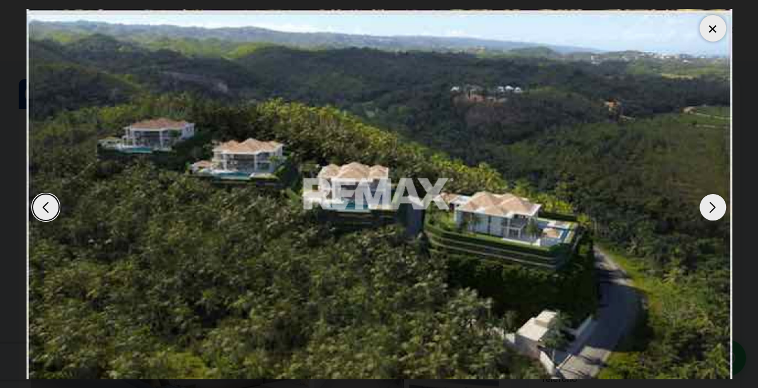
click at [710, 30] on div at bounding box center [713, 28] width 27 height 27
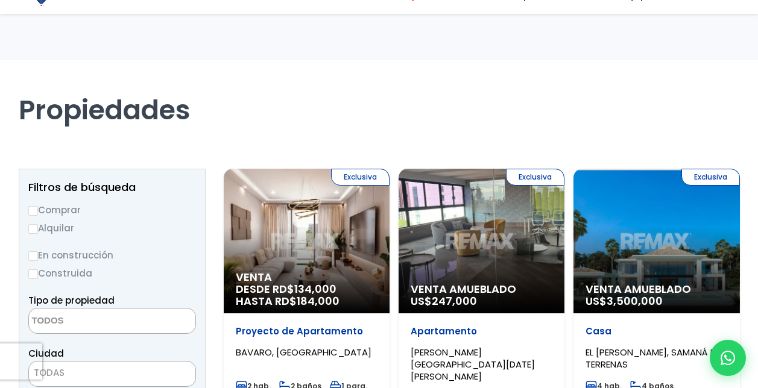
select select
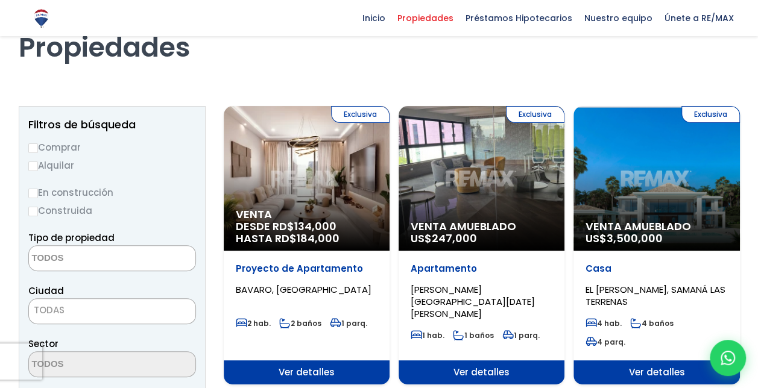
scroll to position [60, 0]
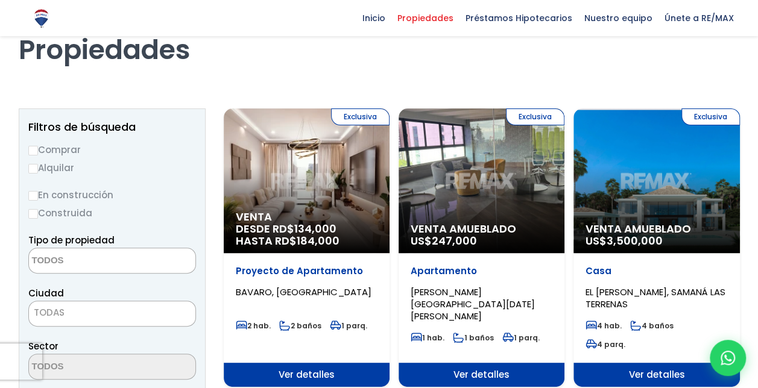
click at [674, 189] on div "Exclusiva Venta Amueblado US$ 3,500,000" at bounding box center [657, 181] width 166 height 145
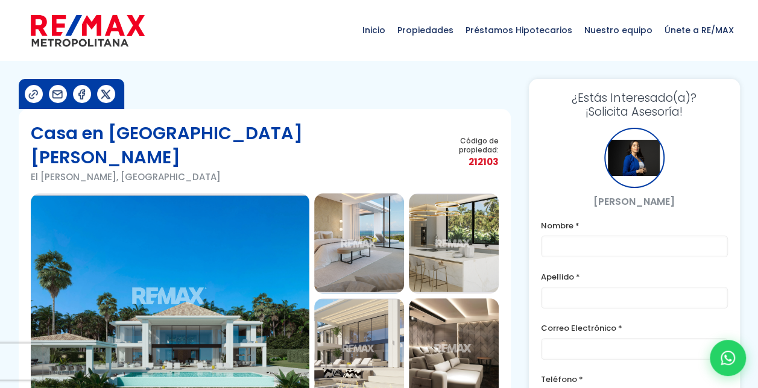
click at [225, 269] on img at bounding box center [170, 296] width 279 height 205
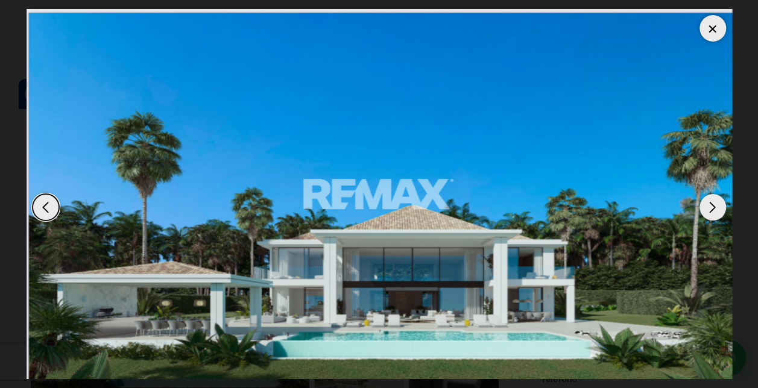
click at [709, 205] on div "Next slide" at bounding box center [713, 207] width 27 height 27
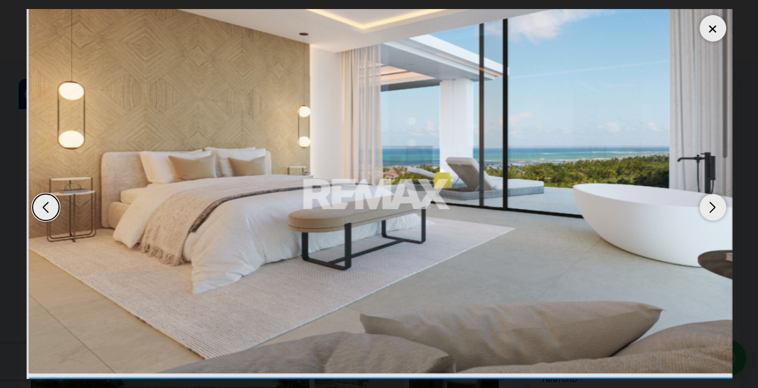
click at [709, 205] on div "Next slide" at bounding box center [713, 207] width 27 height 27
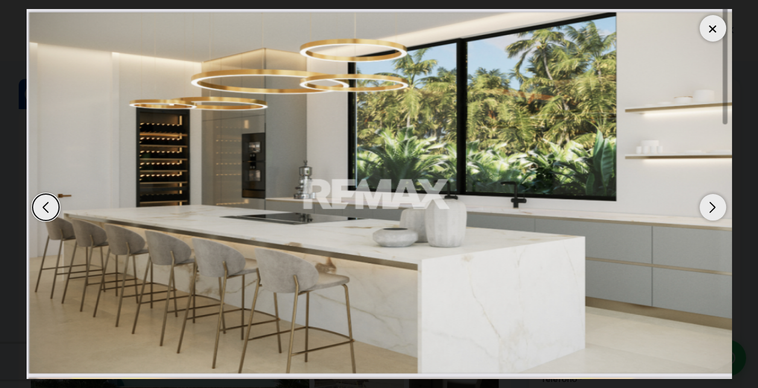
click at [709, 205] on div "Next slide" at bounding box center [713, 207] width 27 height 27
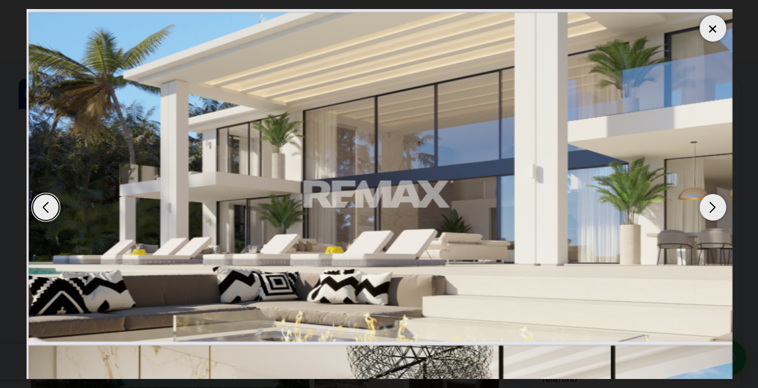
click at [709, 205] on div "Next slide" at bounding box center [713, 207] width 27 height 27
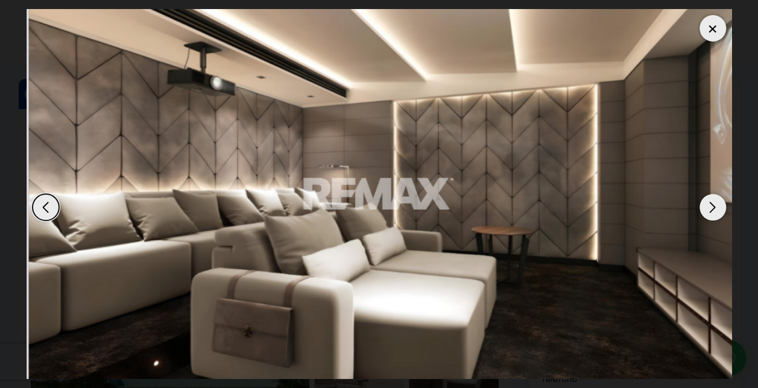
click at [709, 205] on div "Next slide" at bounding box center [713, 207] width 27 height 27
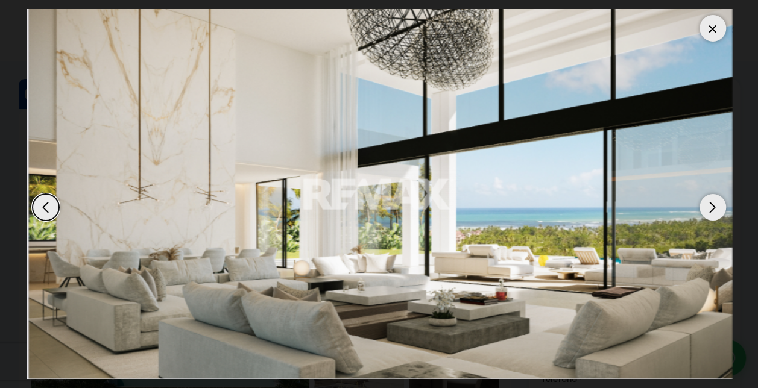
click at [709, 205] on div "Next slide" at bounding box center [713, 207] width 27 height 27
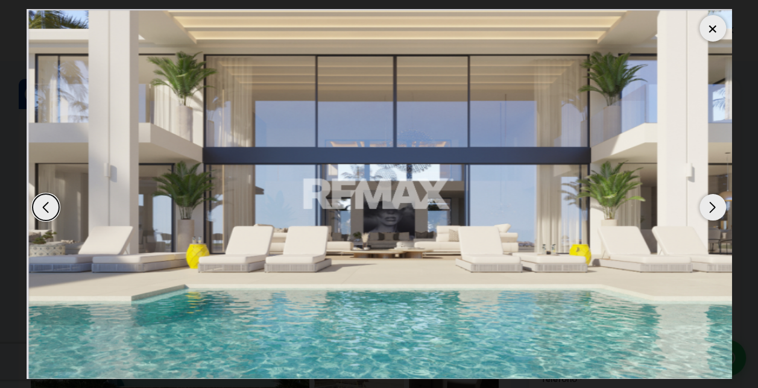
click at [709, 205] on div "Next slide" at bounding box center [713, 207] width 27 height 27
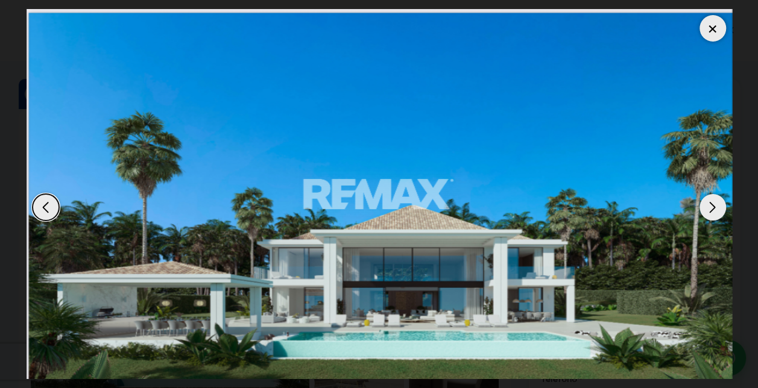
click at [709, 205] on div "Next slide" at bounding box center [713, 207] width 27 height 27
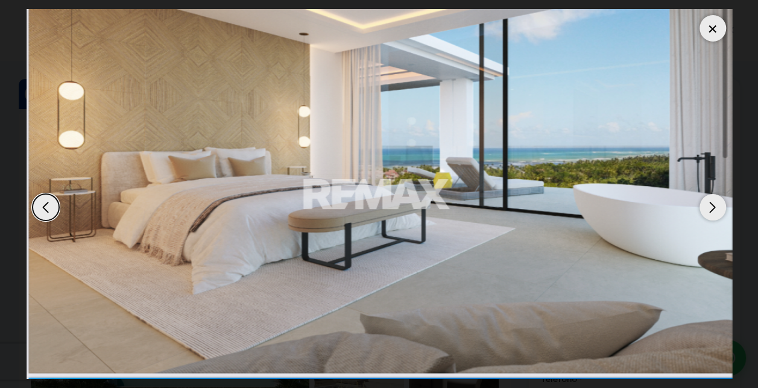
click at [709, 205] on div "Next slide" at bounding box center [713, 207] width 27 height 27
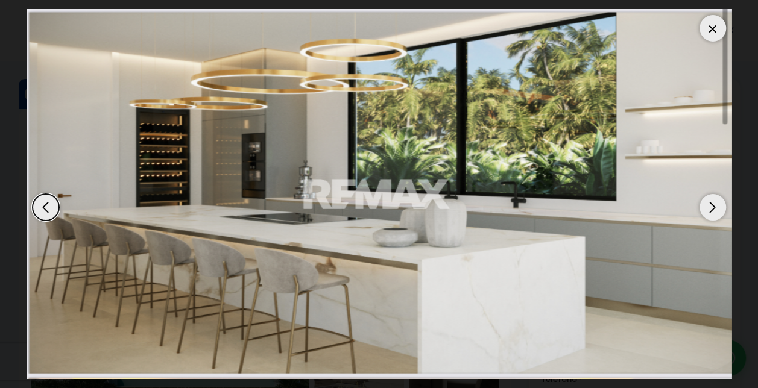
click at [709, 205] on div "Next slide" at bounding box center [713, 207] width 27 height 27
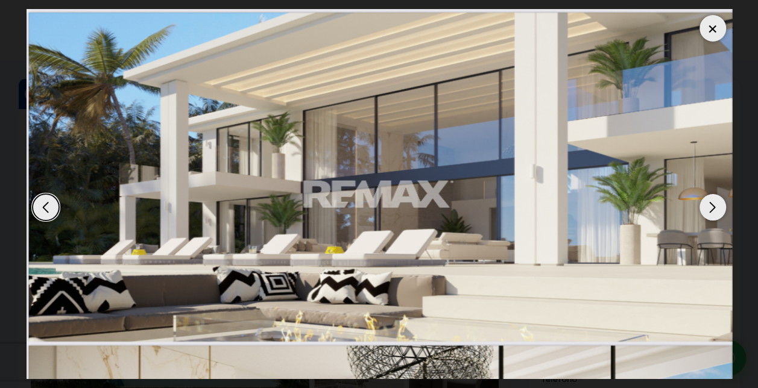
click at [709, 205] on div "Next slide" at bounding box center [713, 207] width 27 height 27
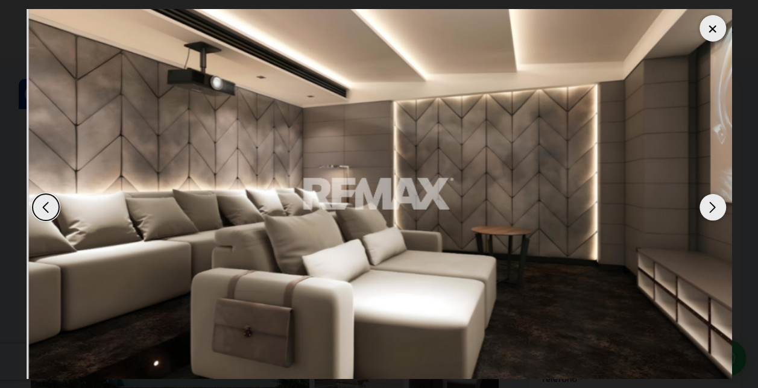
click at [709, 205] on div "Next slide" at bounding box center [713, 207] width 27 height 27
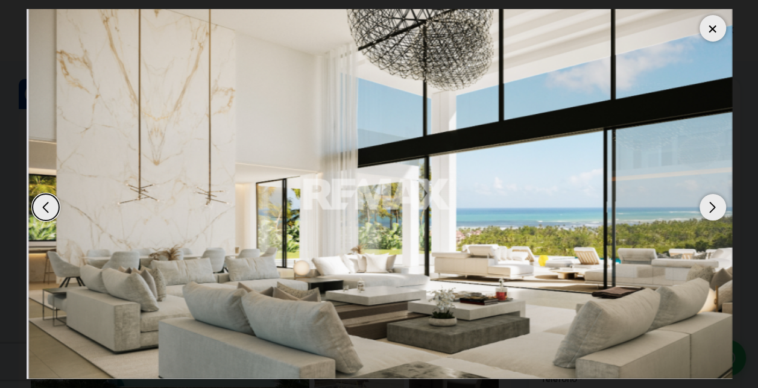
click at [709, 205] on div "Next slide" at bounding box center [713, 207] width 27 height 27
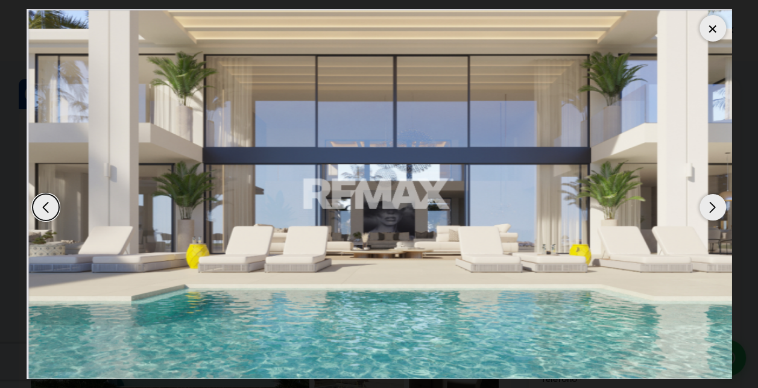
click at [709, 205] on div "Next slide" at bounding box center [713, 207] width 27 height 27
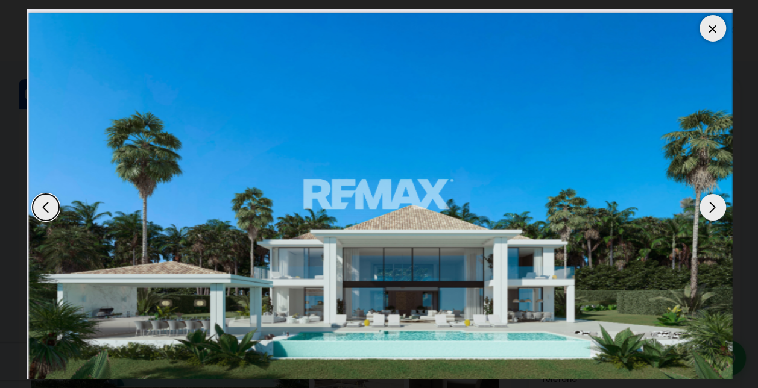
click at [709, 205] on div "Next slide" at bounding box center [713, 207] width 27 height 27
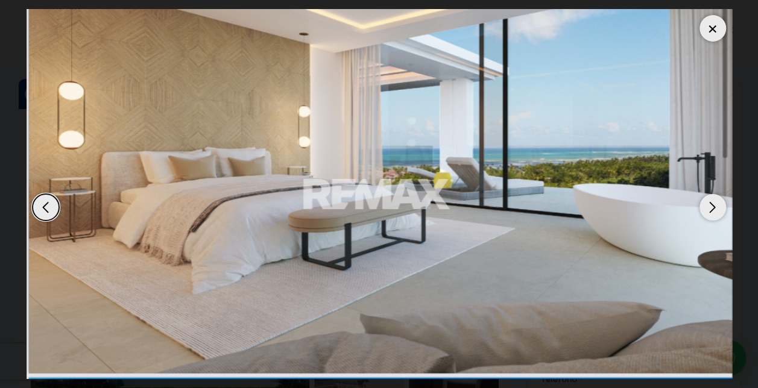
click at [709, 205] on div "Next slide" at bounding box center [713, 207] width 27 height 27
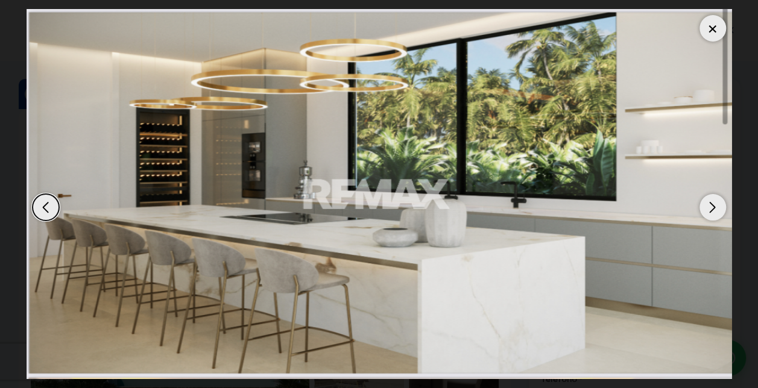
click at [709, 205] on div "Next slide" at bounding box center [713, 207] width 27 height 27
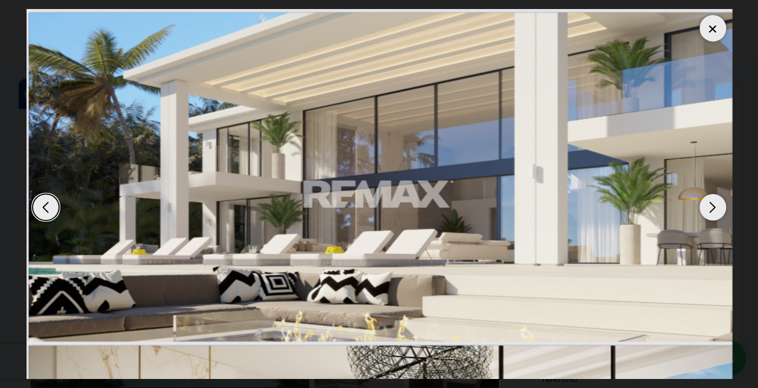
click at [709, 205] on div "Next slide" at bounding box center [713, 207] width 27 height 27
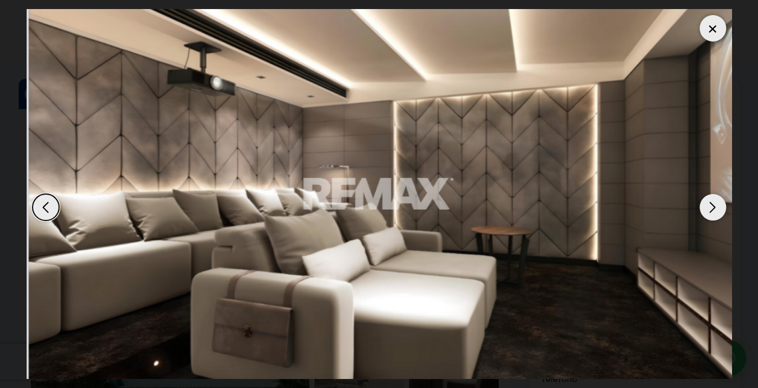
click at [709, 205] on div "Next slide" at bounding box center [713, 207] width 27 height 27
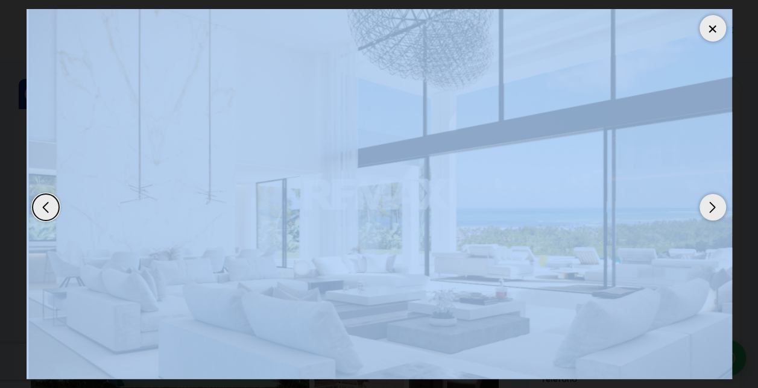
drag, startPoint x: 709, startPoint y: 205, endPoint x: 732, endPoint y: 39, distance: 168.0
click at [732, 39] on dialog at bounding box center [379, 194] width 724 height 388
drag, startPoint x: 732, startPoint y: 39, endPoint x: 709, endPoint y: 28, distance: 25.4
click at [709, 28] on div at bounding box center [713, 28] width 27 height 27
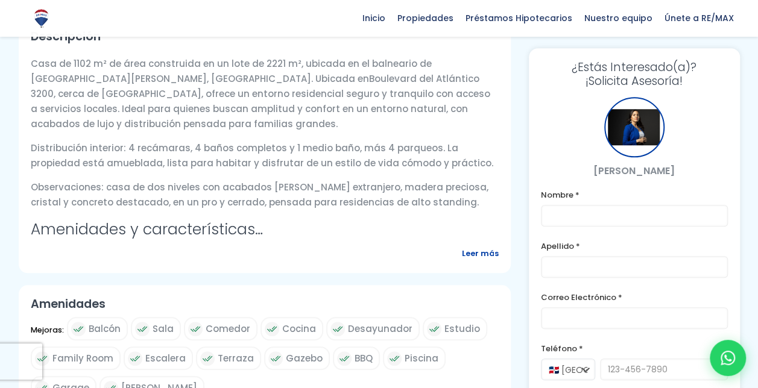
scroll to position [490, 0]
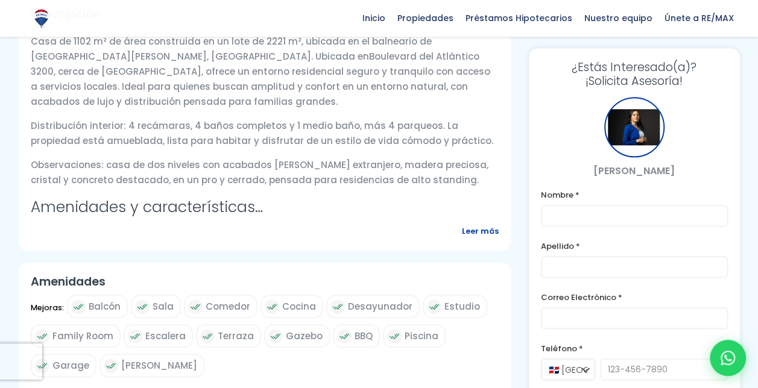
click at [487, 224] on span "Leer más" at bounding box center [480, 231] width 37 height 15
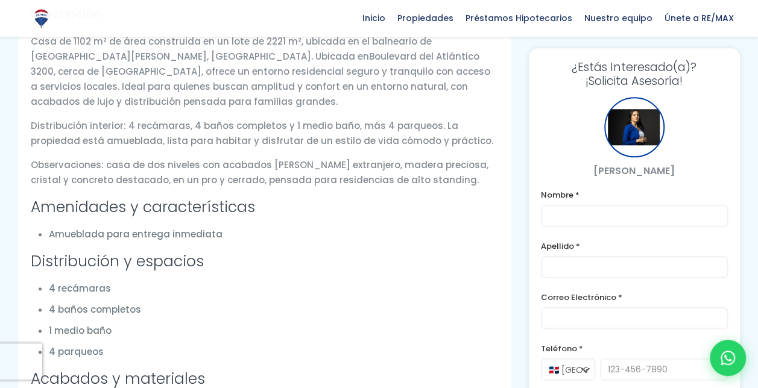
click at [487, 251] on h3 "Distribución y espacios" at bounding box center [265, 261] width 468 height 21
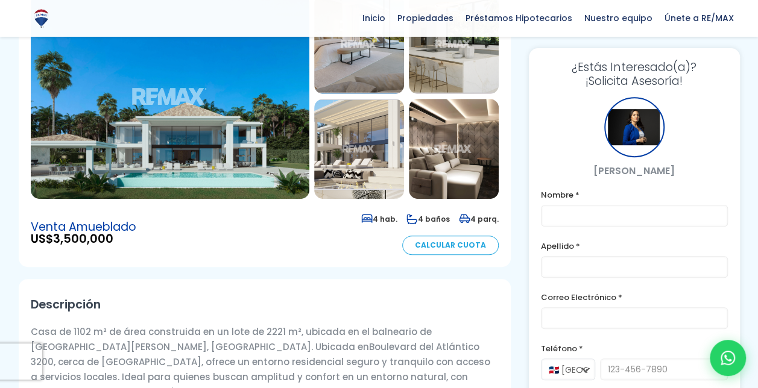
scroll to position [156, 0]
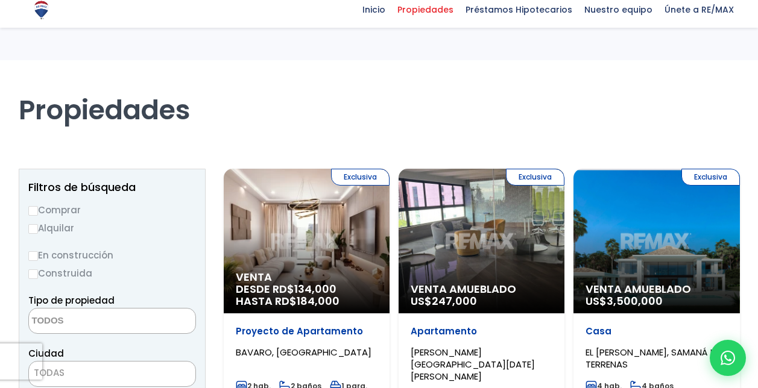
select select
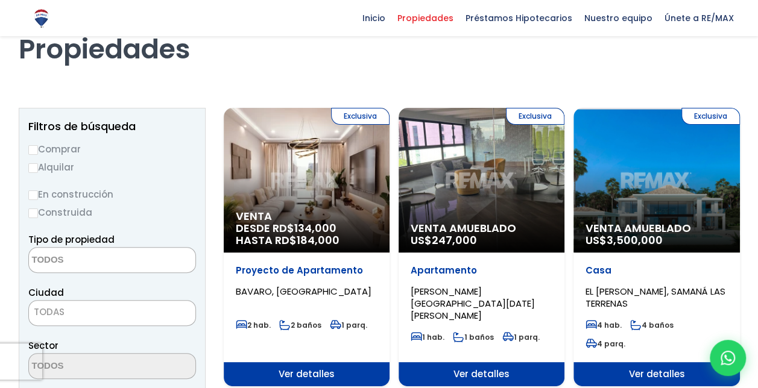
scroll to position [60, 0]
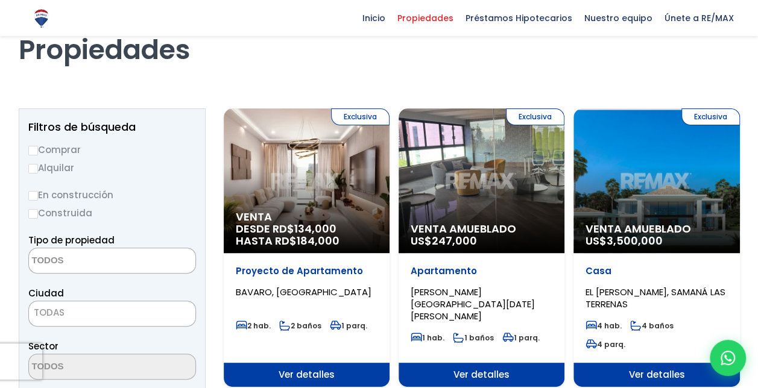
click at [668, 200] on div "Exclusiva Venta Amueblado US$ 3,500,000" at bounding box center [657, 181] width 166 height 145
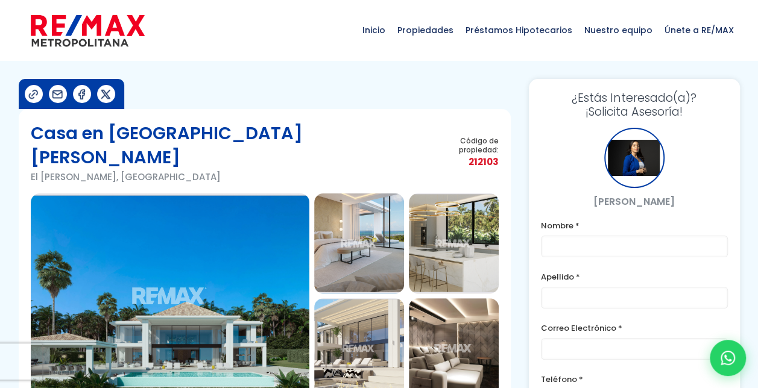
click at [223, 296] on img at bounding box center [170, 296] width 279 height 205
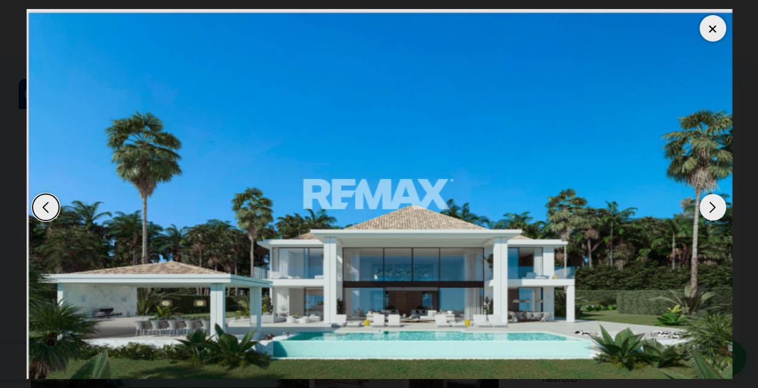
click at [719, 205] on div "Next slide" at bounding box center [713, 207] width 27 height 27
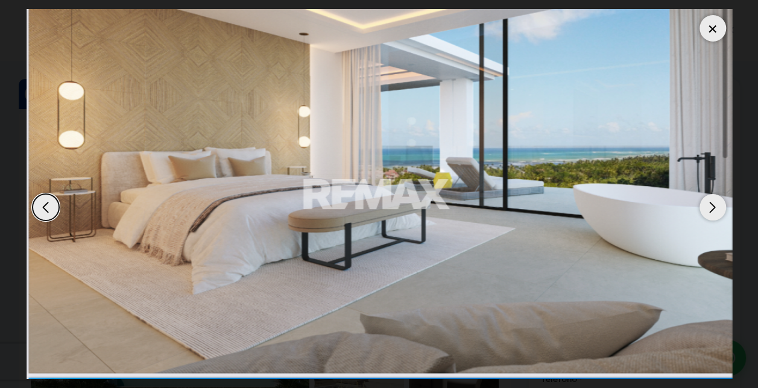
click at [714, 33] on div at bounding box center [713, 28] width 27 height 27
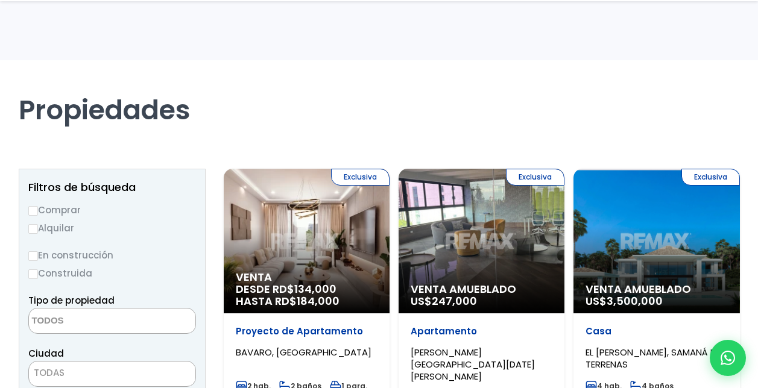
select select
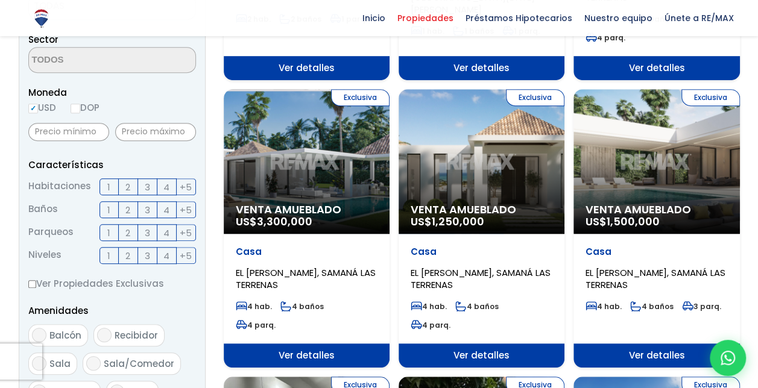
scroll to position [375, 0]
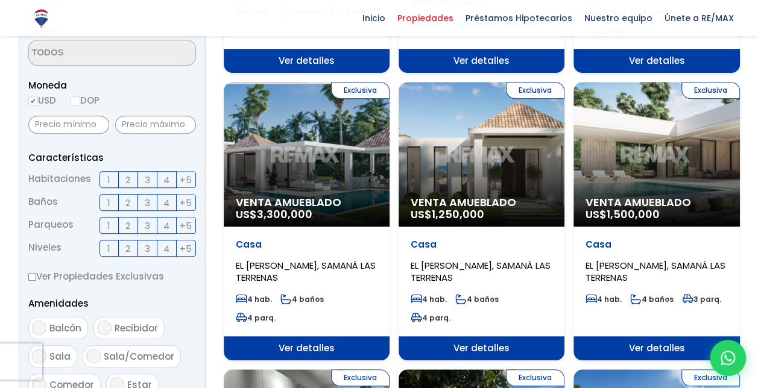
click at [288, 133] on div "Exclusiva Venta Amueblado US$ 3,300,000" at bounding box center [307, 154] width 166 height 145
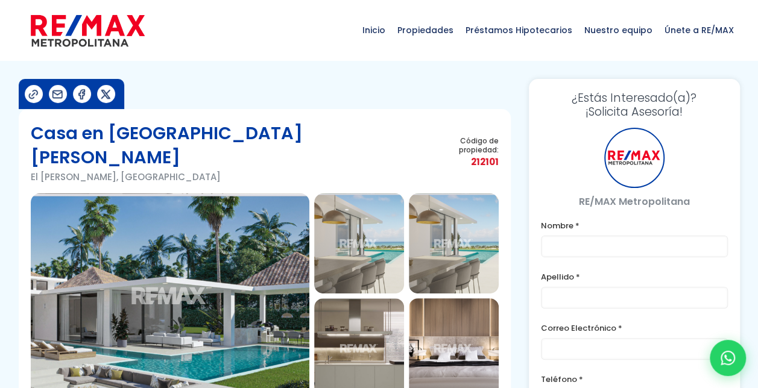
click at [288, 133] on div "Casa en [GEOGRAPHIC_DATA][PERSON_NAME] [GEOGRAPHIC_DATA][PERSON_NAME], [GEOGRAP…" at bounding box center [265, 157] width 468 height 72
click at [204, 303] on img at bounding box center [170, 296] width 279 height 205
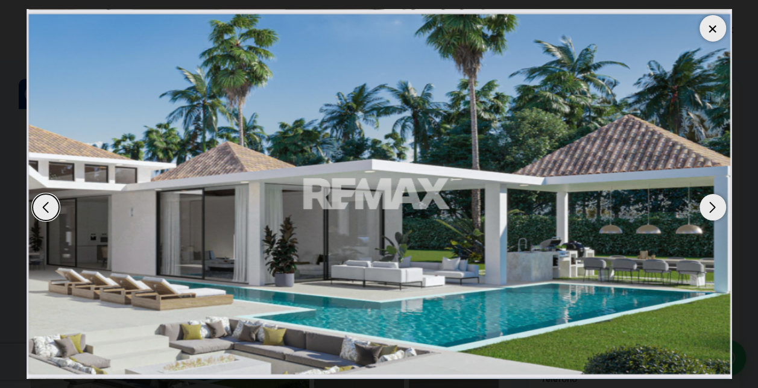
click at [712, 207] on div "Next slide" at bounding box center [713, 207] width 27 height 27
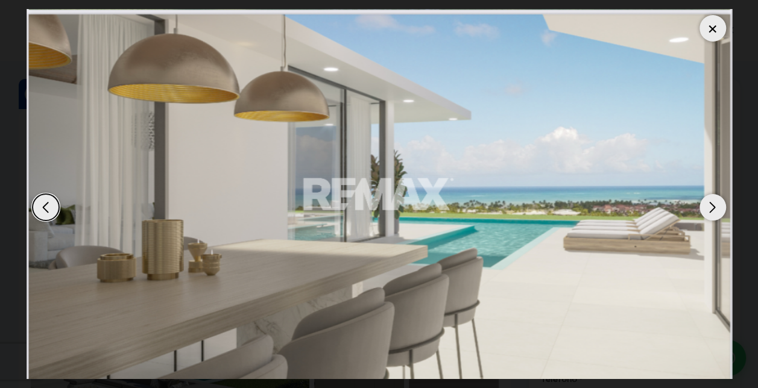
click at [712, 207] on div "Next slide" at bounding box center [713, 207] width 27 height 27
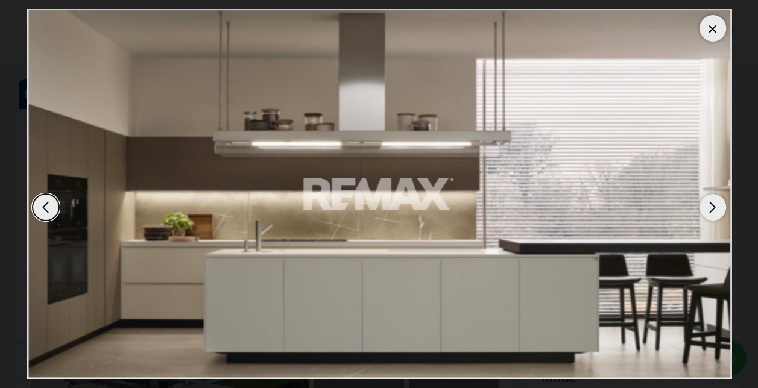
click at [712, 207] on div "Next slide" at bounding box center [713, 207] width 27 height 27
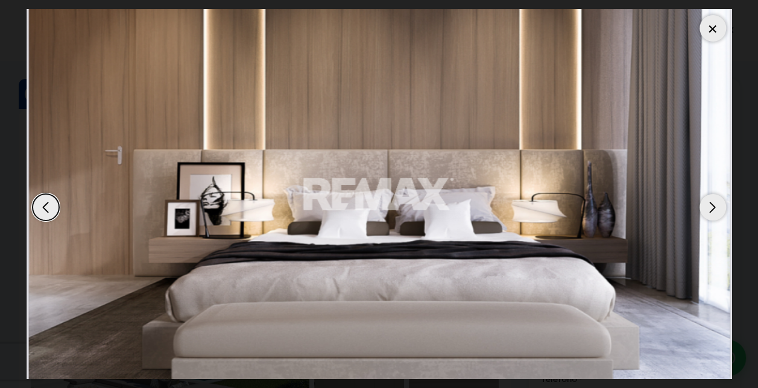
click at [712, 207] on div "Next slide" at bounding box center [713, 207] width 27 height 27
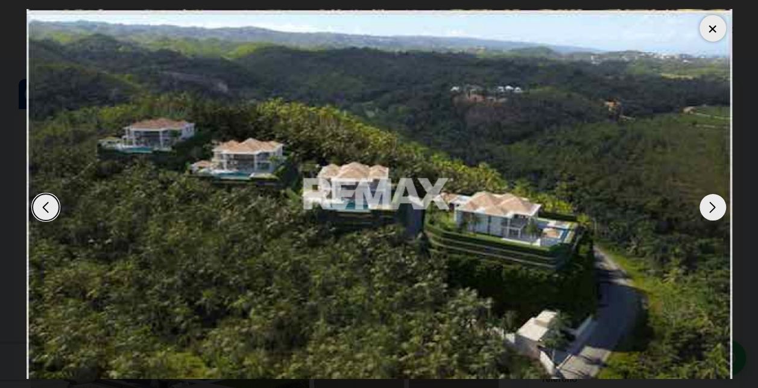
click at [712, 207] on div "Next slide" at bounding box center [713, 207] width 27 height 27
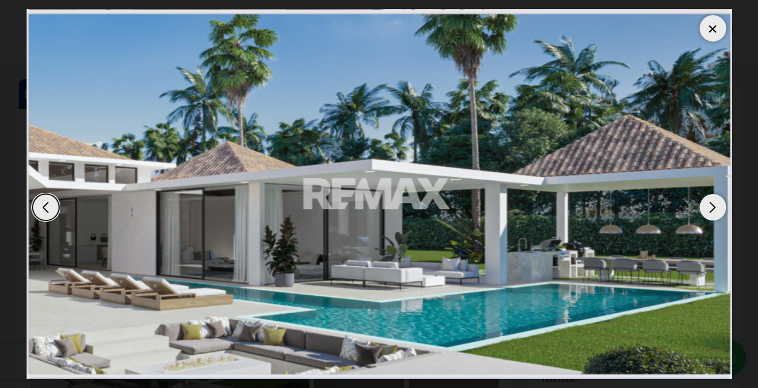
click at [714, 24] on div at bounding box center [713, 28] width 27 height 27
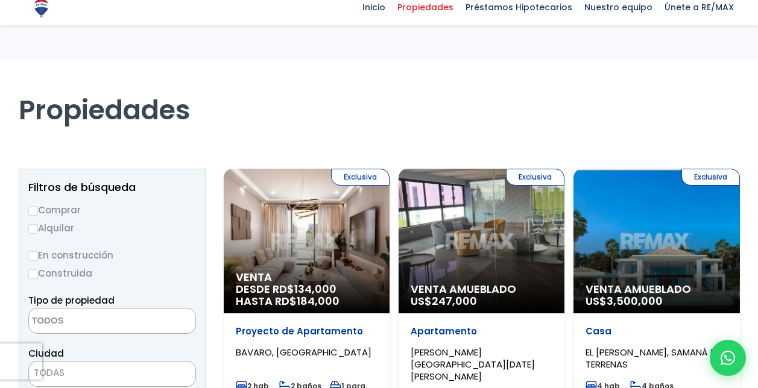
select select
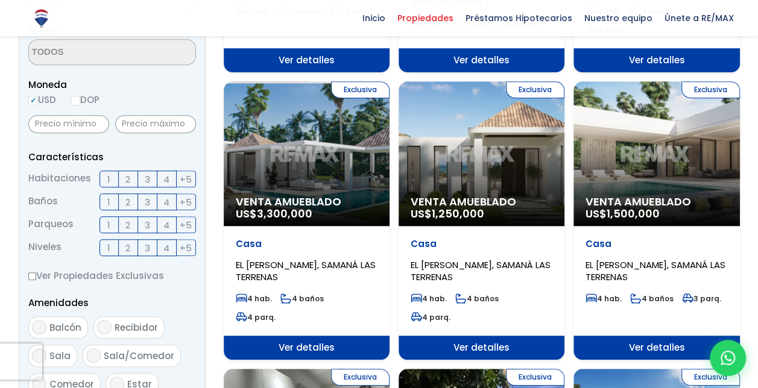
scroll to position [375, 0]
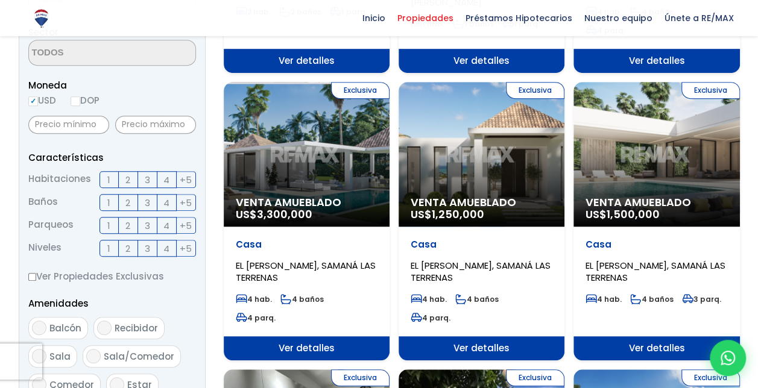
click at [667, 161] on div "Exclusiva Venta Amueblado US$ 1,500,000" at bounding box center [657, 154] width 166 height 145
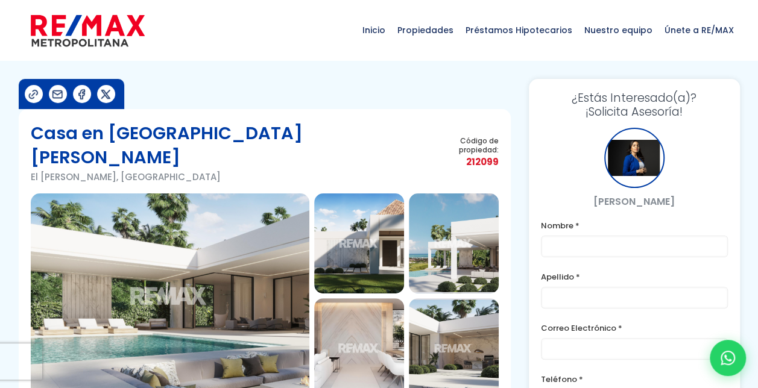
click at [245, 285] on img at bounding box center [170, 296] width 279 height 205
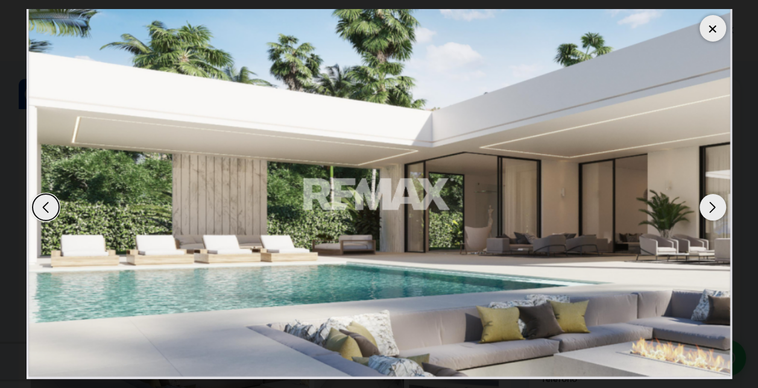
click at [711, 208] on div "Next slide" at bounding box center [713, 207] width 27 height 27
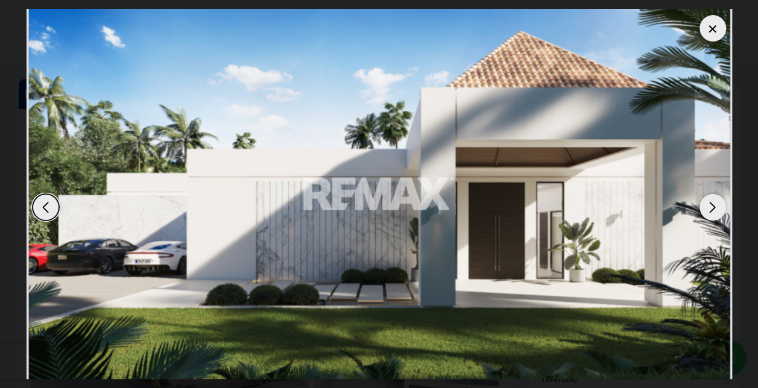
click at [711, 208] on div "Next slide" at bounding box center [713, 207] width 27 height 27
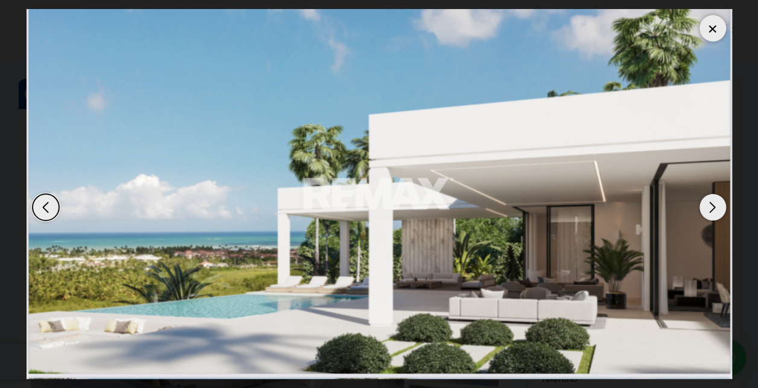
click at [711, 208] on div "Next slide" at bounding box center [713, 207] width 27 height 27
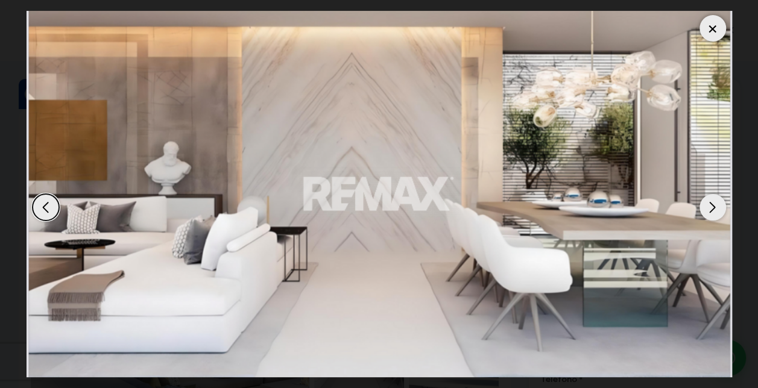
click at [711, 208] on div "Next slide" at bounding box center [713, 207] width 27 height 27
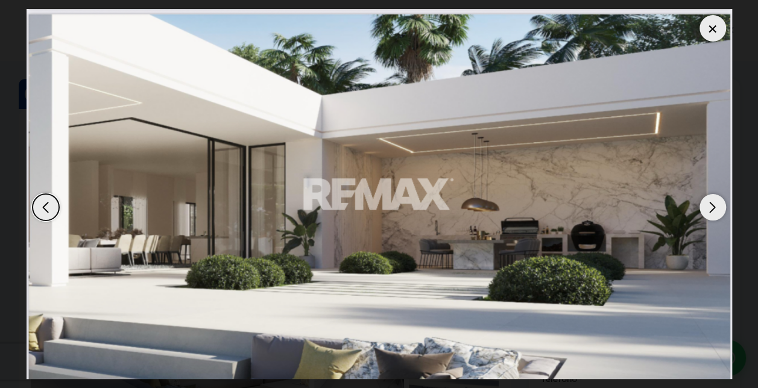
click at [711, 208] on div "Next slide" at bounding box center [713, 207] width 27 height 27
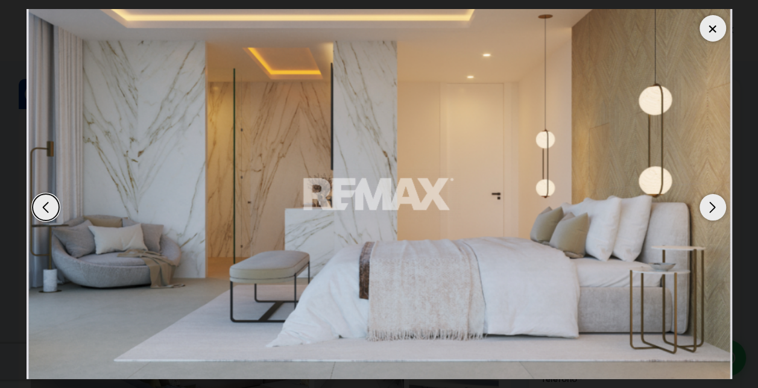
click at [711, 208] on div "Next slide" at bounding box center [713, 207] width 27 height 27
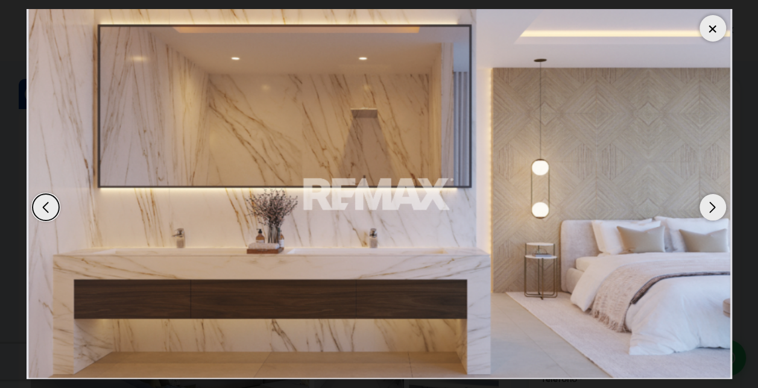
click at [711, 208] on div "Next slide" at bounding box center [713, 207] width 27 height 27
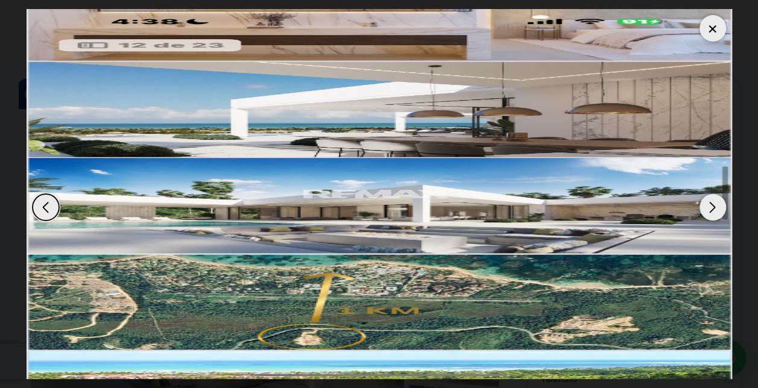
click at [711, 208] on div "Next slide" at bounding box center [713, 207] width 27 height 27
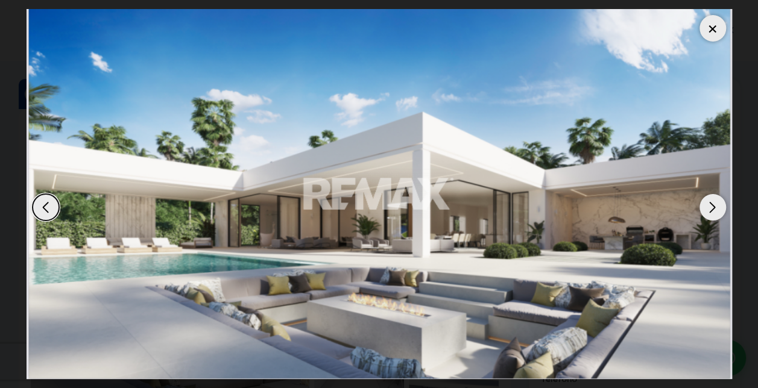
click at [711, 208] on div "Next slide" at bounding box center [713, 207] width 27 height 27
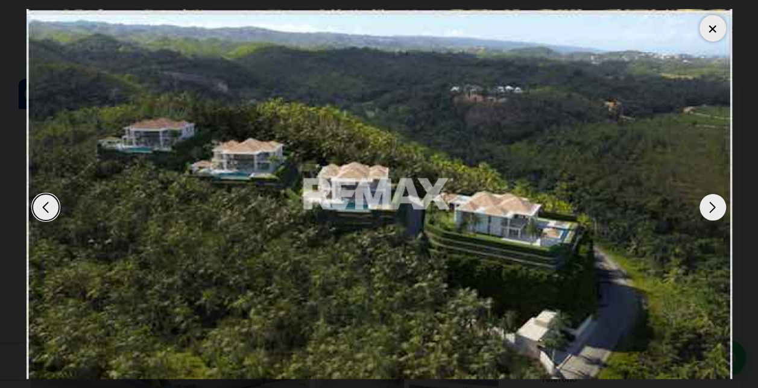
click at [711, 208] on div "Next slide" at bounding box center [713, 207] width 27 height 27
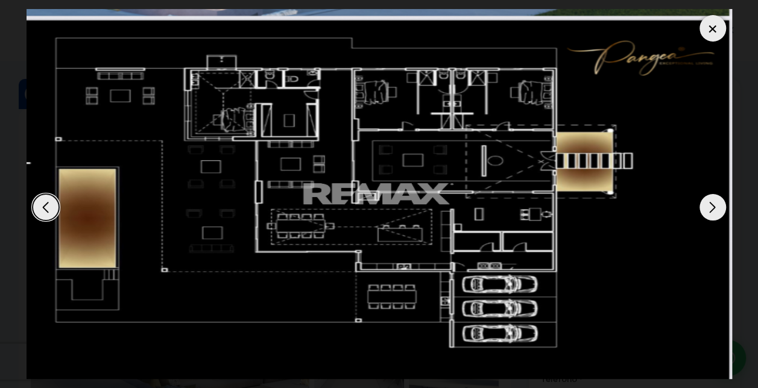
click at [715, 31] on div at bounding box center [713, 28] width 27 height 27
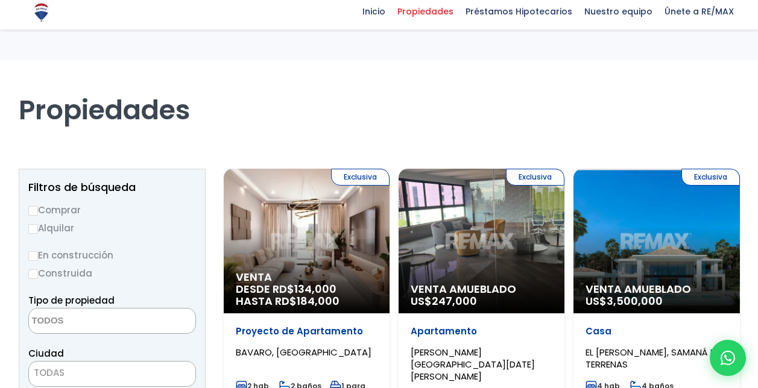
select select
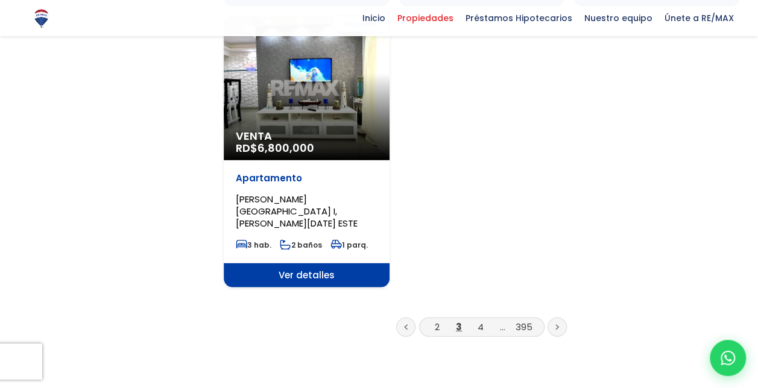
scroll to position [1576, 0]
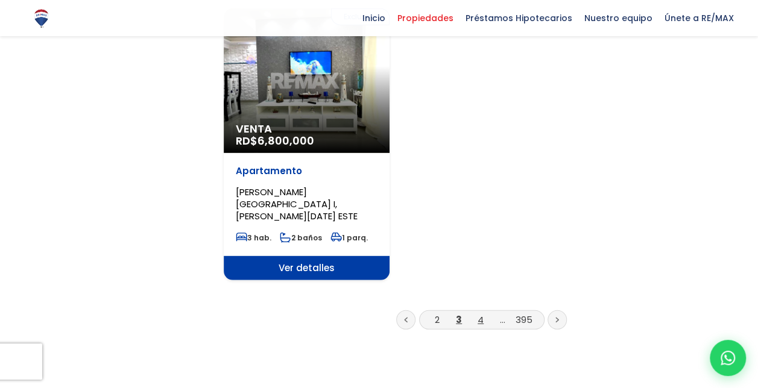
click at [483, 314] on link "4" at bounding box center [481, 320] width 6 height 13
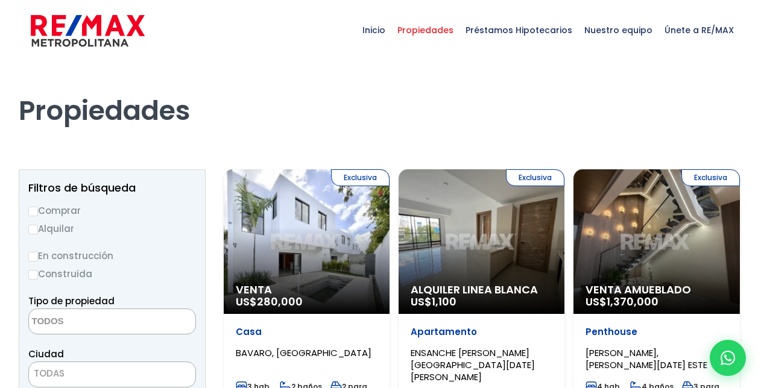
select select
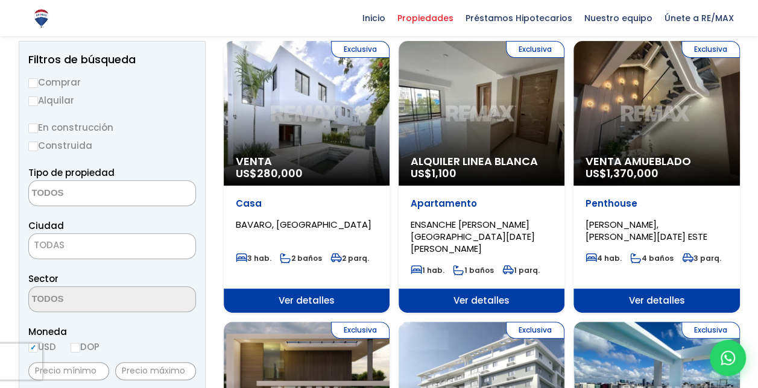
scroll to position [116, 0]
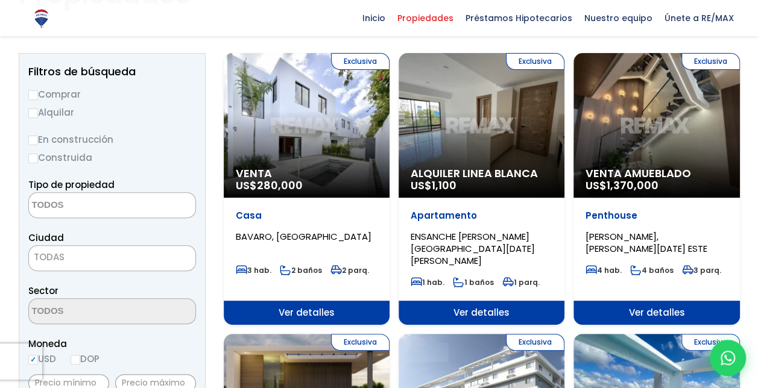
click at [655, 112] on div "Exclusiva Venta Amueblado US$ 1,370,000" at bounding box center [657, 125] width 166 height 145
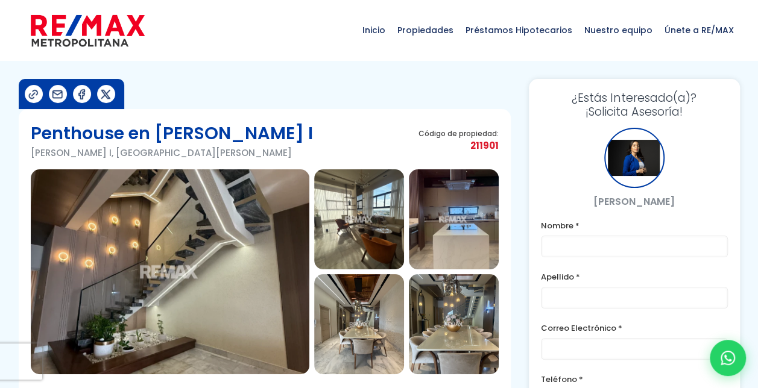
click at [252, 260] on img at bounding box center [170, 271] width 279 height 205
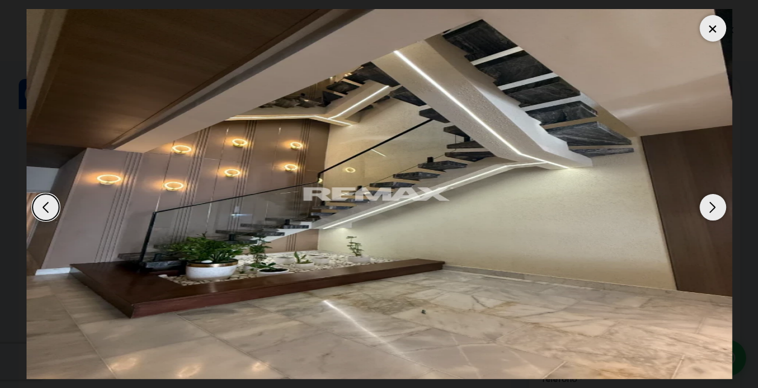
click at [715, 204] on div "Next slide" at bounding box center [713, 207] width 27 height 27
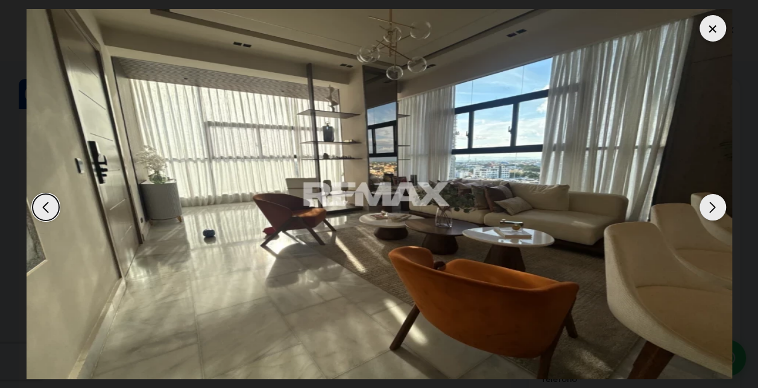
click at [715, 204] on div "Next slide" at bounding box center [713, 207] width 27 height 27
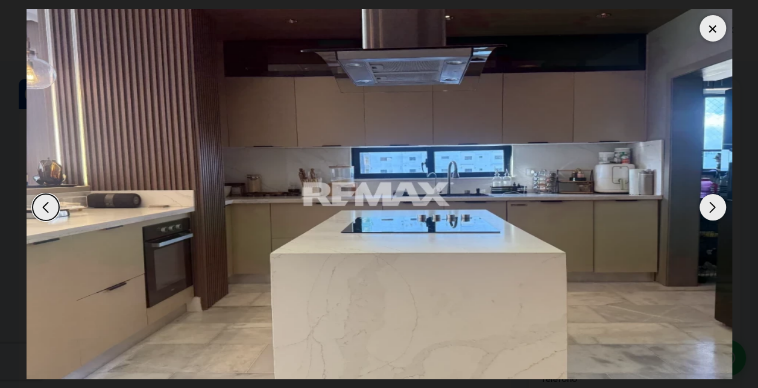
click at [715, 204] on div "Next slide" at bounding box center [713, 207] width 27 height 27
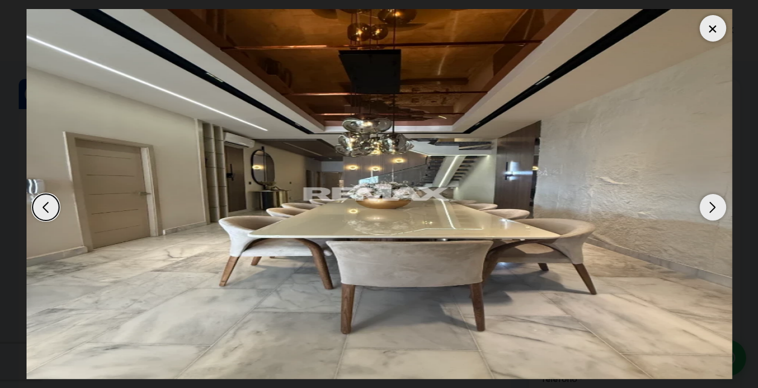
click at [715, 204] on div "Next slide" at bounding box center [713, 207] width 27 height 27
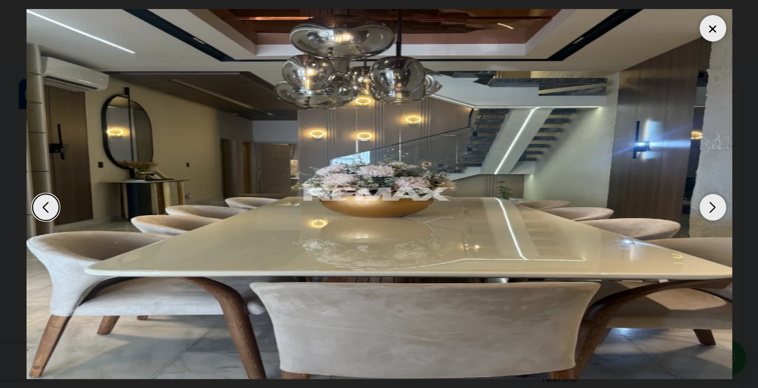
click at [715, 204] on div "Next slide" at bounding box center [713, 207] width 27 height 27
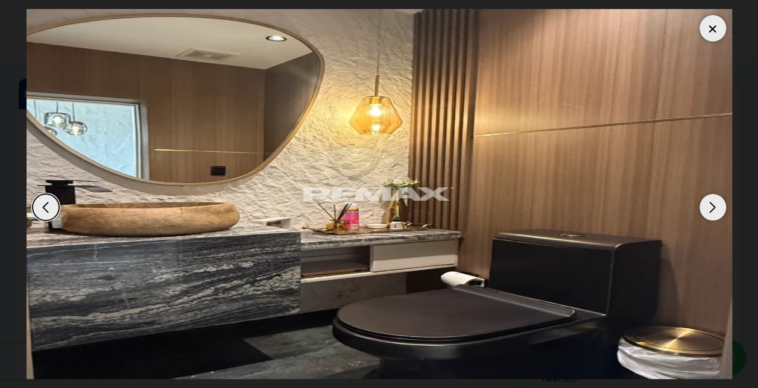
click at [715, 204] on div "Next slide" at bounding box center [713, 207] width 27 height 27
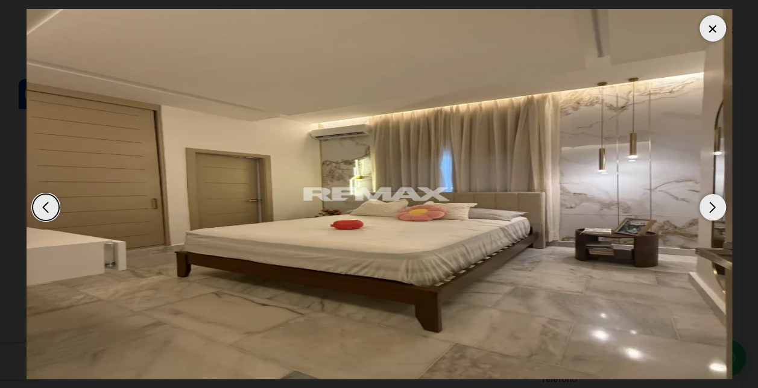
click at [715, 204] on div "Next slide" at bounding box center [713, 207] width 27 height 27
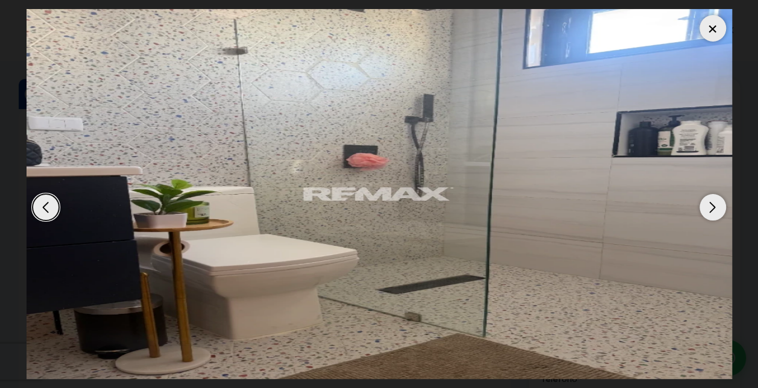
click at [715, 204] on div "Next slide" at bounding box center [713, 207] width 27 height 27
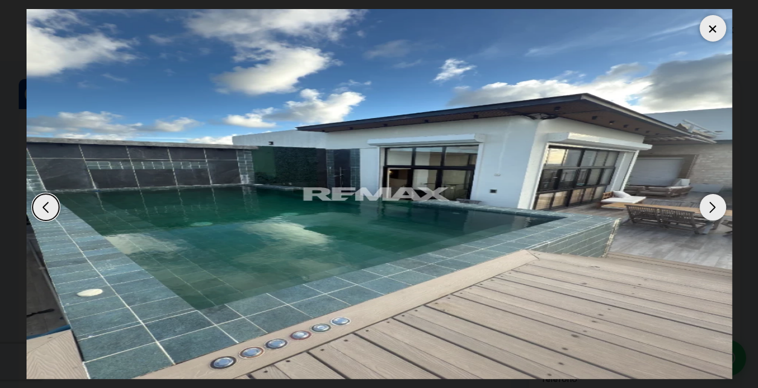
click at [715, 204] on div "Next slide" at bounding box center [713, 207] width 27 height 27
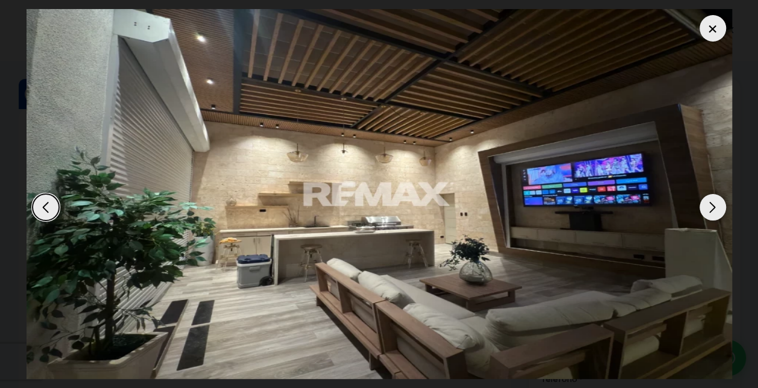
click at [715, 204] on div "Next slide" at bounding box center [713, 207] width 27 height 27
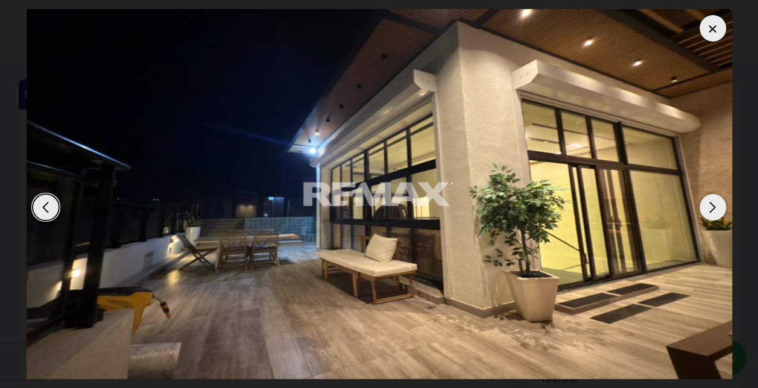
click at [715, 204] on div "Next slide" at bounding box center [713, 207] width 27 height 27
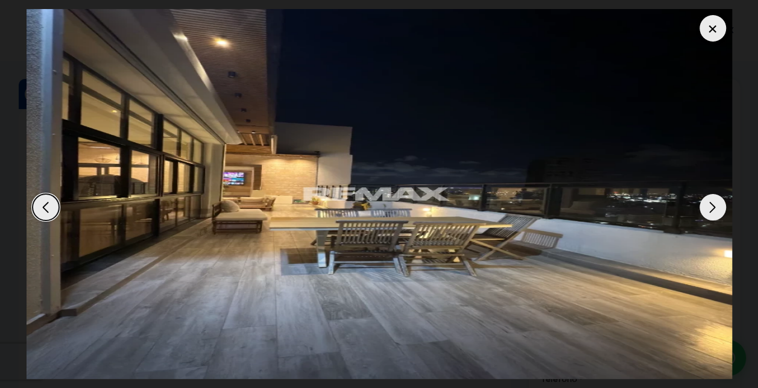
click at [715, 204] on div "Next slide" at bounding box center [713, 207] width 27 height 27
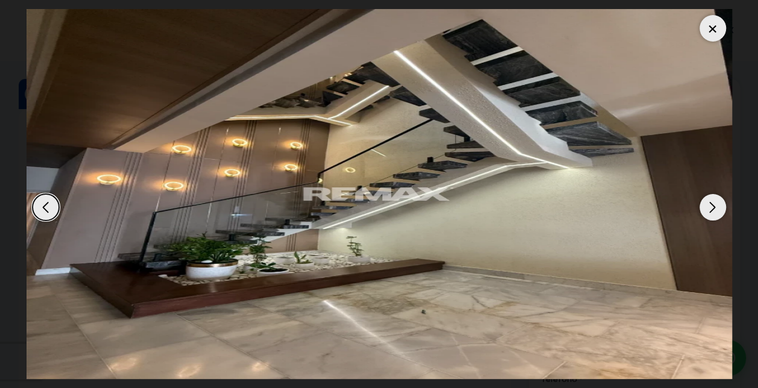
click at [715, 204] on div "Next slide" at bounding box center [713, 207] width 27 height 27
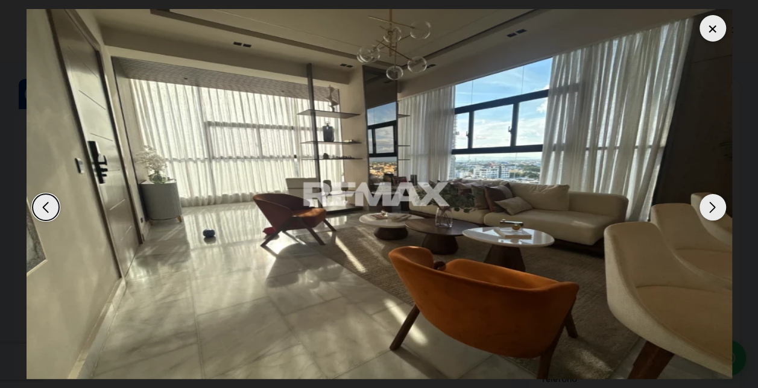
click at [715, 204] on div "Next slide" at bounding box center [713, 207] width 27 height 27
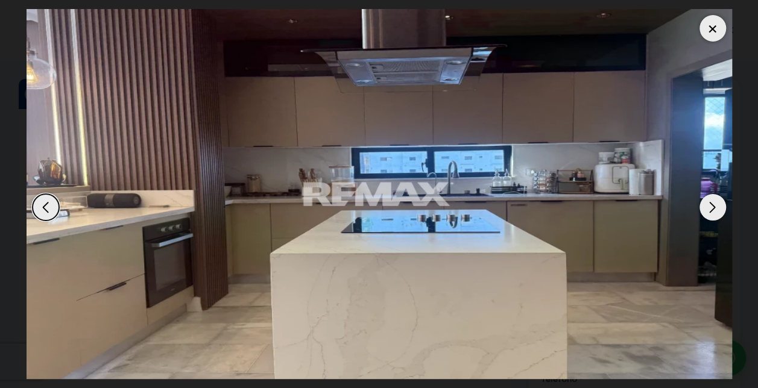
click at [715, 204] on div "Next slide" at bounding box center [713, 207] width 27 height 27
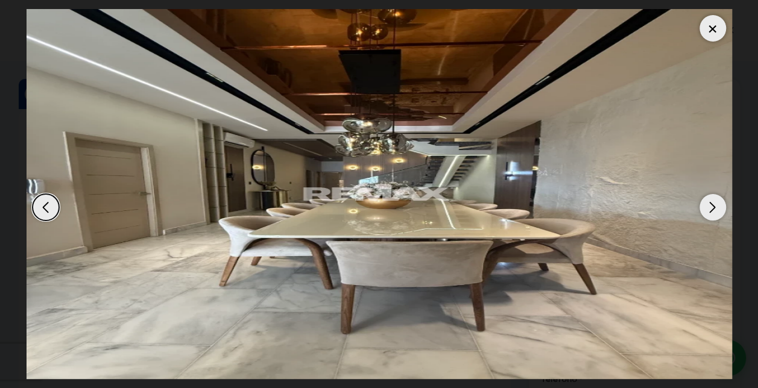
click at [715, 204] on div "Next slide" at bounding box center [713, 207] width 27 height 27
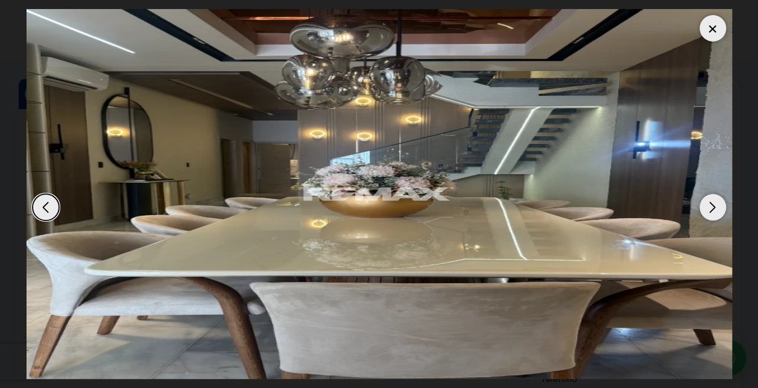
click at [715, 204] on div "Next slide" at bounding box center [713, 207] width 27 height 27
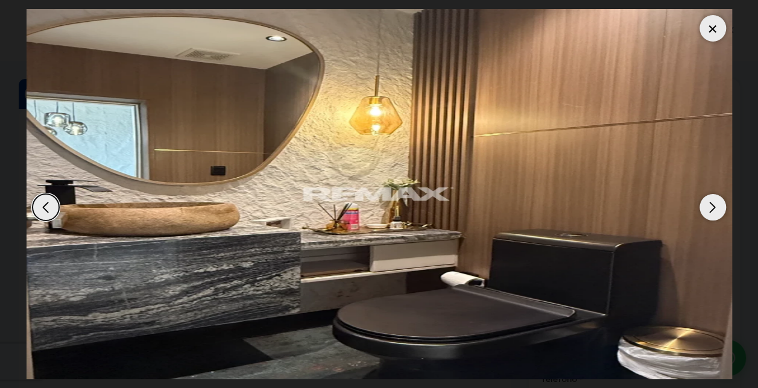
click at [715, 204] on div "Next slide" at bounding box center [713, 207] width 27 height 27
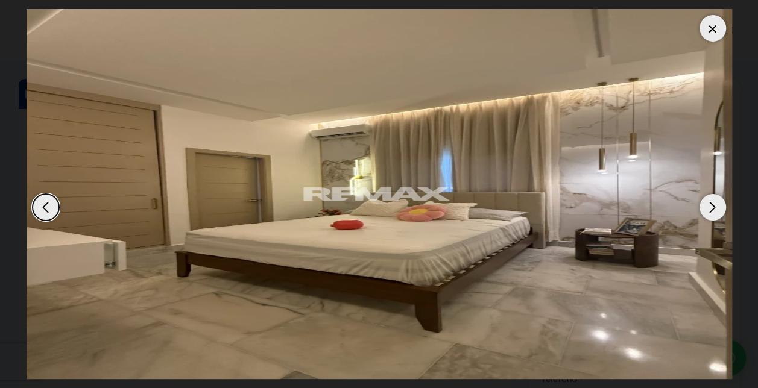
click at [715, 204] on div "Next slide" at bounding box center [713, 207] width 27 height 27
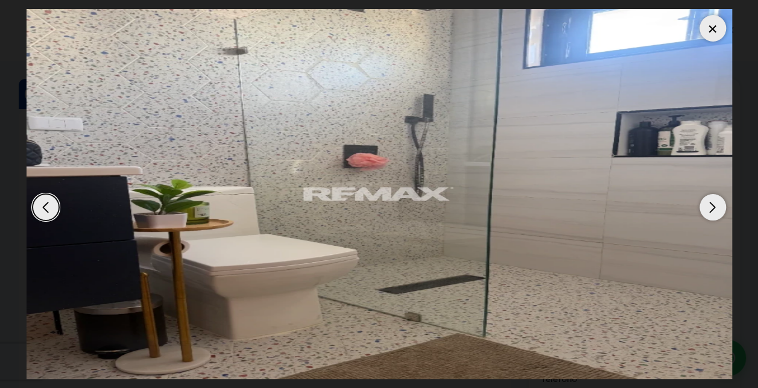
click at [715, 204] on div "Next slide" at bounding box center [713, 207] width 27 height 27
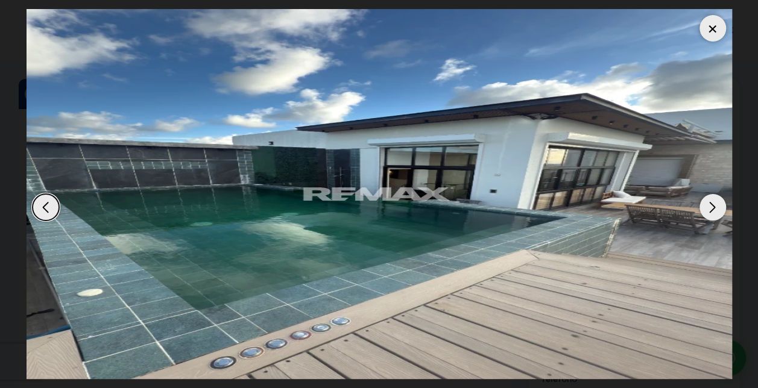
click at [708, 28] on div at bounding box center [713, 28] width 27 height 27
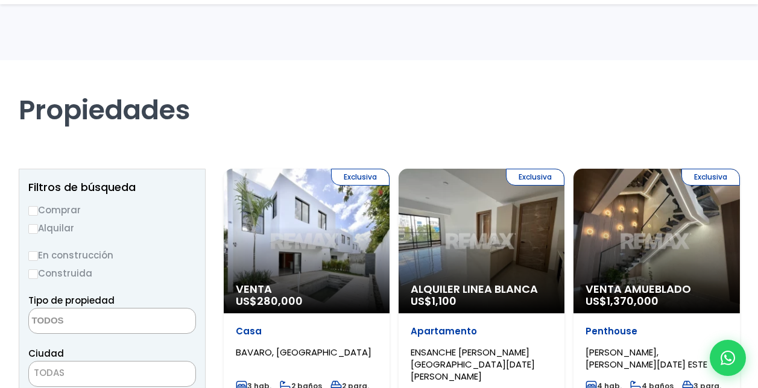
select select
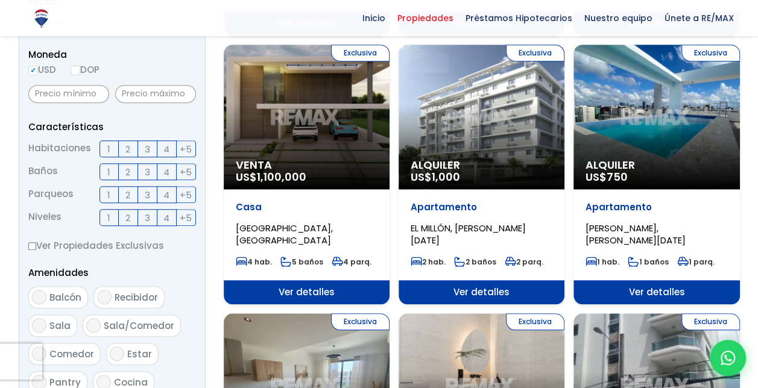
scroll to position [429, 0]
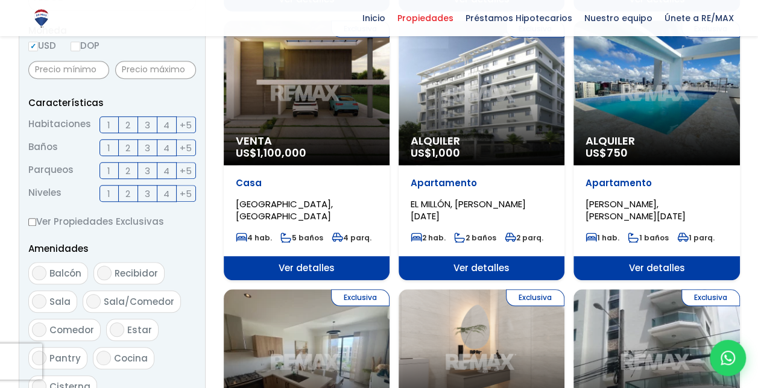
click at [315, 103] on div "Exclusiva Venta US$ 1,100,000" at bounding box center [307, 93] width 166 height 145
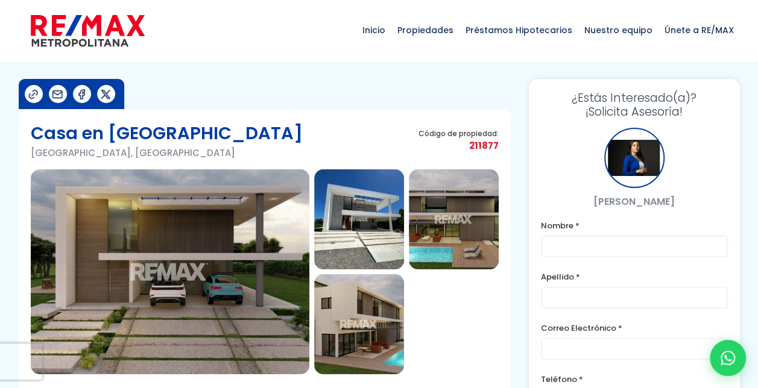
click at [212, 281] on img at bounding box center [170, 271] width 279 height 205
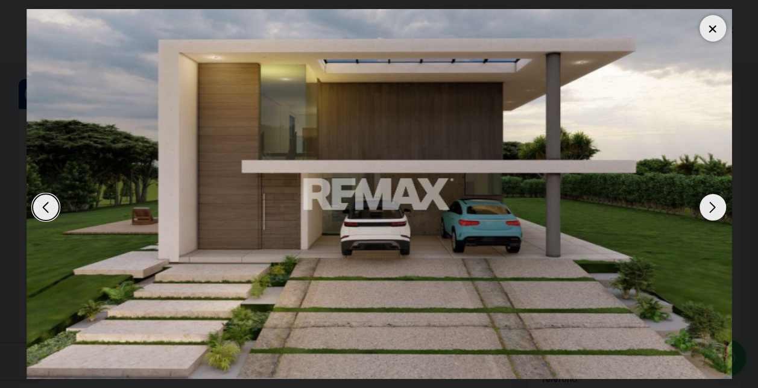
click at [708, 207] on div "Next slide" at bounding box center [713, 207] width 27 height 27
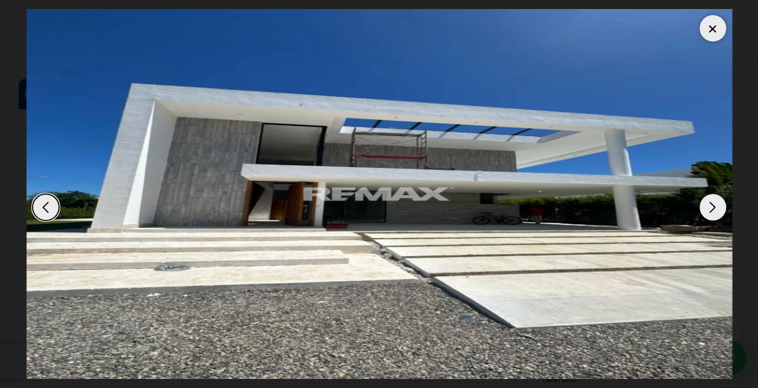
click at [708, 207] on div "Next slide" at bounding box center [713, 207] width 27 height 27
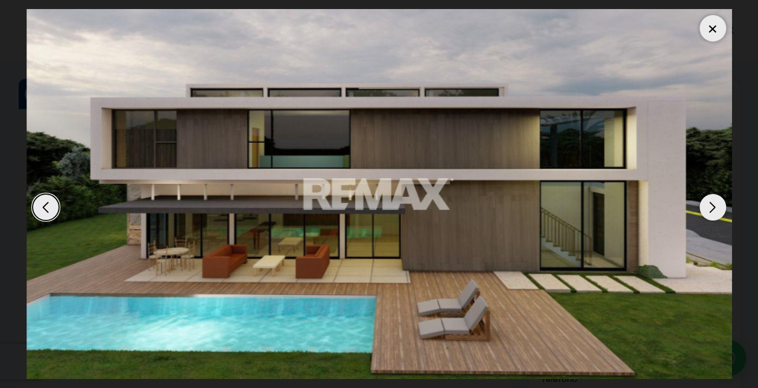
click at [708, 207] on div "Next slide" at bounding box center [713, 207] width 27 height 27
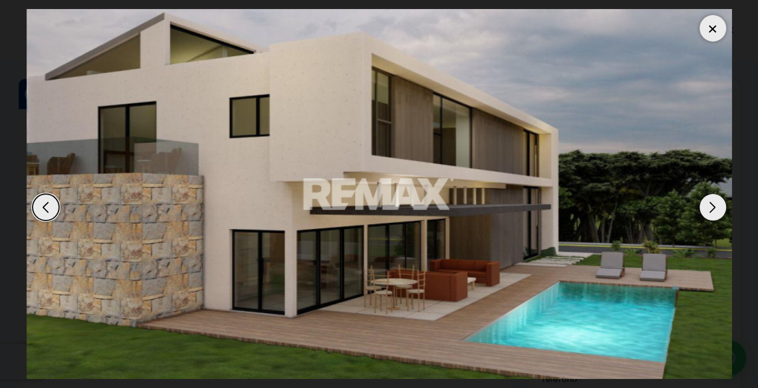
click at [708, 207] on div "Next slide" at bounding box center [713, 207] width 27 height 27
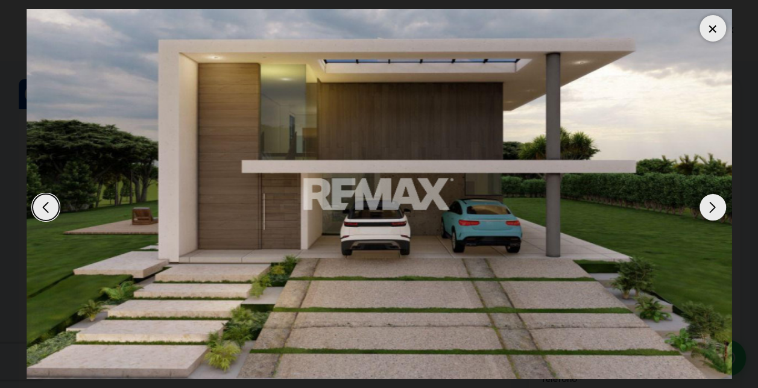
click at [708, 207] on div "Next slide" at bounding box center [713, 207] width 27 height 27
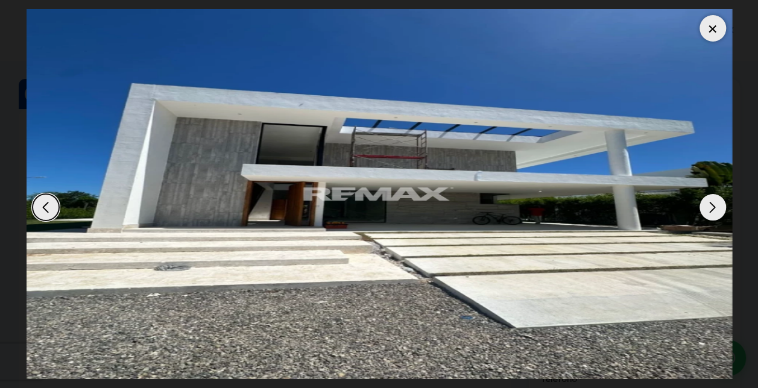
click at [708, 207] on div "Next slide" at bounding box center [713, 207] width 27 height 27
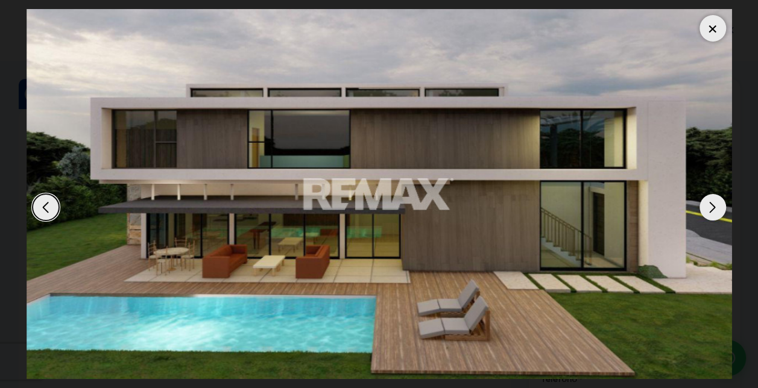
click at [708, 207] on div "Next slide" at bounding box center [713, 207] width 27 height 27
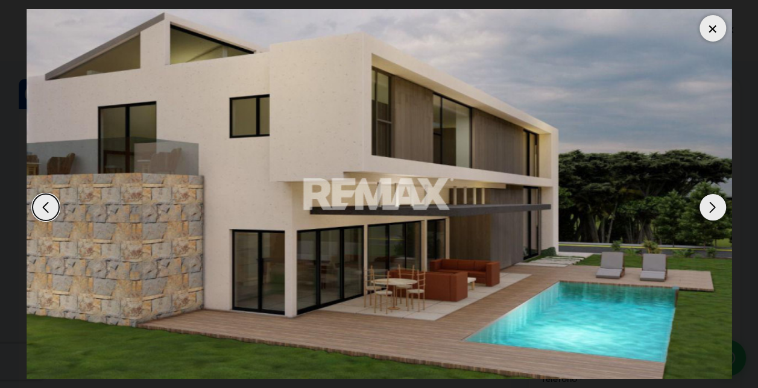
click at [708, 207] on div "Next slide" at bounding box center [713, 207] width 27 height 27
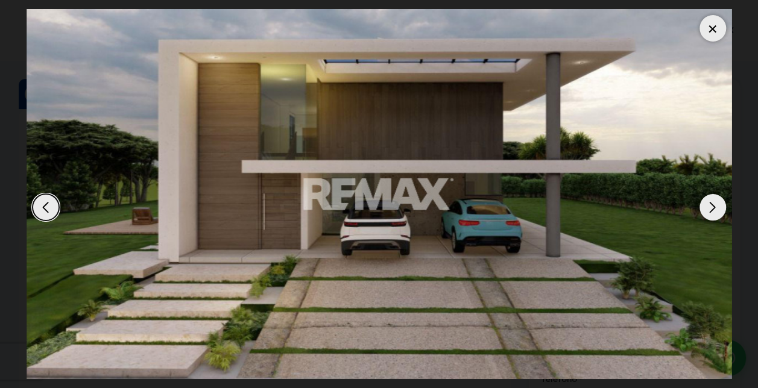
click at [708, 207] on div "Next slide" at bounding box center [713, 207] width 27 height 27
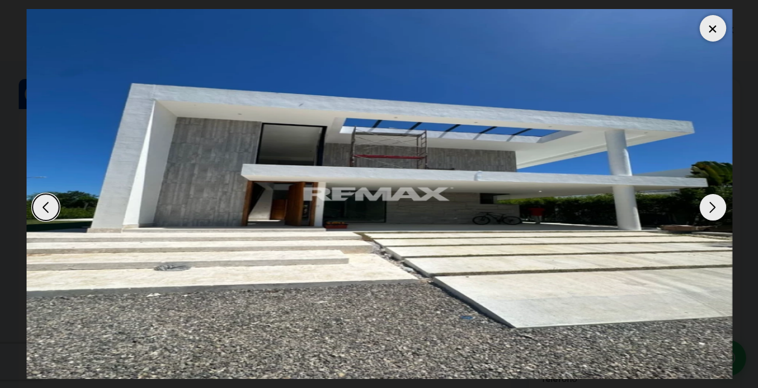
click at [716, 23] on div at bounding box center [713, 28] width 27 height 27
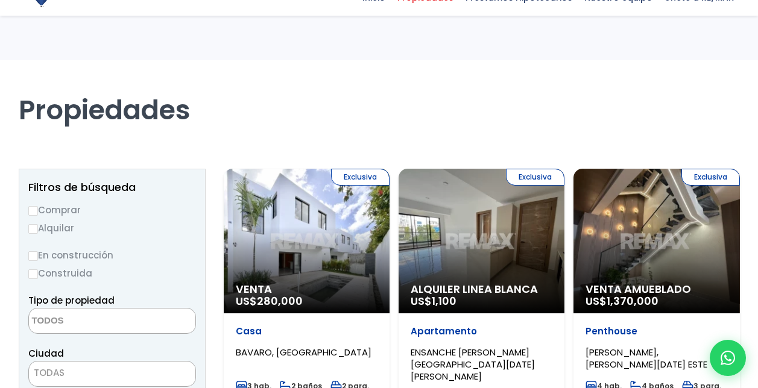
select select
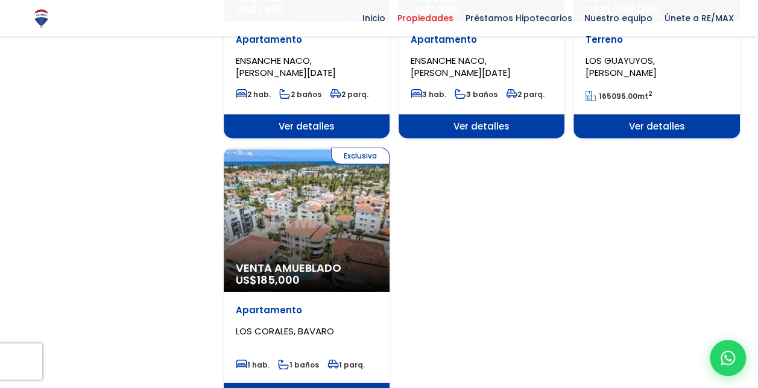
scroll to position [1419, 0]
